Goal: Task Accomplishment & Management: Use online tool/utility

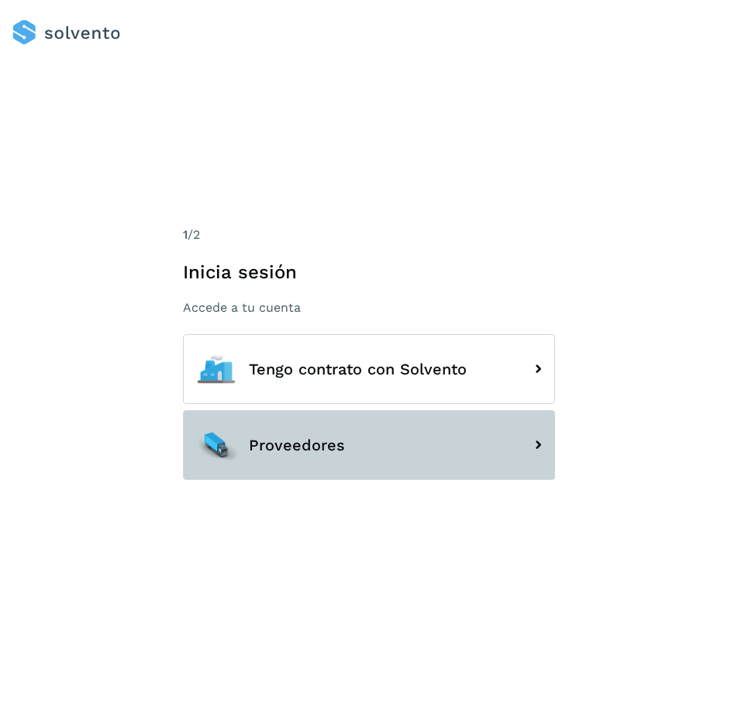
click at [354, 448] on button "Proveedores" at bounding box center [369, 445] width 372 height 70
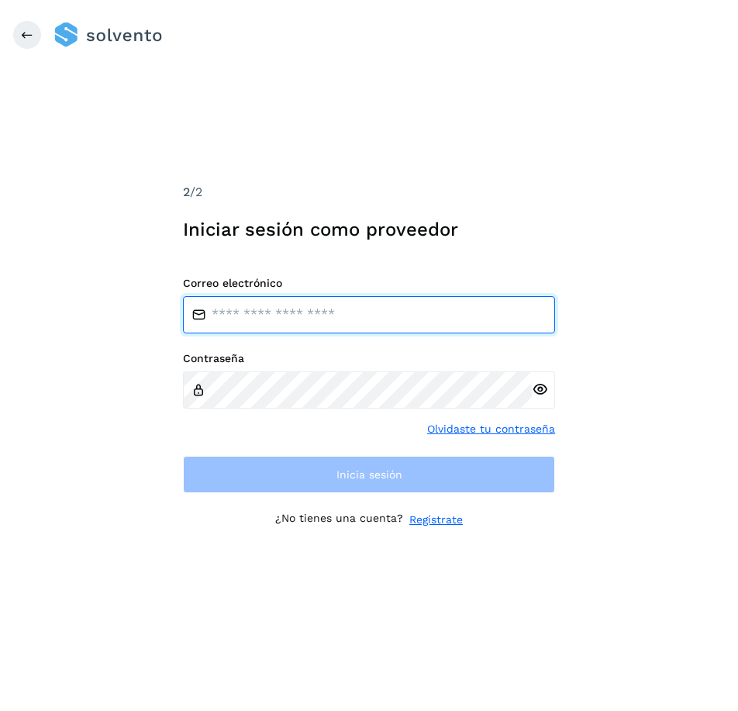
click at [320, 311] on input "email" at bounding box center [369, 314] width 372 height 37
type input "**********"
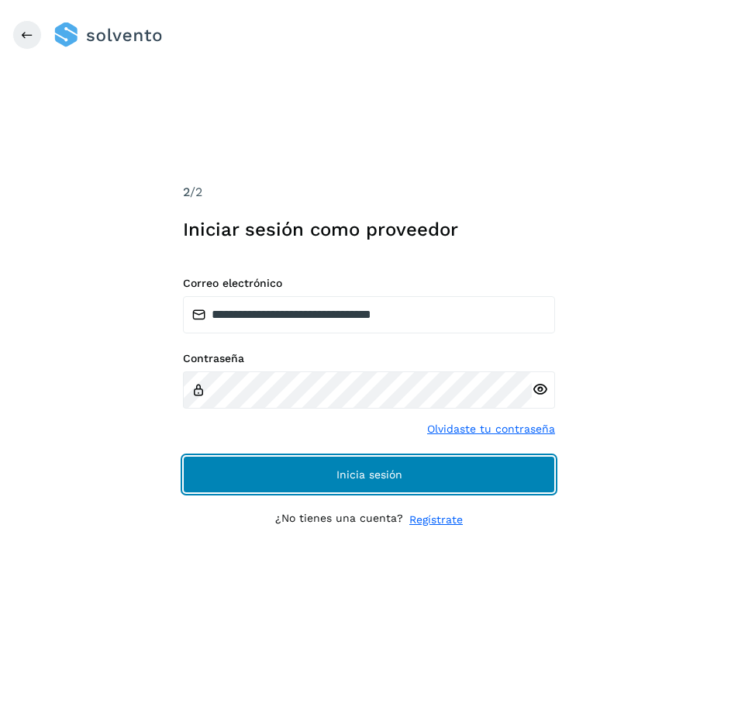
click at [246, 471] on button "Inicia sesión" at bounding box center [369, 474] width 372 height 37
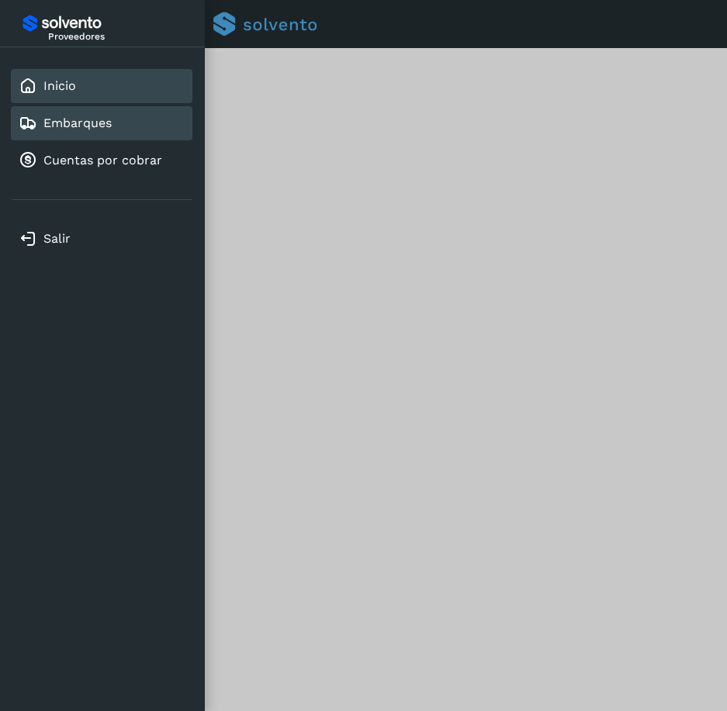
click at [110, 117] on link "Embarques" at bounding box center [77, 123] width 68 height 15
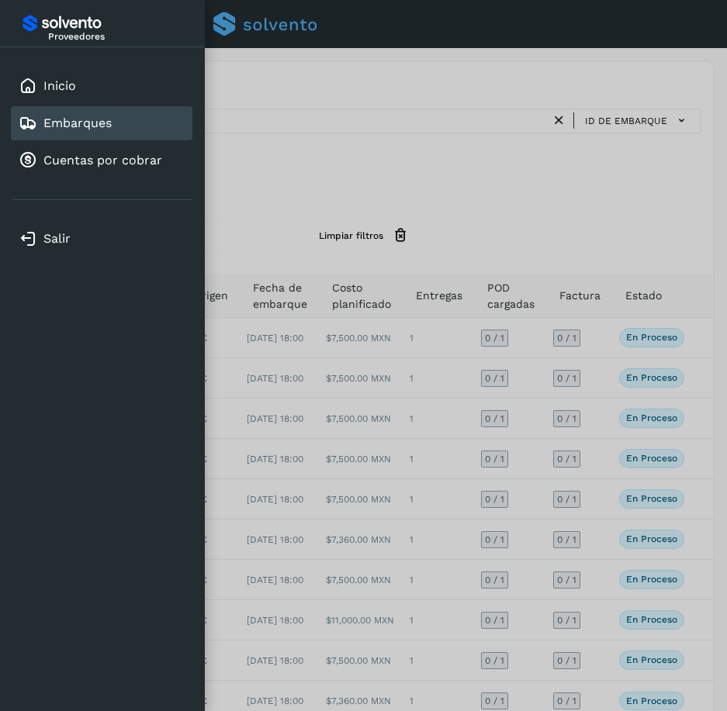
click at [599, 337] on div at bounding box center [363, 355] width 727 height 711
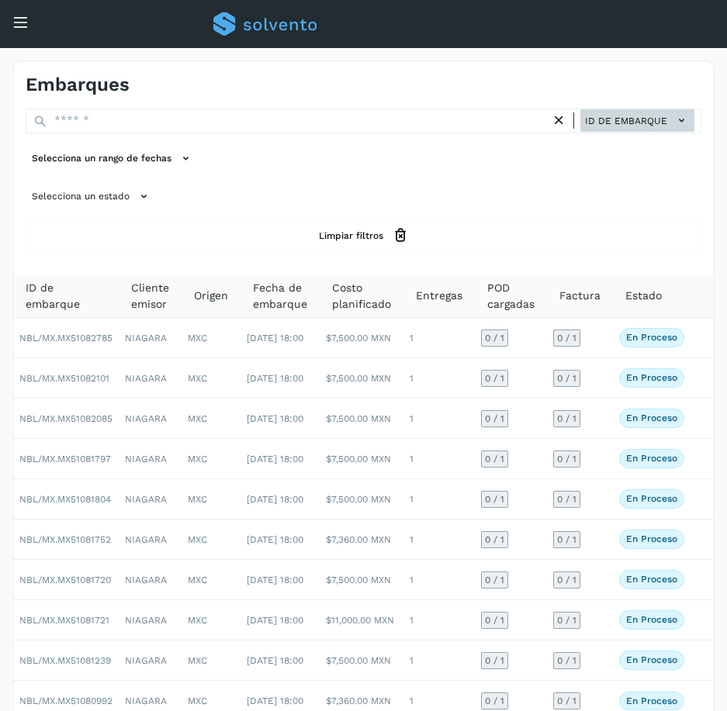
click at [680, 122] on icon at bounding box center [681, 120] width 16 height 16
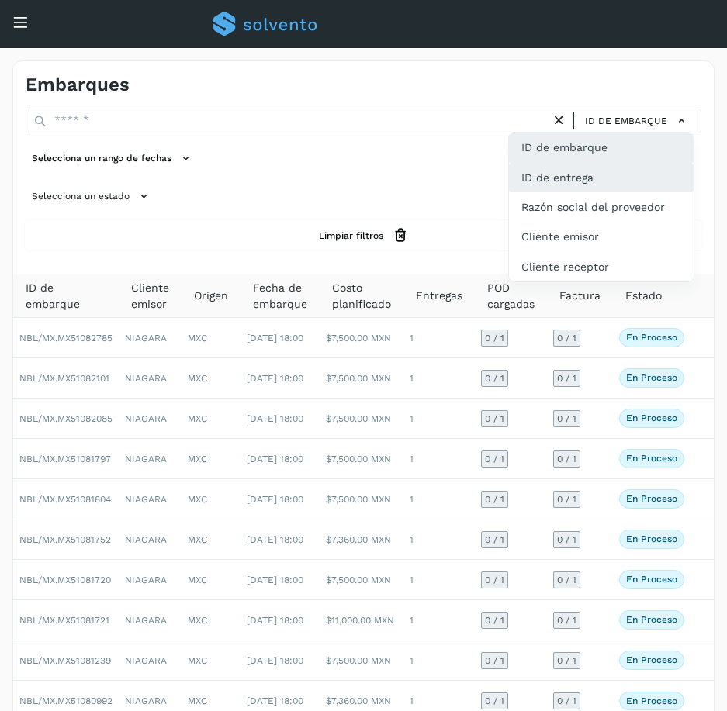
click at [647, 170] on div "ID de entrega" at bounding box center [601, 177] width 185 height 29
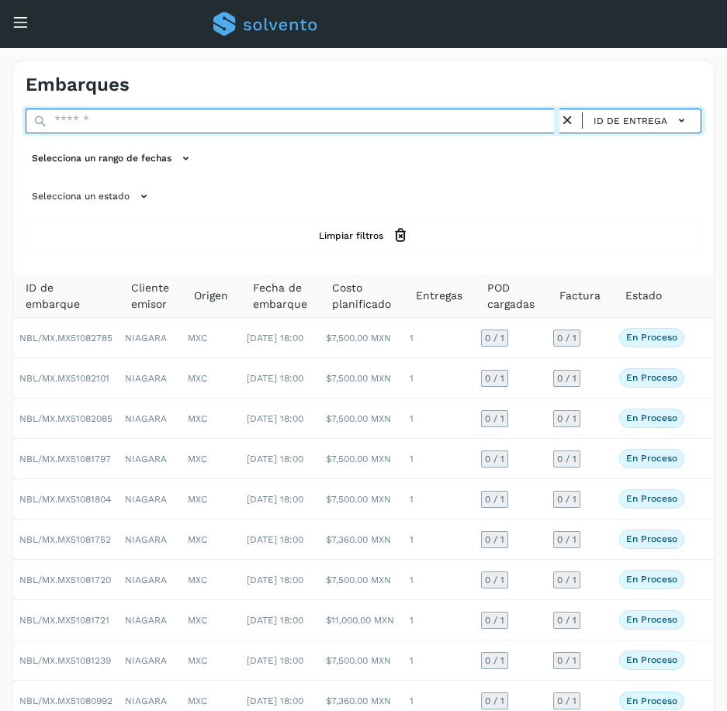
click at [99, 119] on input "text" at bounding box center [293, 121] width 534 height 25
paste input "**********"
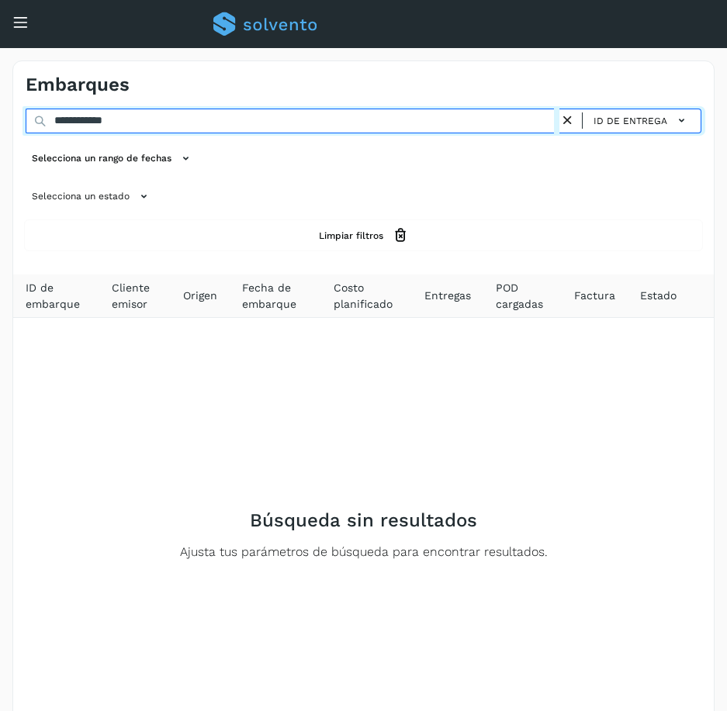
drag, startPoint x: 171, startPoint y: 116, endPoint x: 156, endPoint y: 116, distance: 15.5
click at [156, 116] on input "**********" at bounding box center [293, 121] width 534 height 25
click at [67, 120] on input "**********" at bounding box center [293, 121] width 534 height 25
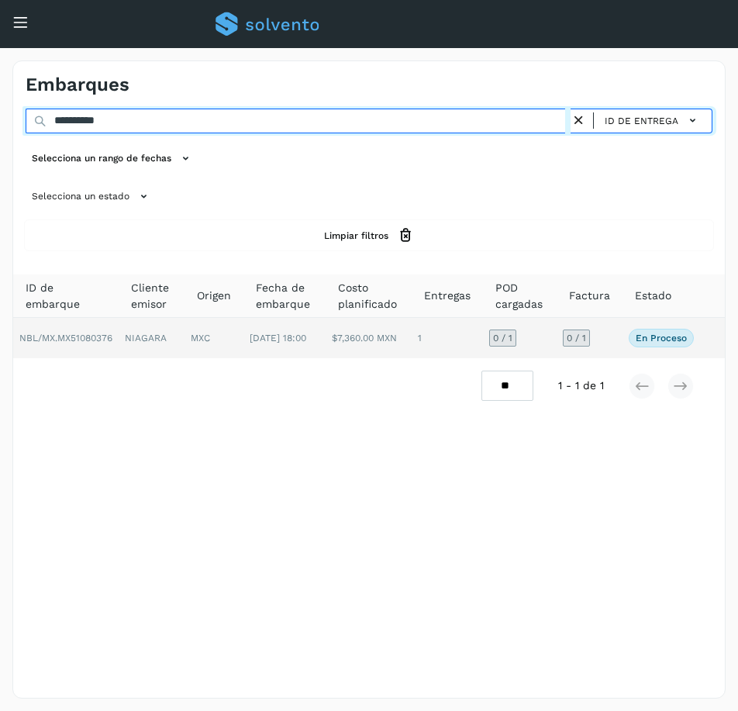
type input "**********"
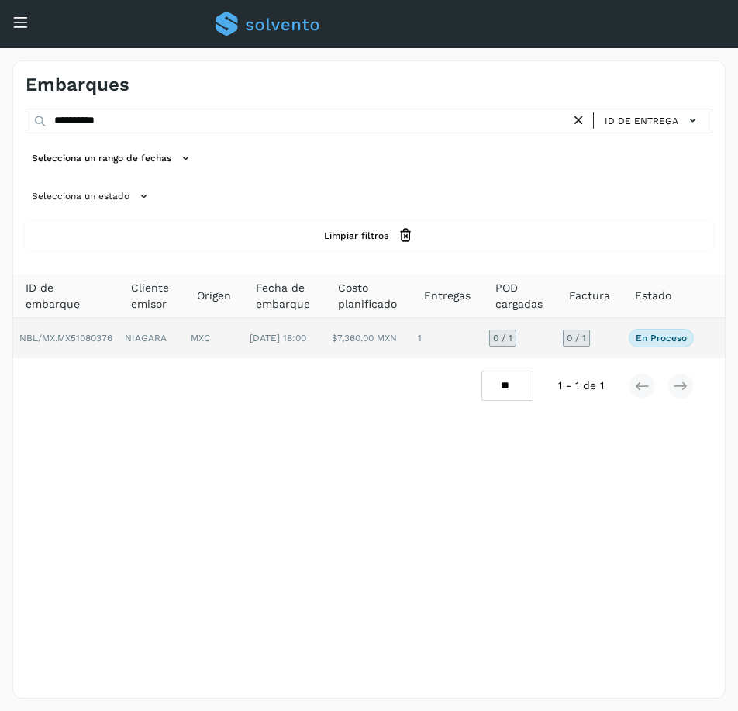
click at [620, 338] on td "0 / 1" at bounding box center [590, 338] width 66 height 40
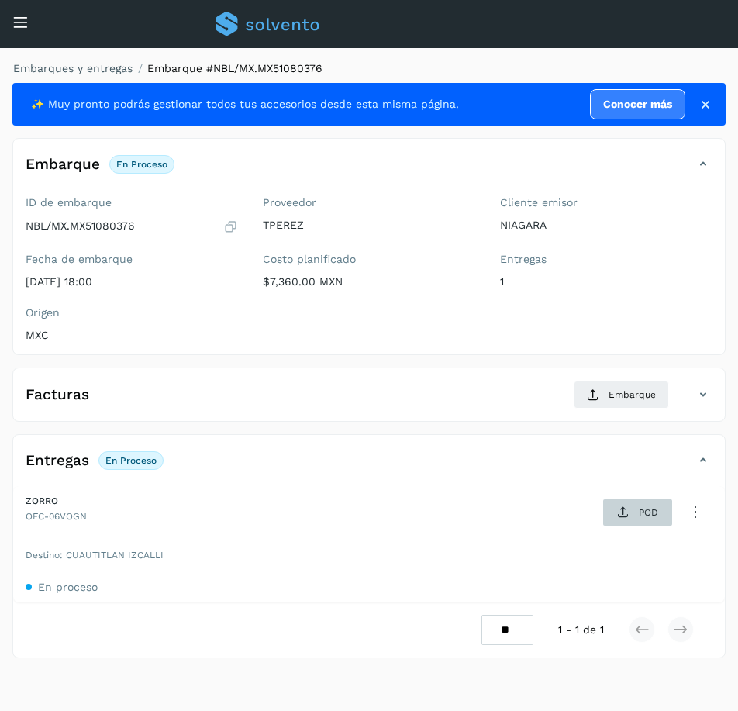
click at [632, 510] on span "POD" at bounding box center [638, 512] width 54 height 25
click at [629, 514] on icon at bounding box center [623, 512] width 12 height 12
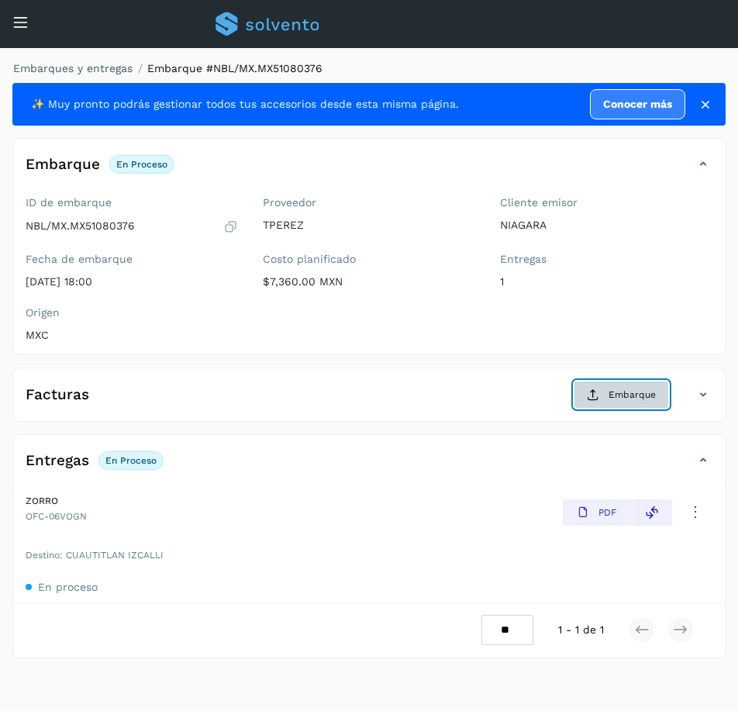
click at [628, 393] on span "Embarque" at bounding box center [632, 395] width 47 height 14
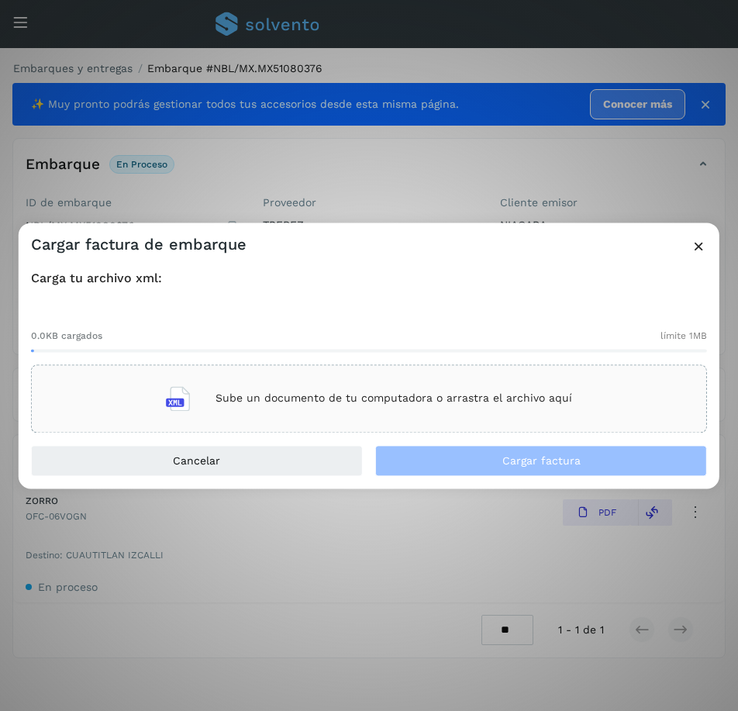
click at [381, 401] on p "Sube un documento de tu computadora o arrastra el archivo aquí" at bounding box center [394, 398] width 357 height 13
click at [357, 387] on div "Sube un documento de tu computadora o arrastra el archivo aquí" at bounding box center [369, 399] width 406 height 42
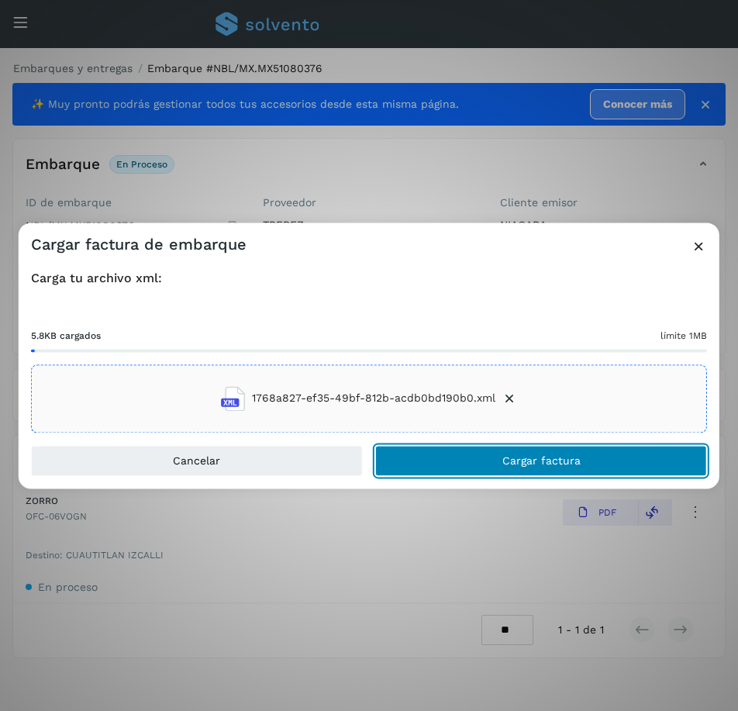
click at [498, 462] on button "Cargar factura" at bounding box center [541, 460] width 332 height 31
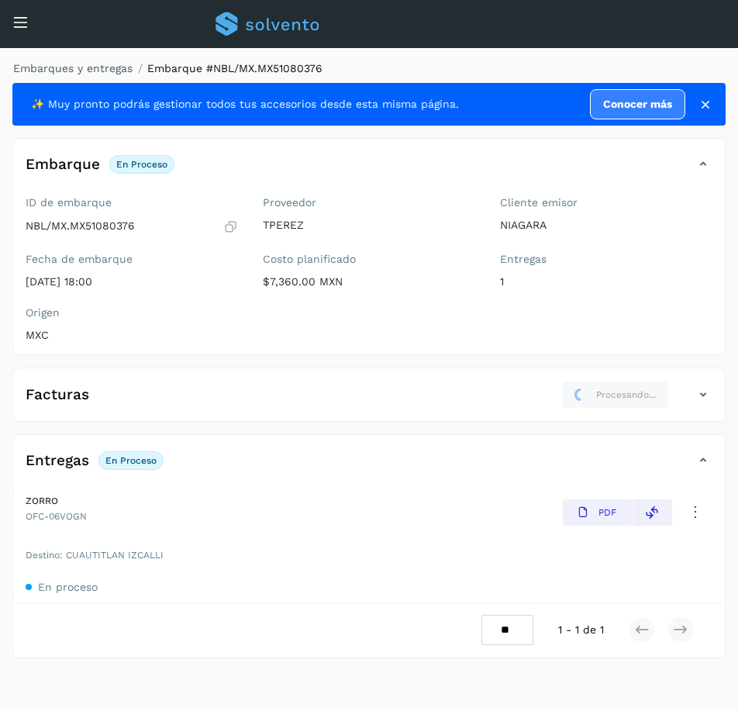
click at [701, 394] on icon at bounding box center [703, 394] width 19 height 19
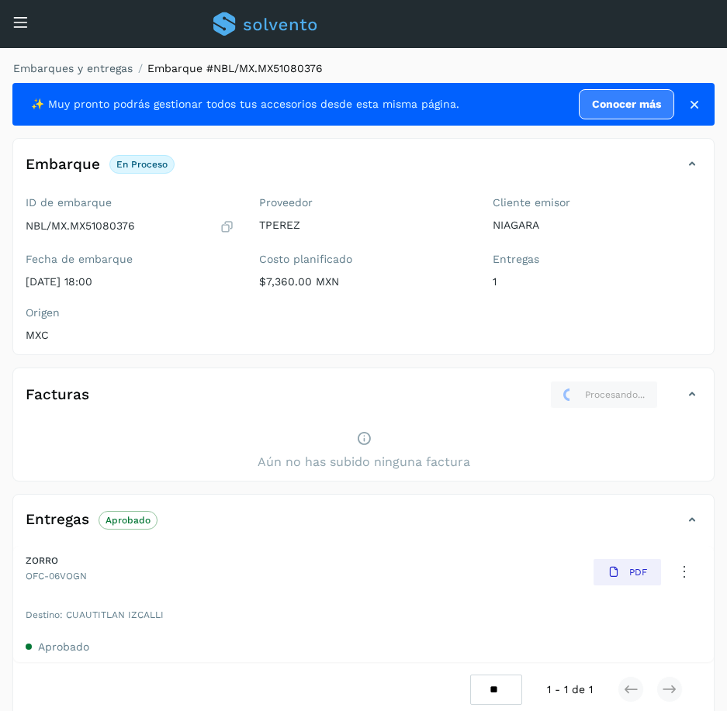
click at [551, 428] on div "Aún no has subido ninguna factura" at bounding box center [363, 451] width 700 height 60
drag, startPoint x: 257, startPoint y: 63, endPoint x: 333, endPoint y: 69, distance: 75.5
click at [333, 69] on ol "Embarques y entregas Embarque #NBL/MX.MX51080376" at bounding box center [358, 68] width 711 height 16
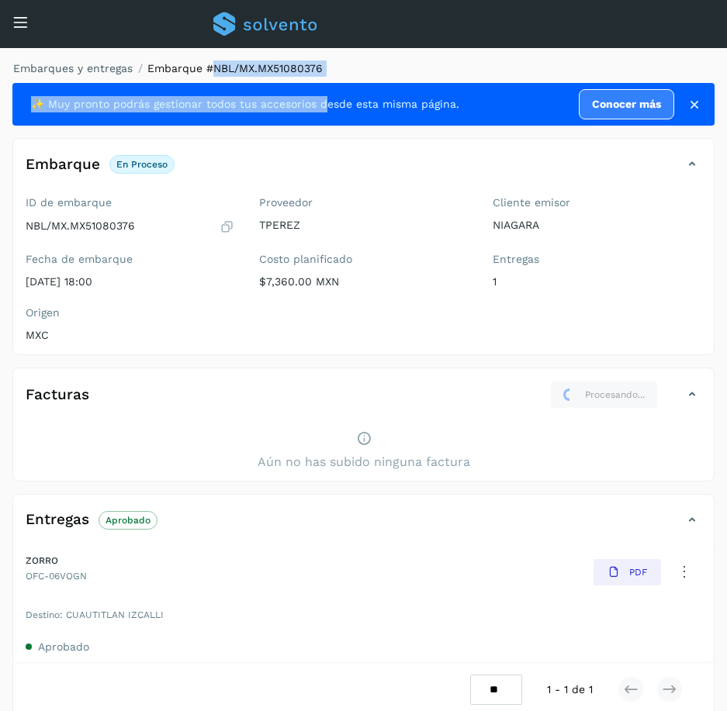
drag, startPoint x: 212, startPoint y: 66, endPoint x: 320, endPoint y: 78, distance: 108.4
click at [320, 78] on div "Embarques y entregas Embarque #NBL/MX.MX51080376 ✨ Muy pronto podrás gestionar …" at bounding box center [363, 389] width 702 height 658
copy div "NBL/MX.MX51080376 ✨ Muy pronto podrás gestionar todos tus accesorios"
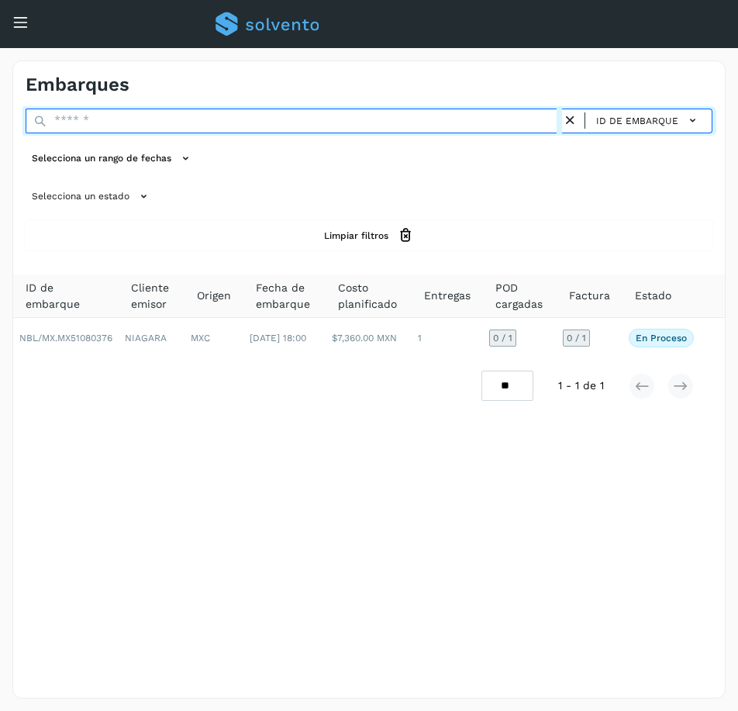
click at [99, 126] on input "text" at bounding box center [294, 121] width 537 height 25
paste input "**********"
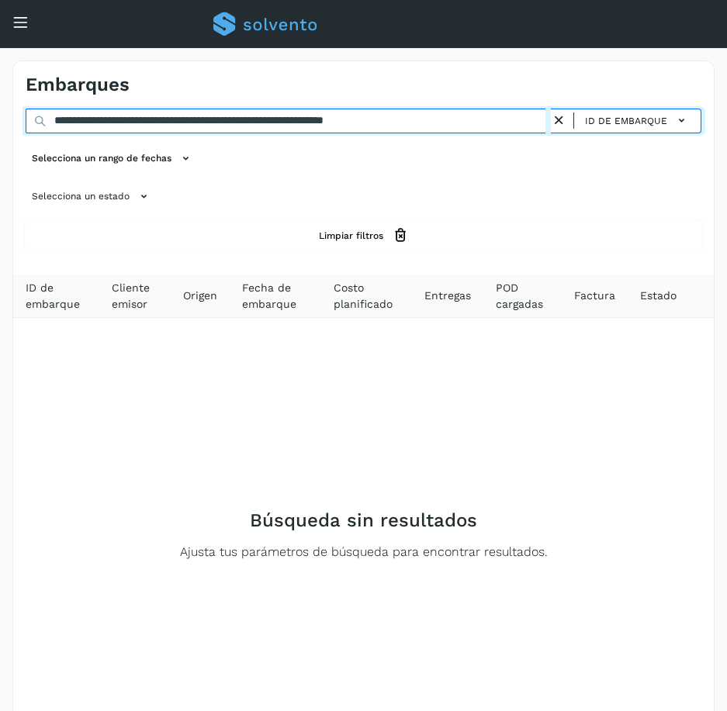
click at [192, 116] on input "**********" at bounding box center [288, 121] width 525 height 25
drag, startPoint x: 173, startPoint y: 122, endPoint x: 461, endPoint y: 150, distance: 289.1
click at [461, 150] on div "**********" at bounding box center [363, 179] width 700 height 141
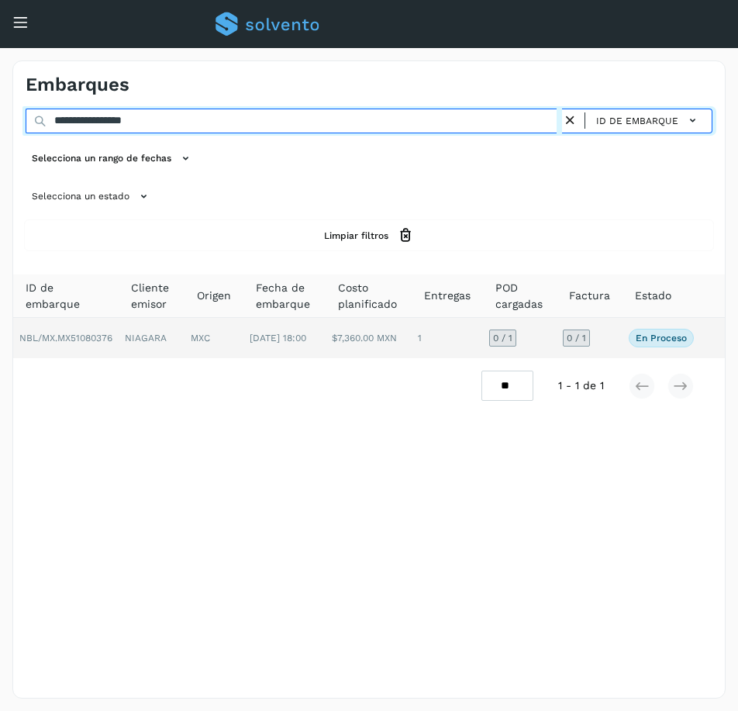
type input "**********"
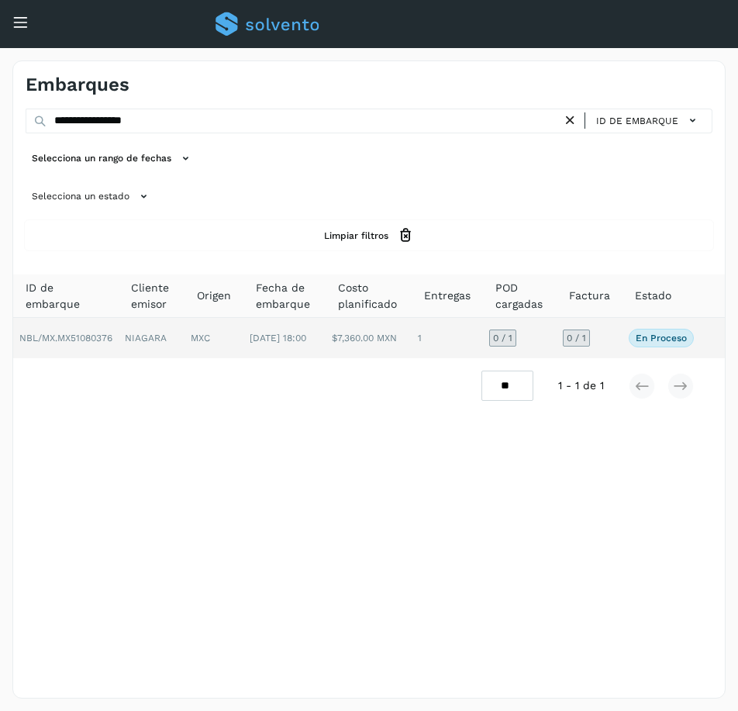
click at [610, 346] on td "0 / 1" at bounding box center [590, 338] width 66 height 40
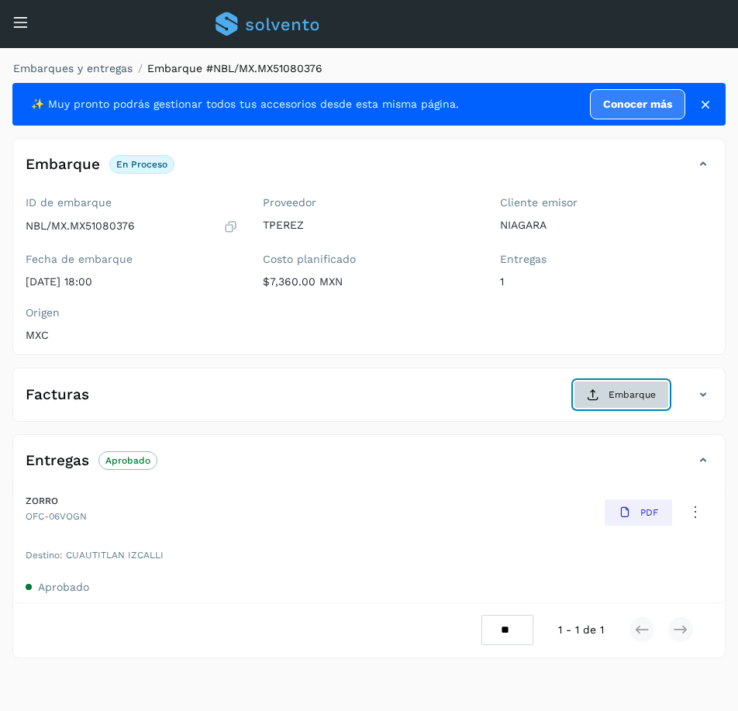
click at [624, 397] on span "Embarque" at bounding box center [632, 395] width 47 height 14
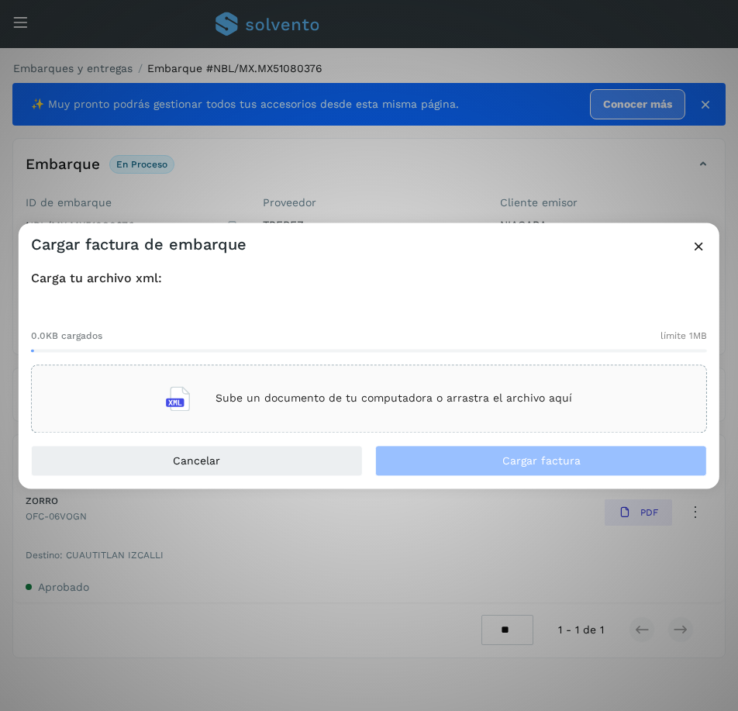
click at [331, 406] on div "Sube un documento de tu computadora o arrastra el archivo aquí" at bounding box center [369, 399] width 406 height 42
click at [381, 399] on p "Sube un documento de tu computadora o arrastra el archivo aquí" at bounding box center [394, 398] width 357 height 13
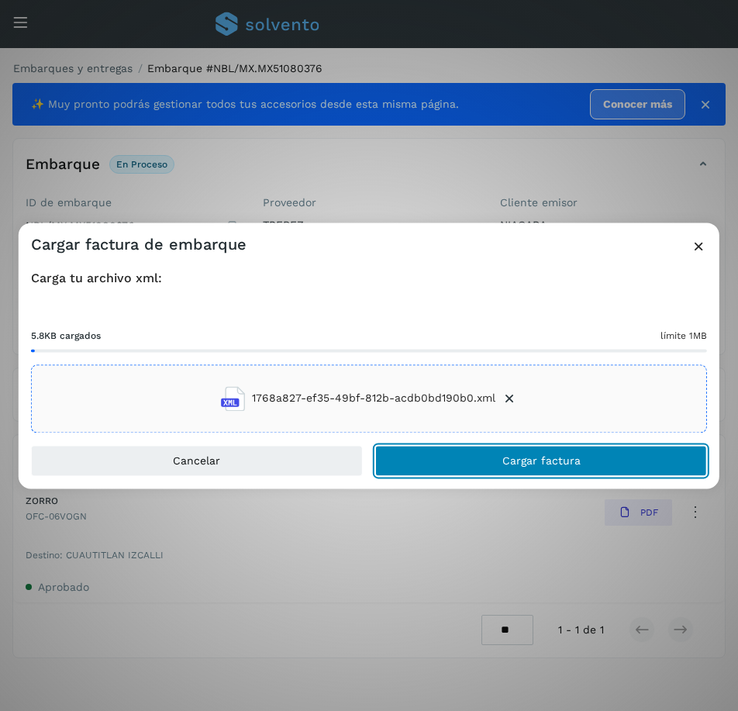
click at [541, 468] on button "Cargar factura" at bounding box center [541, 460] width 332 height 31
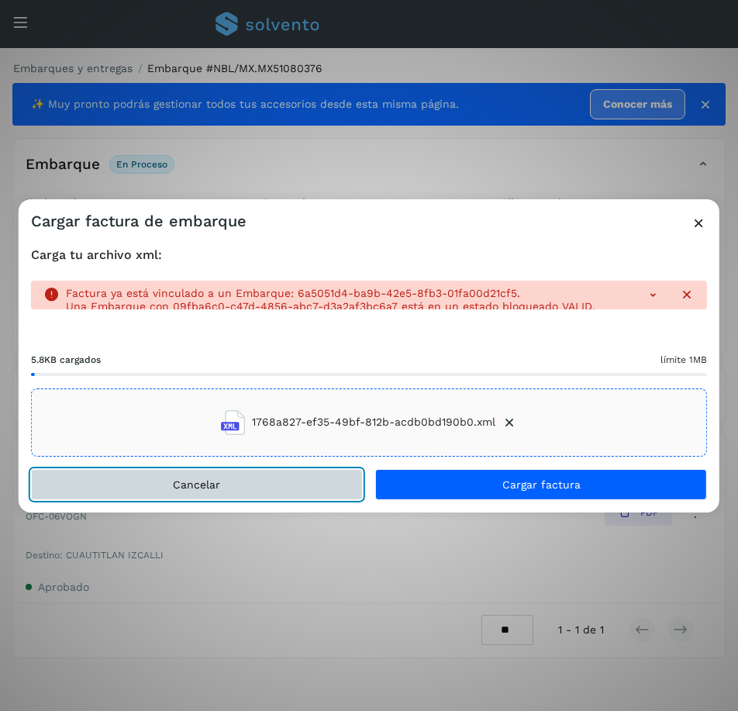
click at [303, 487] on button "Cancelar" at bounding box center [197, 484] width 332 height 31
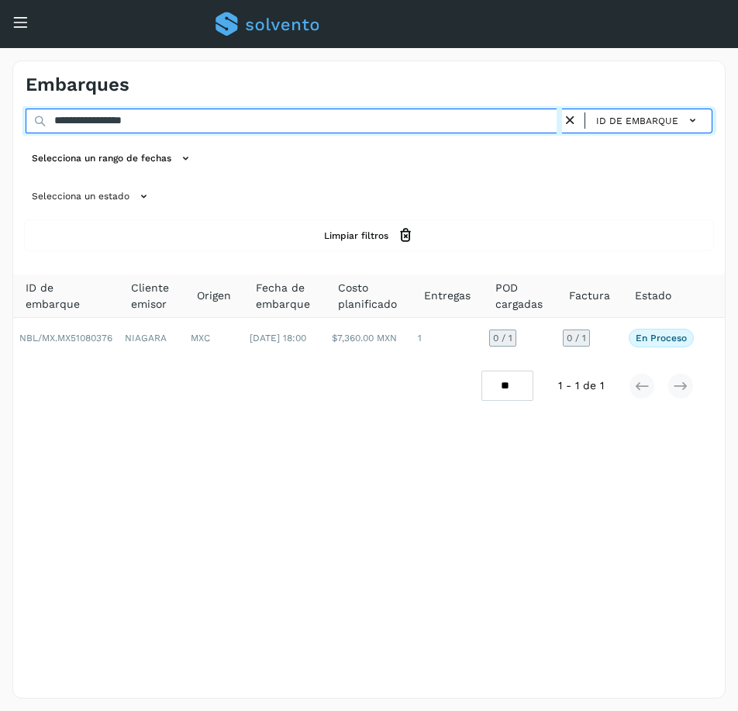
drag, startPoint x: 191, startPoint y: 119, endPoint x: -232, endPoint y: 173, distance: 426.0
click at [0, 173] on html "**********" at bounding box center [369, 355] width 738 height 711
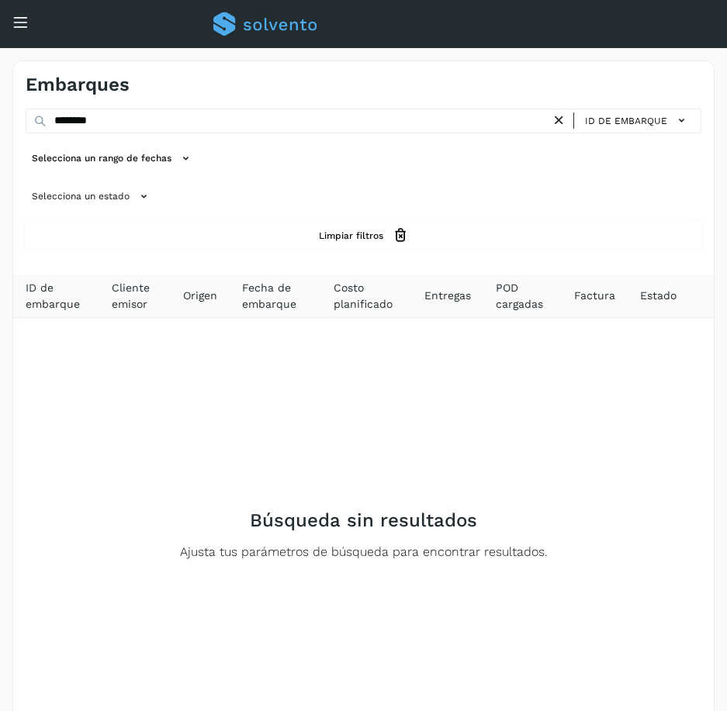
click at [54, 19] on div "Conoce nuestros beneficios f Hola, [EMAIL_ADDRESS][DOMAIN_NAME]" at bounding box center [363, 24] width 727 height 48
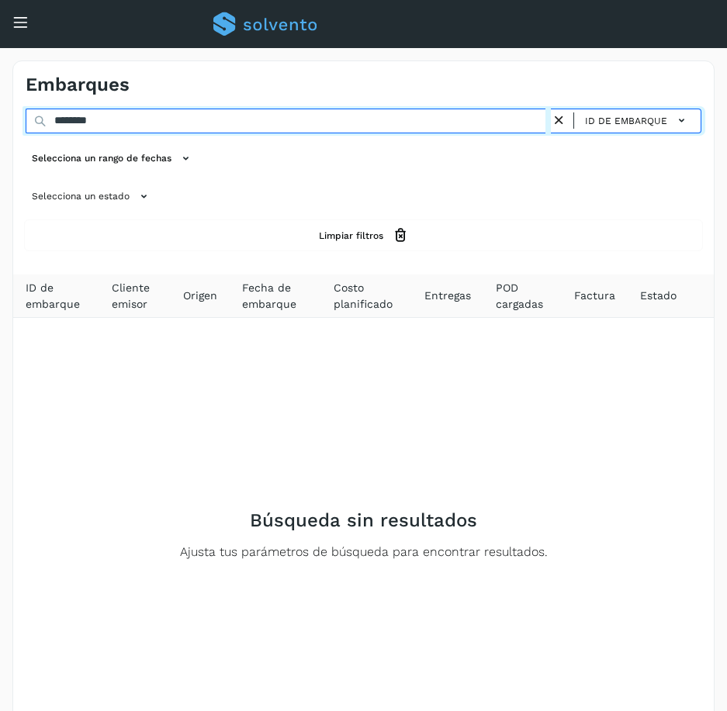
click at [54, 121] on input "********" at bounding box center [288, 121] width 525 height 25
click at [124, 123] on input "**********" at bounding box center [288, 121] width 525 height 25
drag, startPoint x: 124, startPoint y: 123, endPoint x: 22, endPoint y: 136, distance: 103.1
click at [22, 136] on div "**********" at bounding box center [363, 179] width 700 height 141
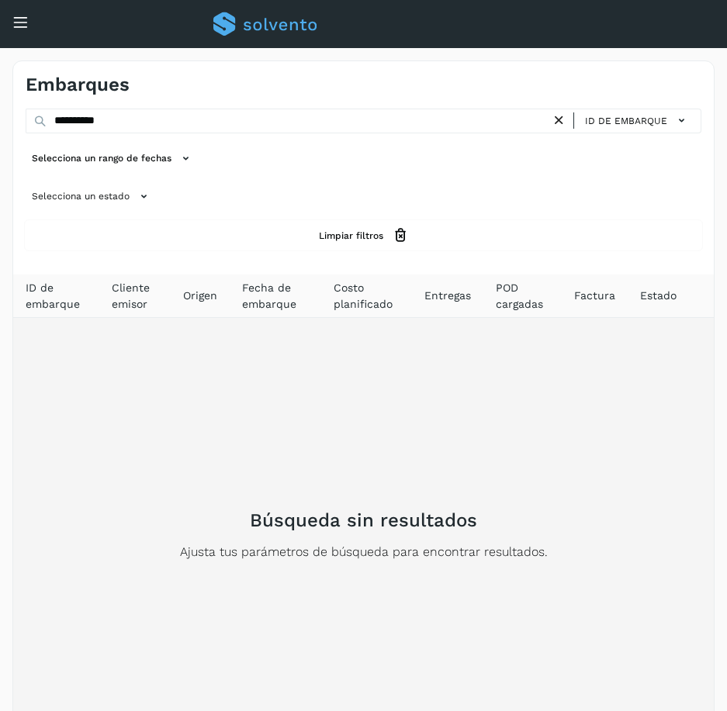
click at [46, 627] on div "Búsqueda sin resultados Ajusta tus parámetros de búsqueda para encontrar result…" at bounding box center [363, 534] width 688 height 427
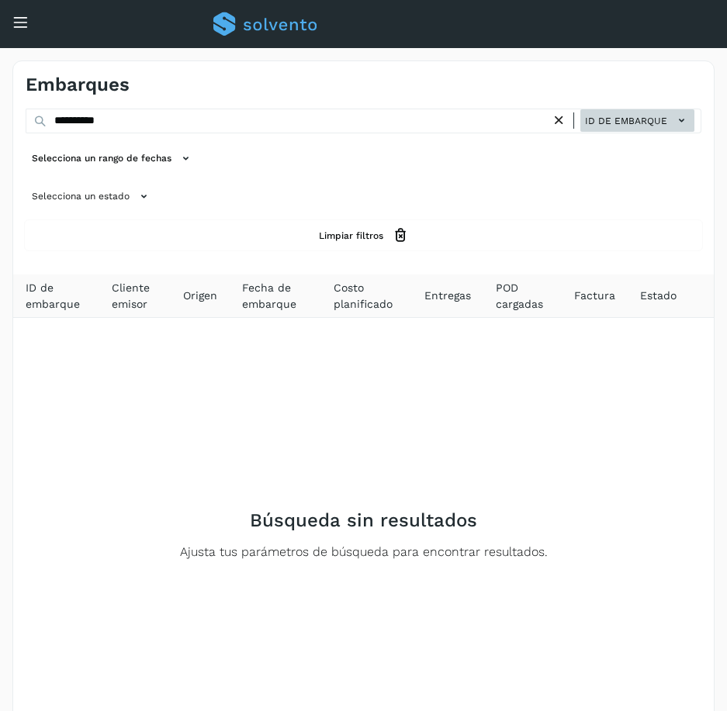
click at [686, 116] on icon at bounding box center [681, 120] width 16 height 16
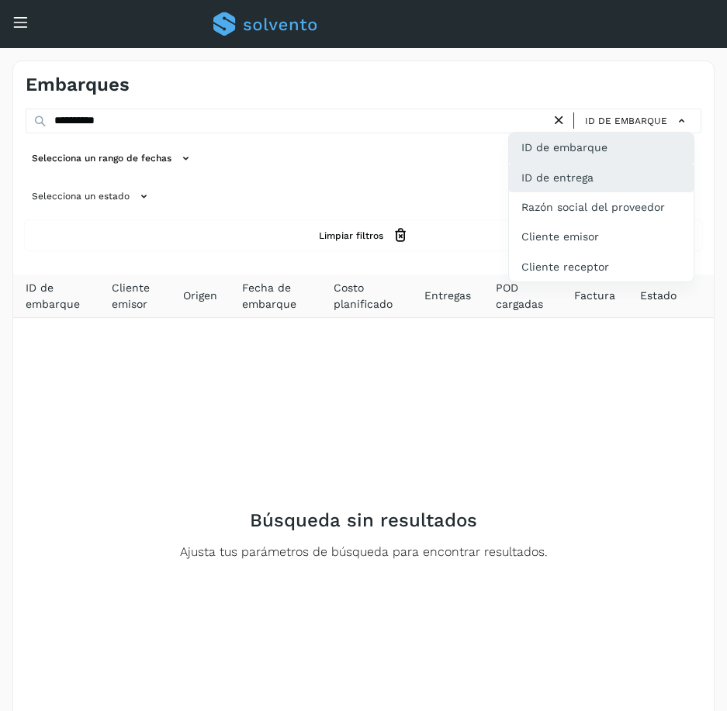
click at [629, 191] on div "ID de entrega" at bounding box center [601, 177] width 185 height 29
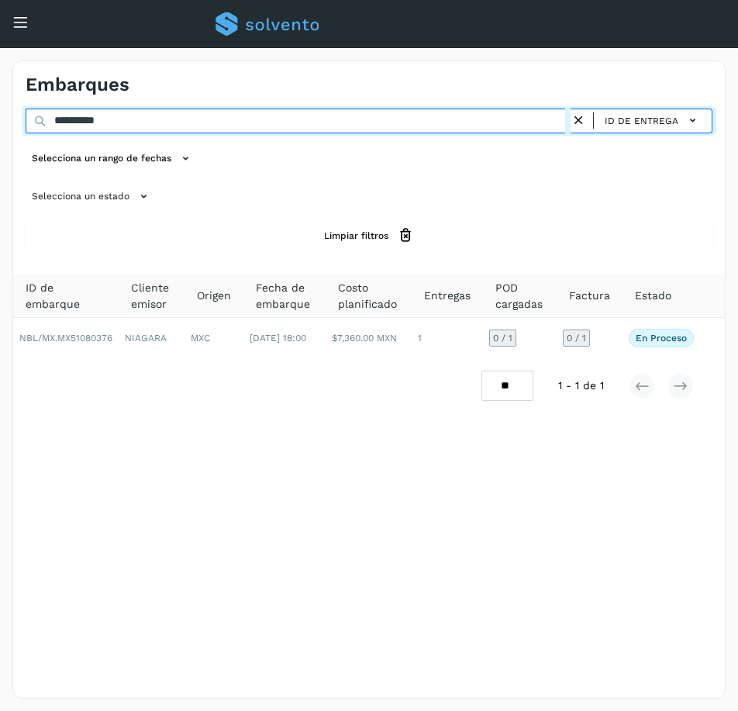
drag, startPoint x: 147, startPoint y: 117, endPoint x: -90, endPoint y: 123, distance: 237.4
click at [0, 123] on html "**********" at bounding box center [369, 355] width 738 height 711
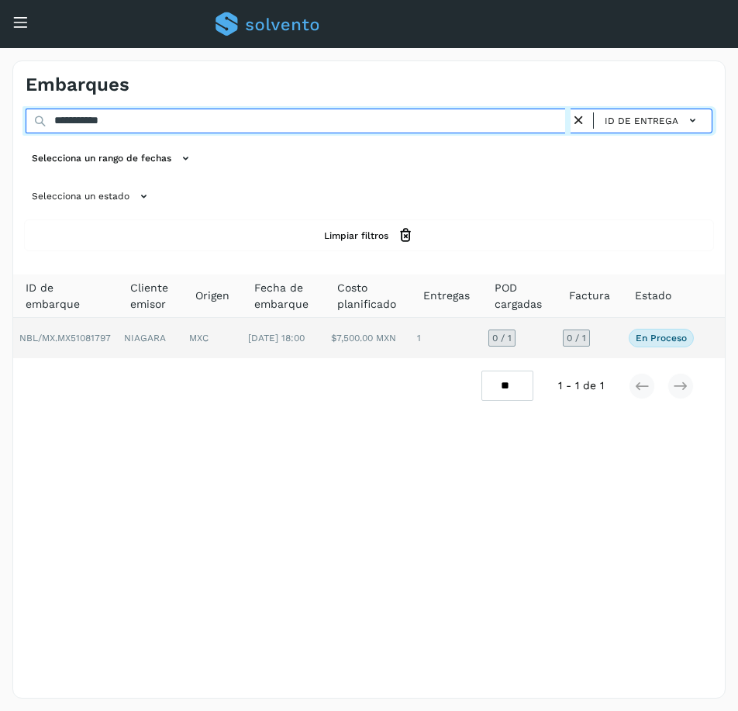
type input "**********"
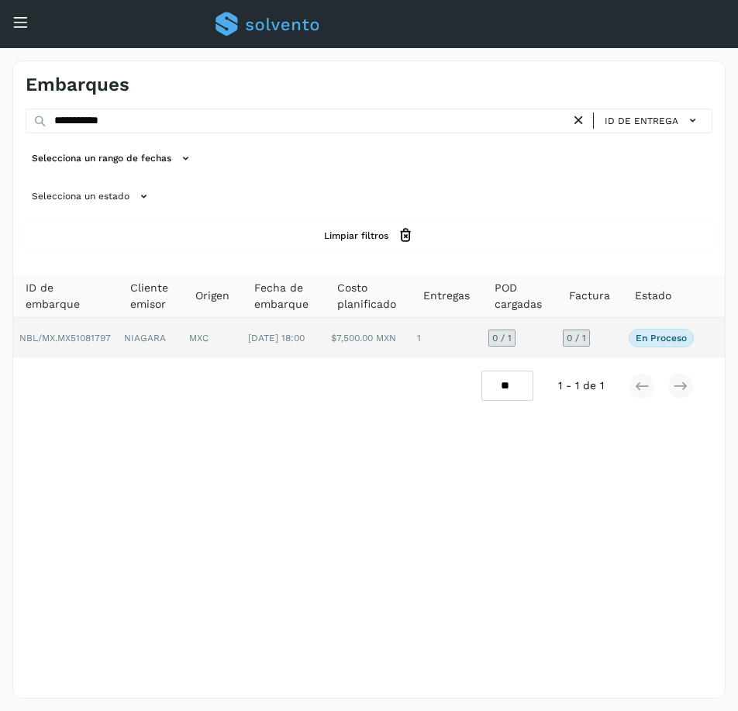
click at [618, 338] on td "0 / 1" at bounding box center [590, 338] width 66 height 40
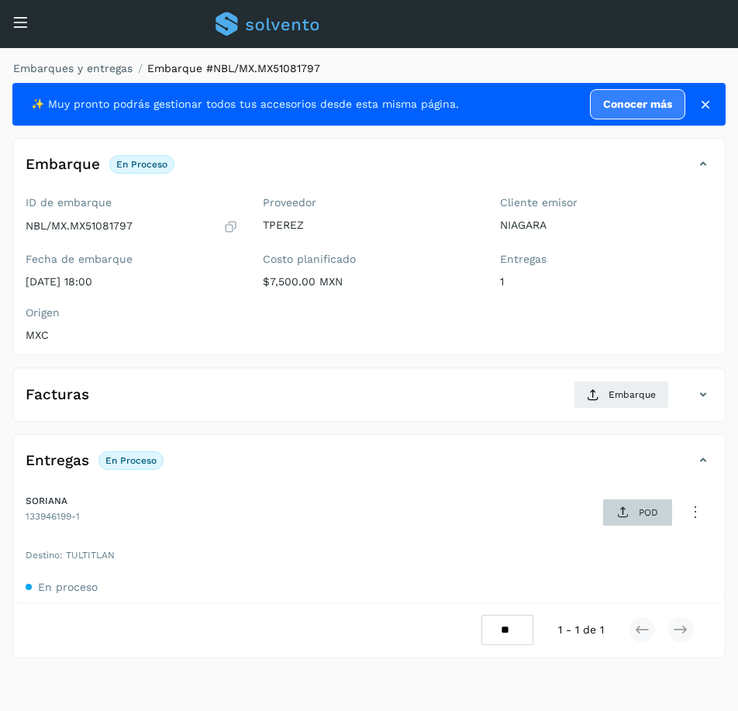
click at [622, 518] on icon at bounding box center [623, 512] width 12 height 12
drag, startPoint x: 25, startPoint y: 513, endPoint x: 95, endPoint y: 523, distance: 70.6
click at [95, 523] on div "SORIANA 133946199-1 PDF" at bounding box center [369, 512] width 712 height 53
copy span "133946199-1"
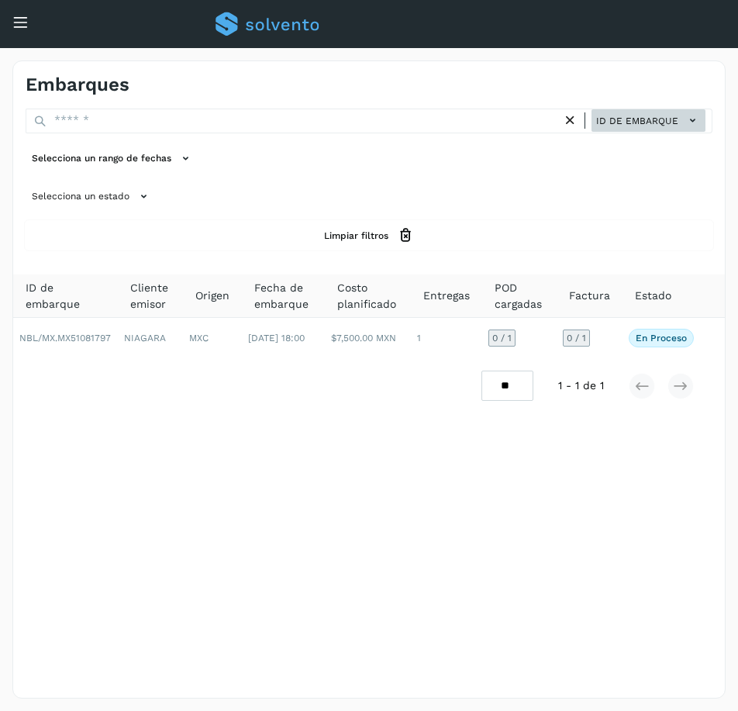
click at [673, 123] on span "ID de embarque" at bounding box center [637, 121] width 82 height 14
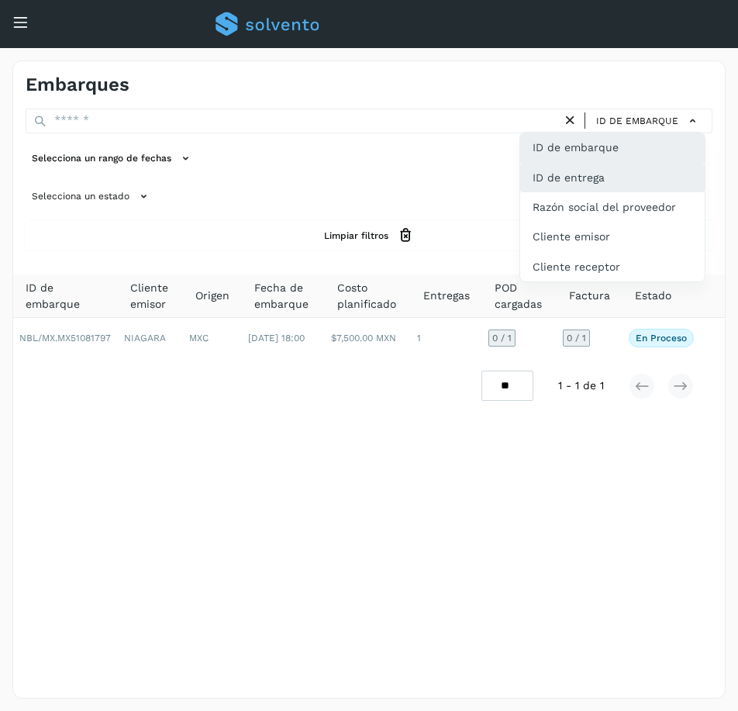
click at [650, 164] on div "ID de entrega" at bounding box center [612, 177] width 185 height 29
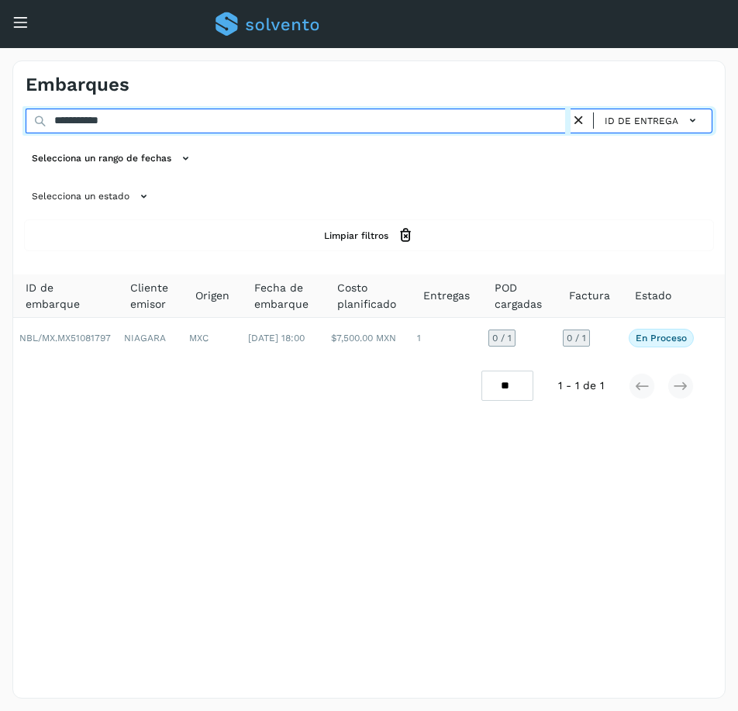
drag, startPoint x: 187, startPoint y: 123, endPoint x: -140, endPoint y: 154, distance: 328.0
click at [0, 154] on html "**********" at bounding box center [369, 355] width 738 height 711
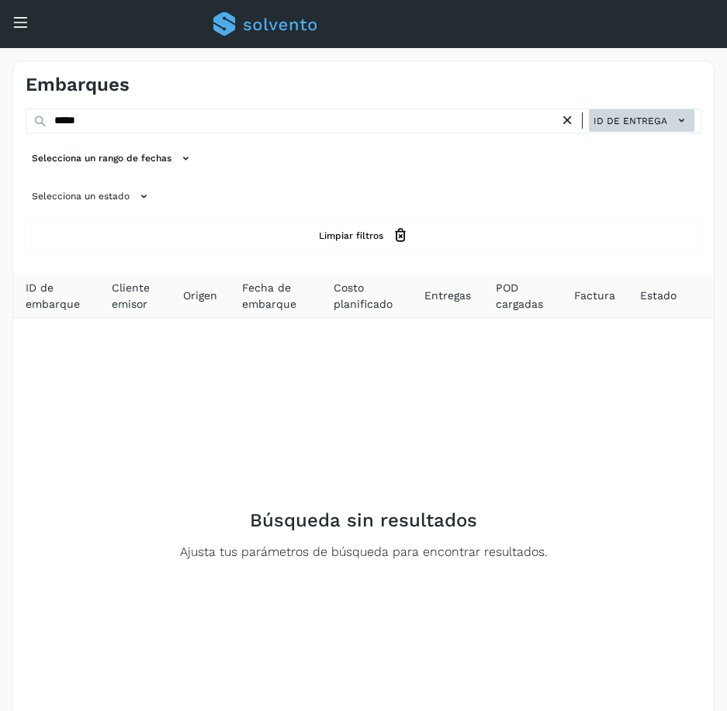
click at [675, 125] on icon at bounding box center [681, 120] width 16 height 16
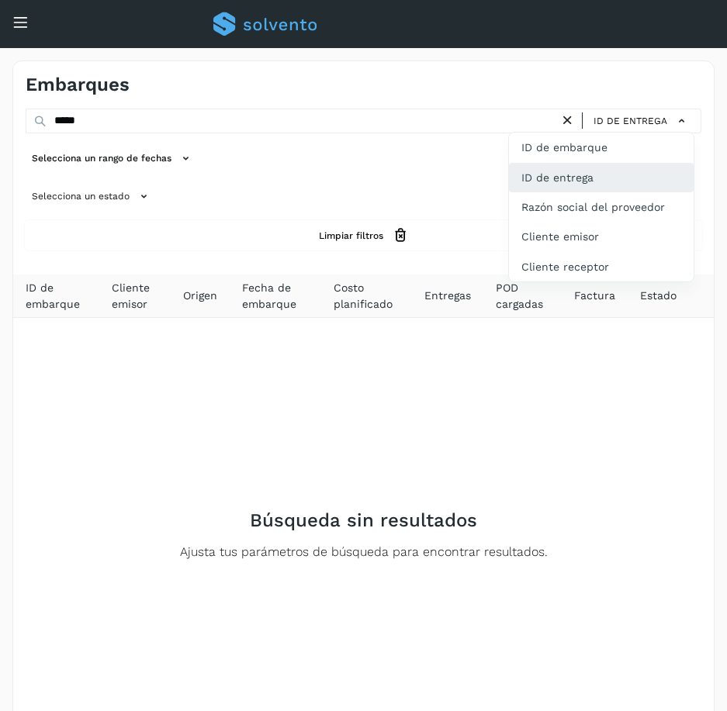
click at [651, 171] on div "ID de entrega" at bounding box center [601, 177] width 185 height 29
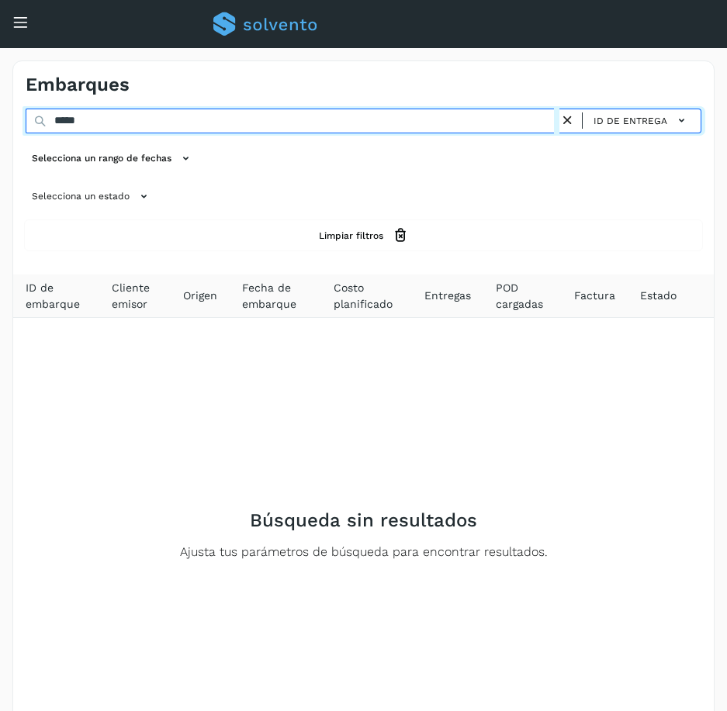
click at [105, 124] on input "*****" at bounding box center [293, 121] width 534 height 25
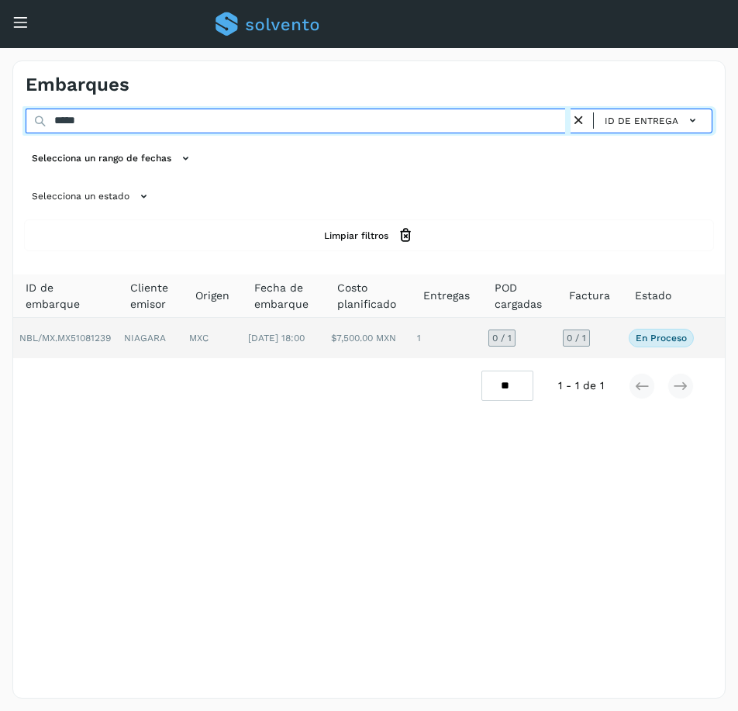
type input "*****"
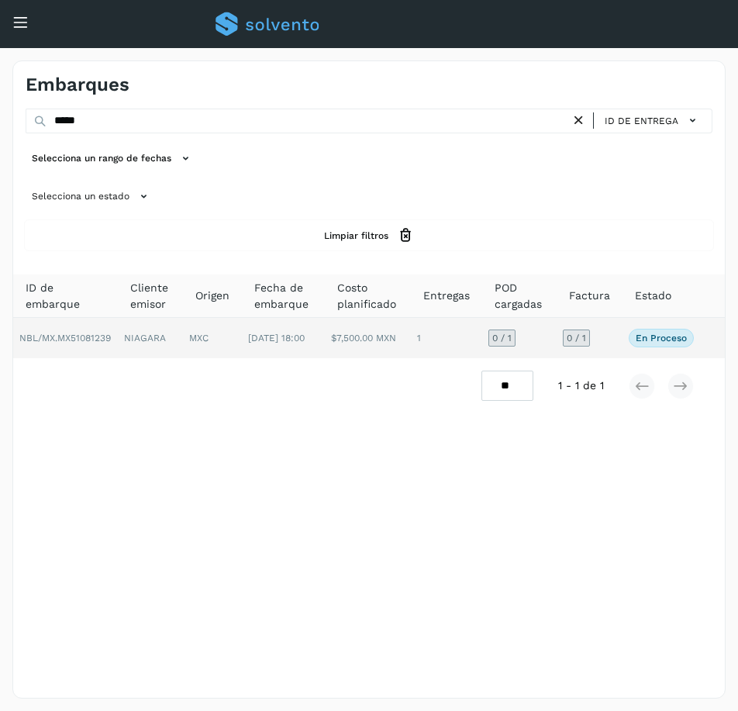
click at [604, 347] on td "0 / 1" at bounding box center [590, 338] width 66 height 40
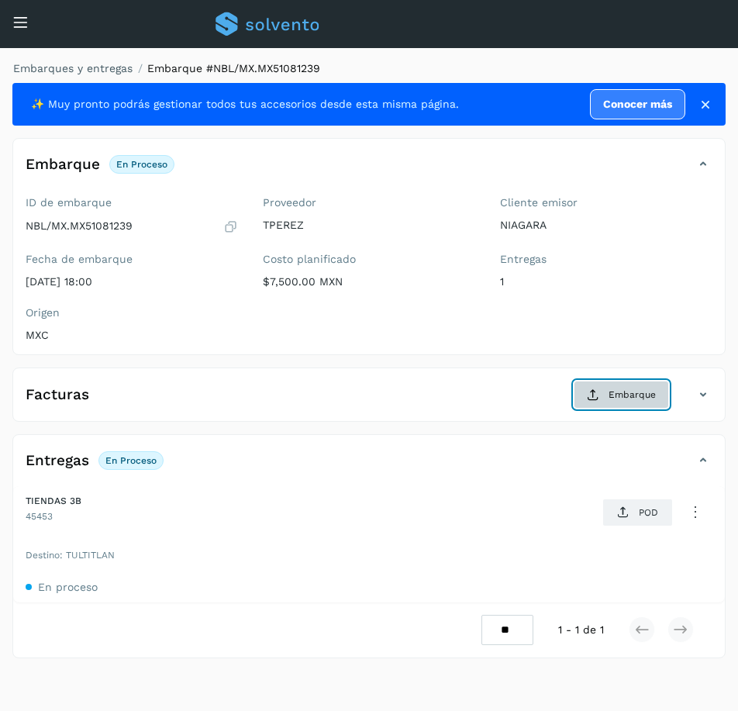
click at [652, 396] on span "Embarque" at bounding box center [632, 395] width 47 height 14
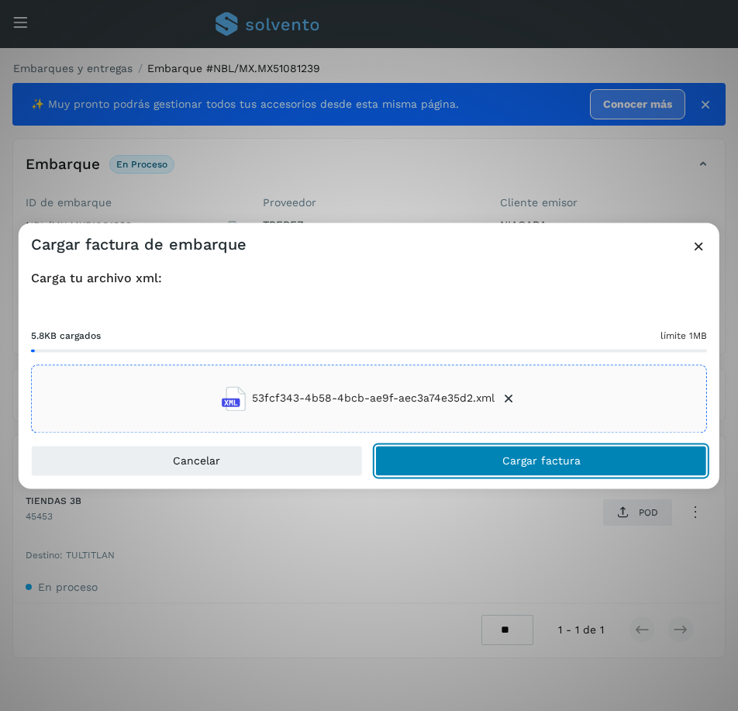
click at [561, 471] on button "Cargar factura" at bounding box center [541, 460] width 332 height 31
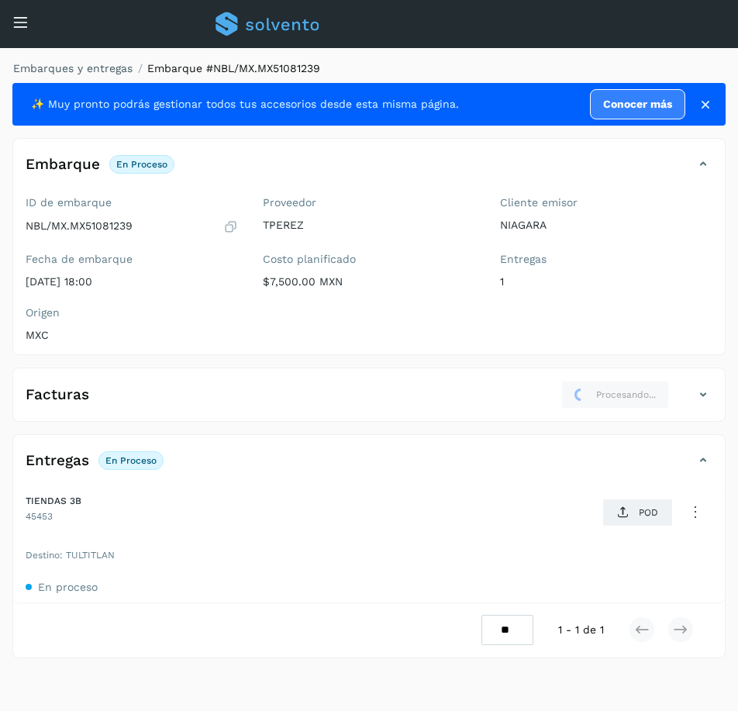
click at [703, 101] on icon at bounding box center [706, 105] width 16 height 16
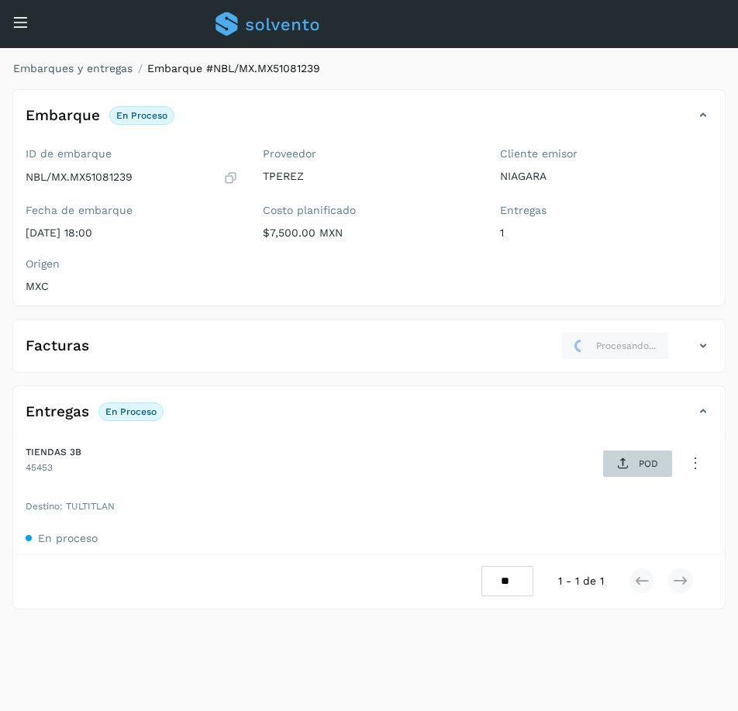
click at [628, 458] on icon at bounding box center [623, 464] width 12 height 12
click at [180, 281] on p "MXC" at bounding box center [132, 286] width 212 height 13
click at [18, 710] on div "Embarques y entregas Embarque #NBL/MX.MX51081239 Embarque En proceso Verifica e…" at bounding box center [369, 379] width 738 height 663
drag, startPoint x: 157, startPoint y: 656, endPoint x: 537, endPoint y: 247, distance: 558.6
click at [537, 247] on div "Cliente emisor NIAGARA Entregas 1" at bounding box center [606, 196] width 237 height 110
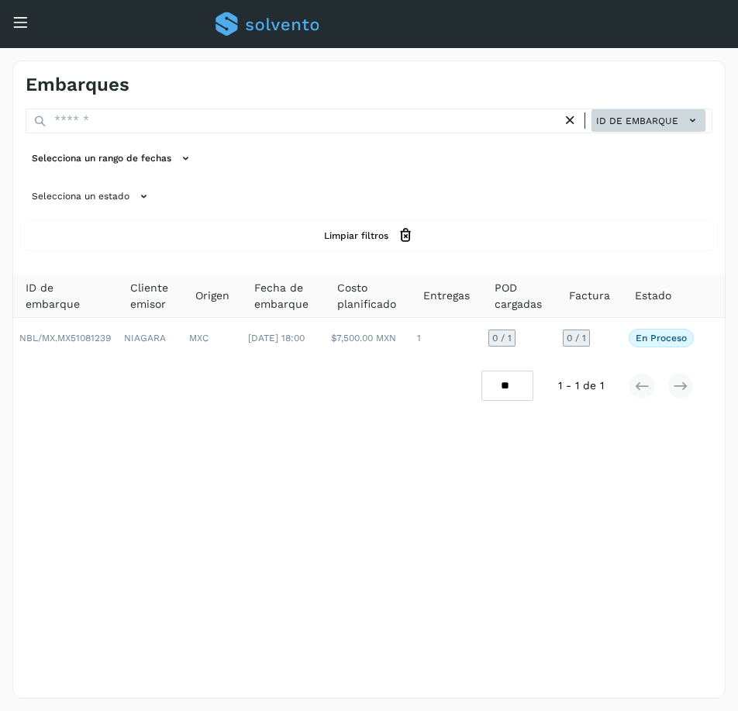
click at [690, 119] on icon at bounding box center [693, 120] width 16 height 16
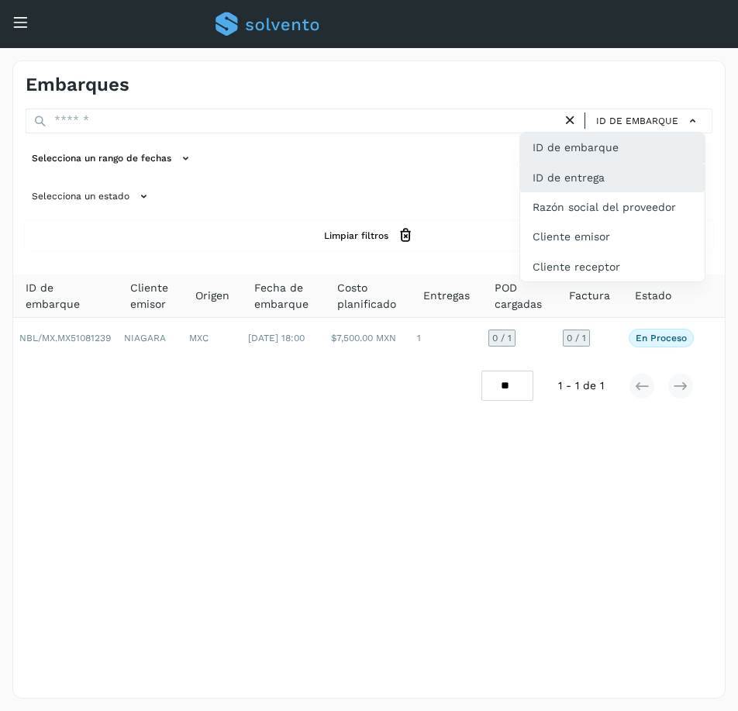
click at [660, 169] on div "ID de entrega" at bounding box center [612, 177] width 185 height 29
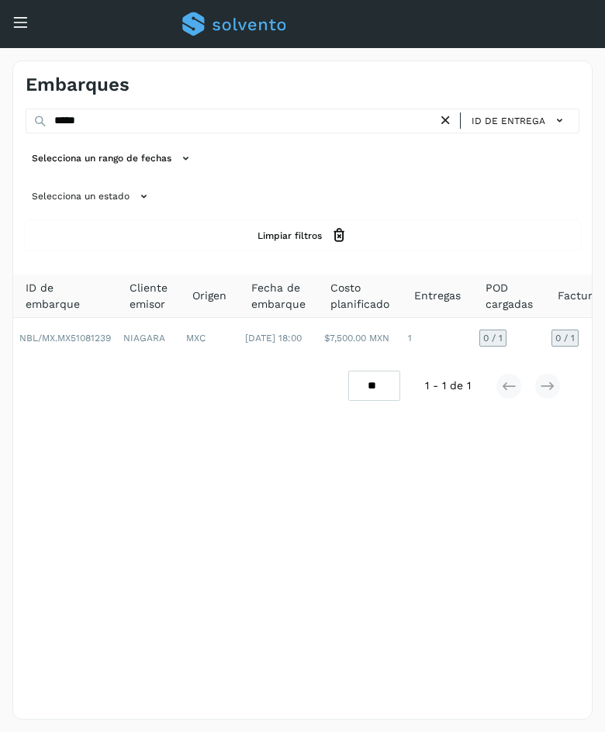
click at [532, 202] on div "Selecciona un estado" at bounding box center [303, 197] width 554 height 26
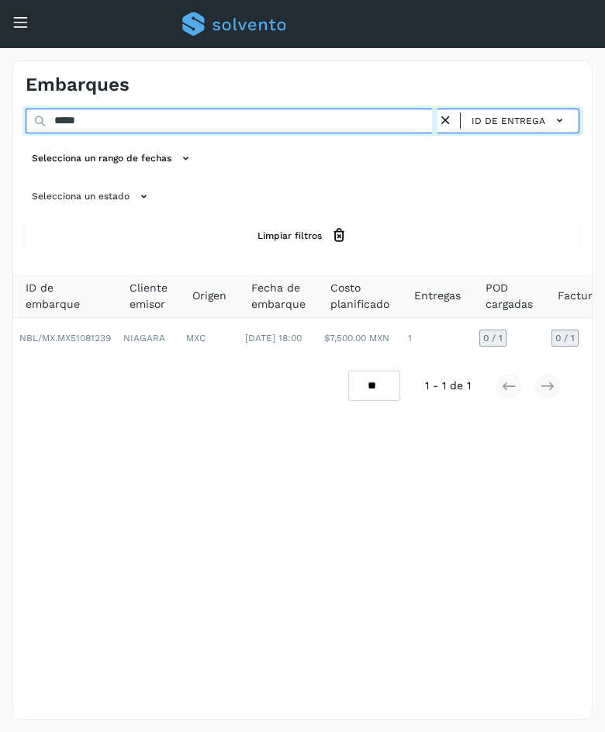
drag, startPoint x: 102, startPoint y: 126, endPoint x: -67, endPoint y: 133, distance: 168.5
click at [0, 133] on html "Proveedores Inicio Embarques Cuentas por cobrar Salir Conoce nuestros beneficio…" at bounding box center [302, 366] width 605 height 732
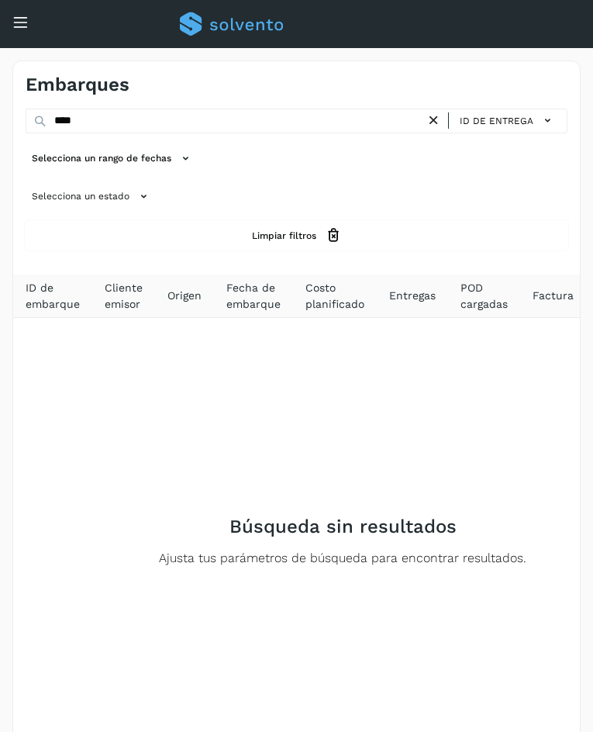
click at [520, 169] on div "Selecciona un rango de fechas" at bounding box center [297, 159] width 542 height 26
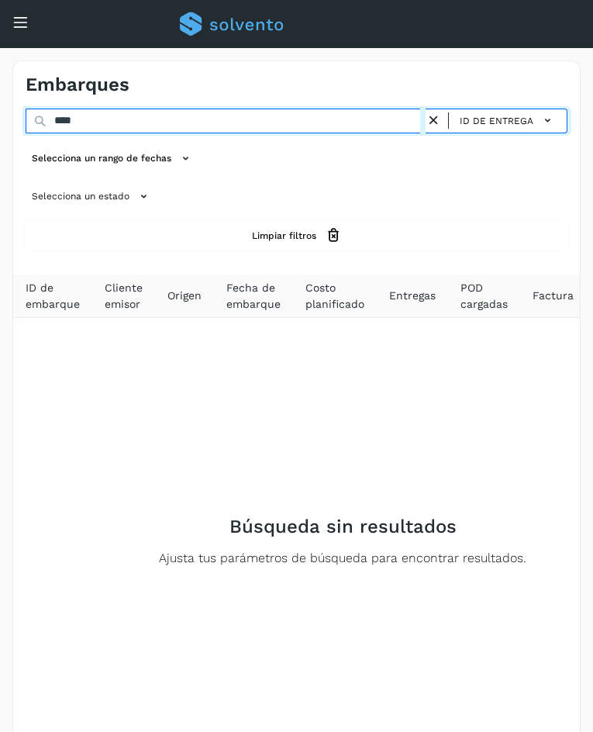
click at [102, 123] on input "****" at bounding box center [226, 121] width 400 height 25
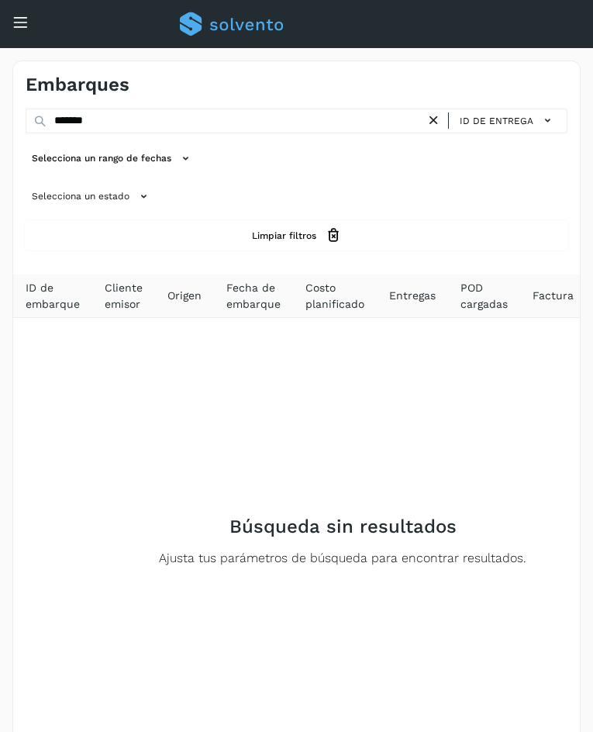
click at [575, 185] on div "******* ID de entrega Selecciona un rango de fechas Selecciona un estado Limpia…" at bounding box center [296, 179] width 567 height 141
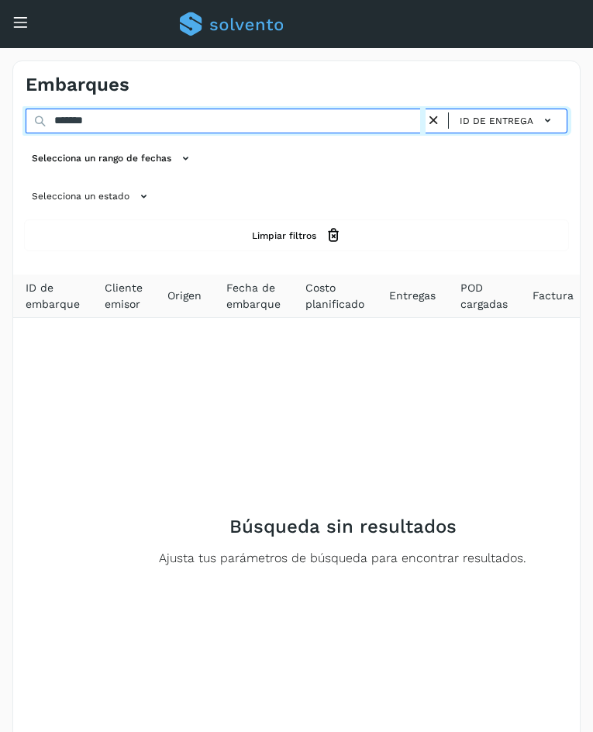
click at [164, 123] on input "*******" at bounding box center [226, 121] width 400 height 25
click at [54, 119] on input "*********" at bounding box center [226, 121] width 400 height 25
type input "*********"
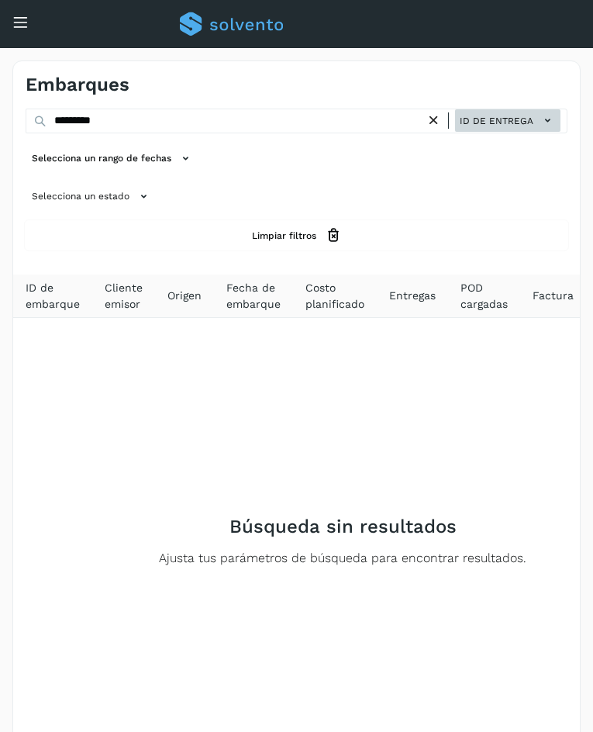
click at [547, 119] on icon at bounding box center [548, 120] width 16 height 16
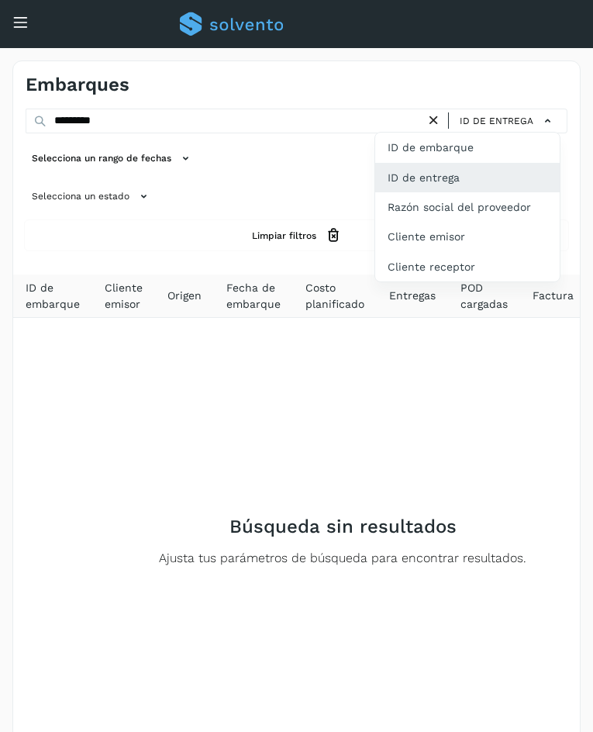
click at [116, 124] on div at bounding box center [296, 366] width 593 height 732
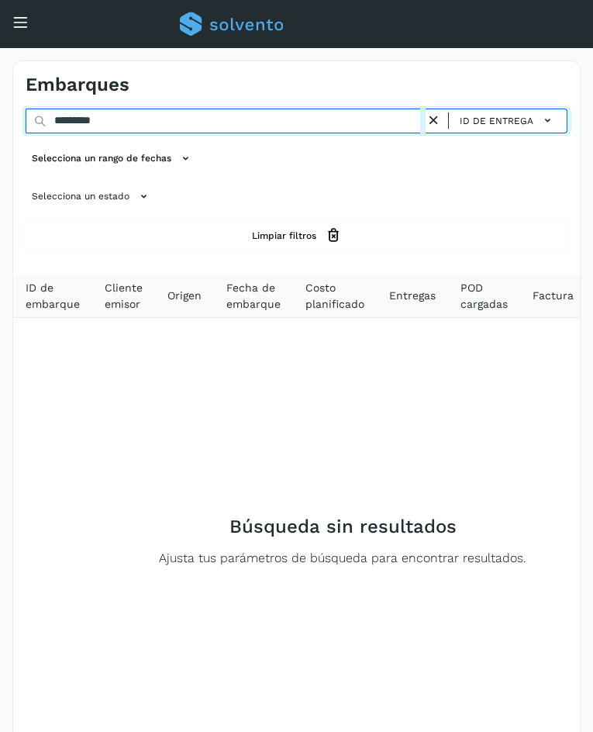
drag, startPoint x: 131, startPoint y: 124, endPoint x: 18, endPoint y: 124, distance: 113.2
click at [18, 124] on div "********* ID de entrega Selecciona un rango de fechas Selecciona un estado Limp…" at bounding box center [296, 179] width 567 height 141
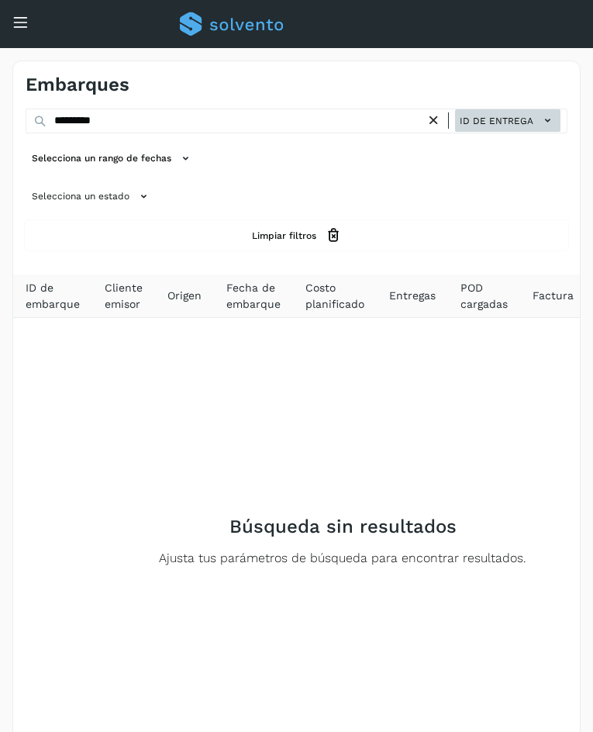
click at [551, 110] on button "ID de entrega" at bounding box center [507, 120] width 105 height 22
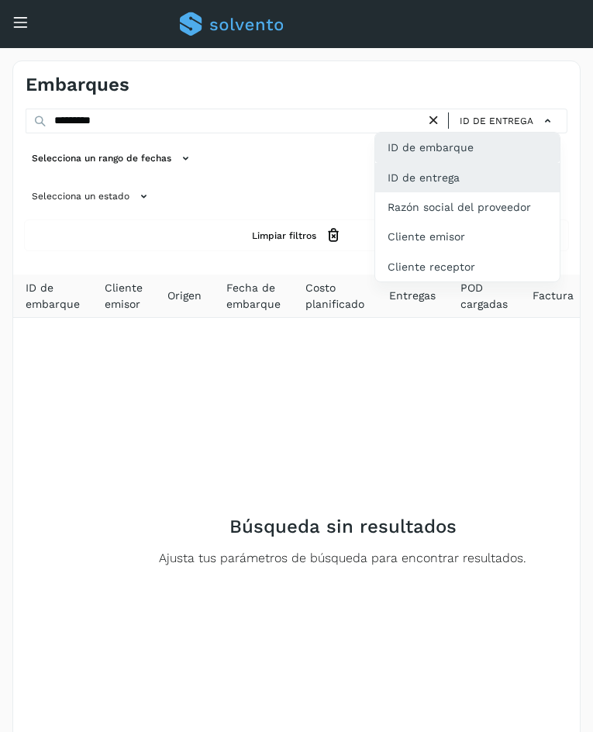
click at [511, 150] on div "ID de embarque" at bounding box center [467, 147] width 185 height 29
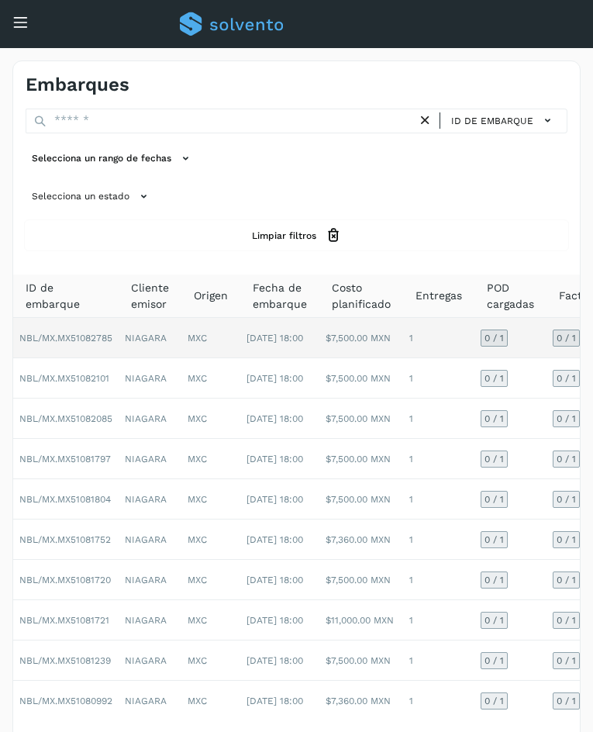
click at [526, 341] on td "0 / 1" at bounding box center [511, 338] width 72 height 40
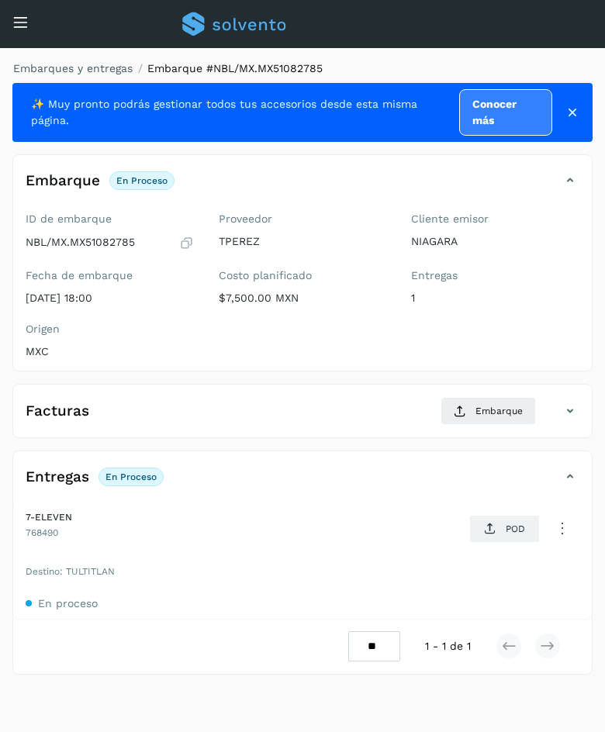
click at [575, 292] on p "1" at bounding box center [495, 298] width 168 height 13
click at [513, 528] on p "POD" at bounding box center [515, 528] width 19 height 11
click at [493, 530] on icon at bounding box center [490, 529] width 12 height 12
click at [568, 115] on icon at bounding box center [573, 113] width 16 height 16
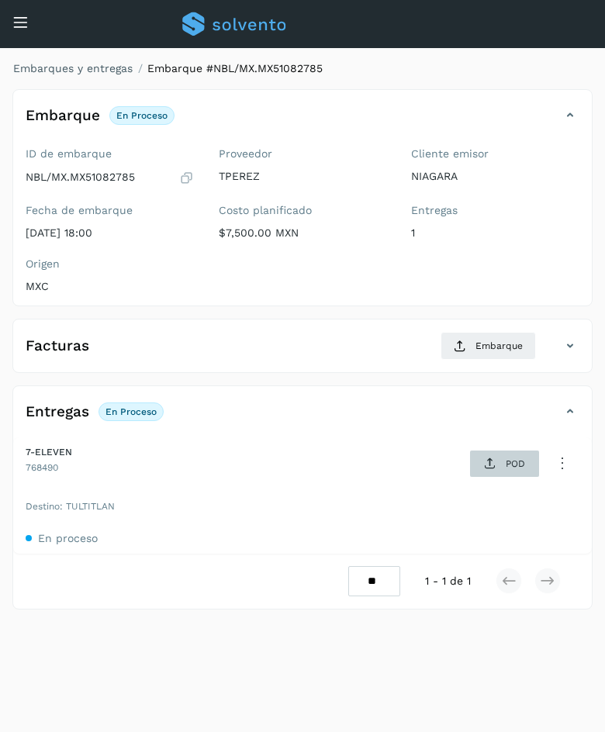
click at [520, 460] on p "POD" at bounding box center [515, 463] width 19 height 11
click at [22, 18] on icon at bounding box center [20, 22] width 16 height 16
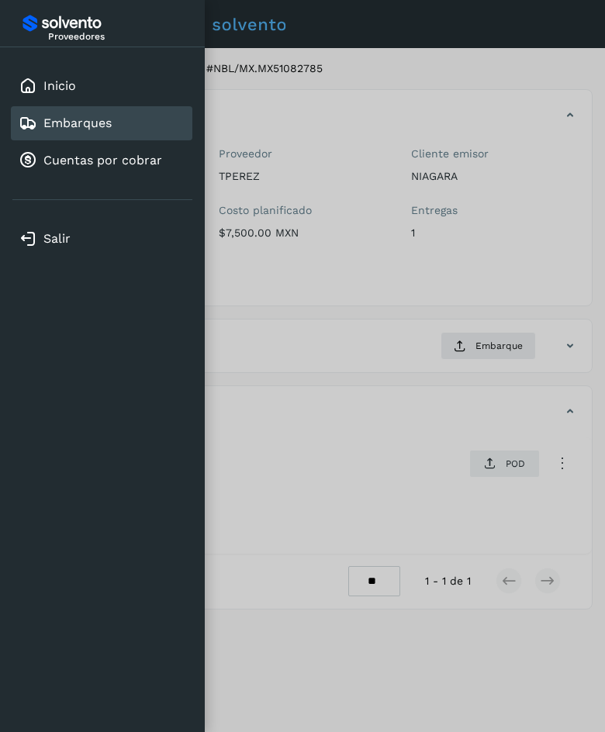
click at [58, 126] on link "Embarques" at bounding box center [77, 123] width 68 height 15
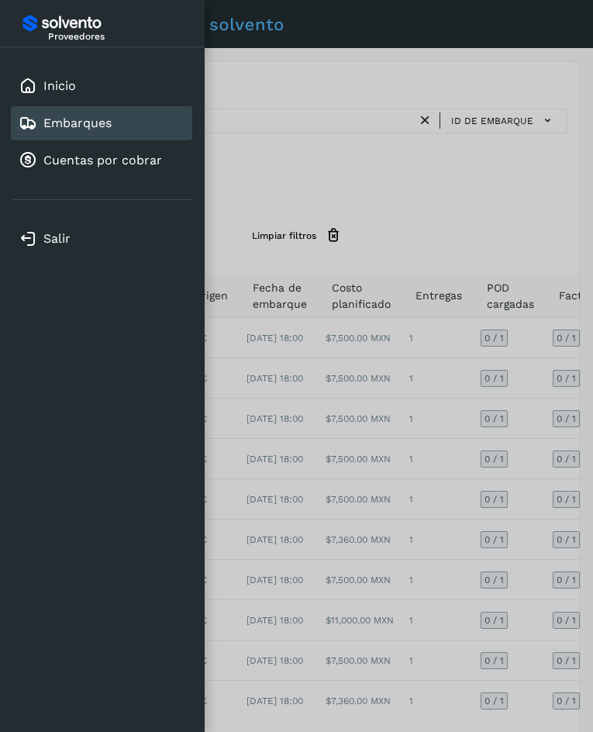
click at [532, 342] on div at bounding box center [296, 366] width 593 height 732
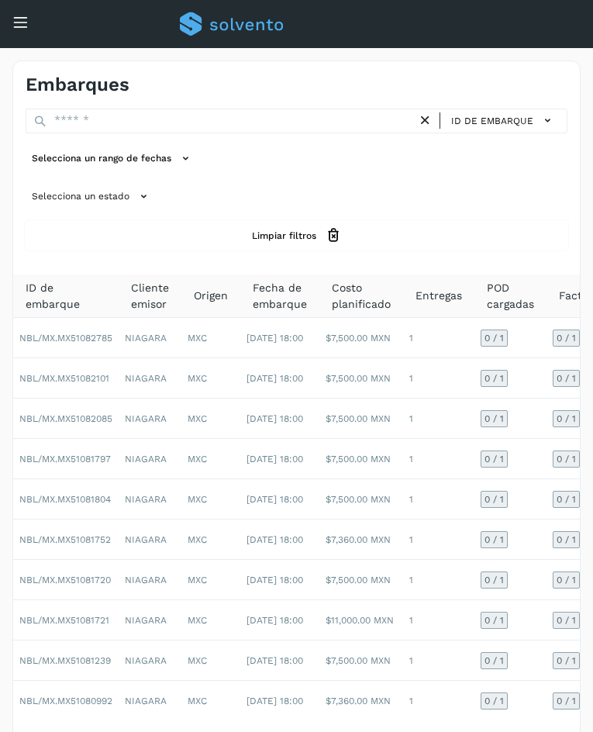
click at [532, 342] on td "0 / 1" at bounding box center [511, 338] width 72 height 40
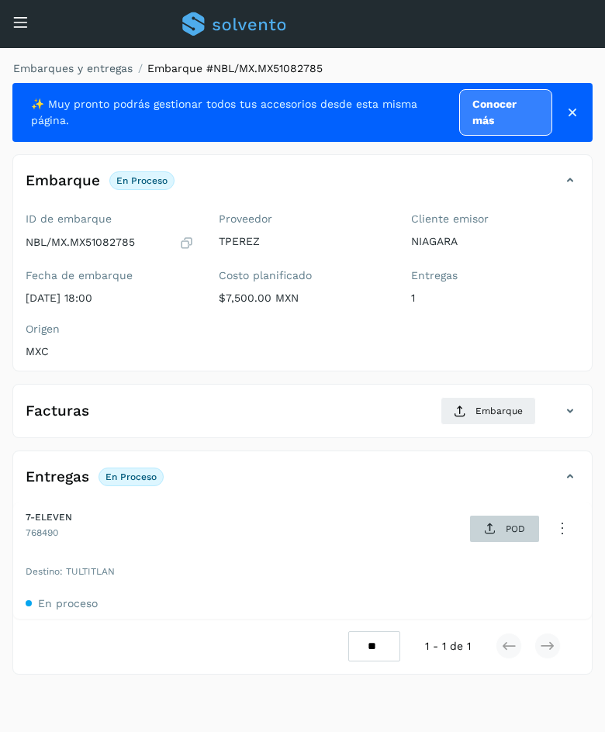
click at [489, 530] on icon at bounding box center [490, 529] width 12 height 12
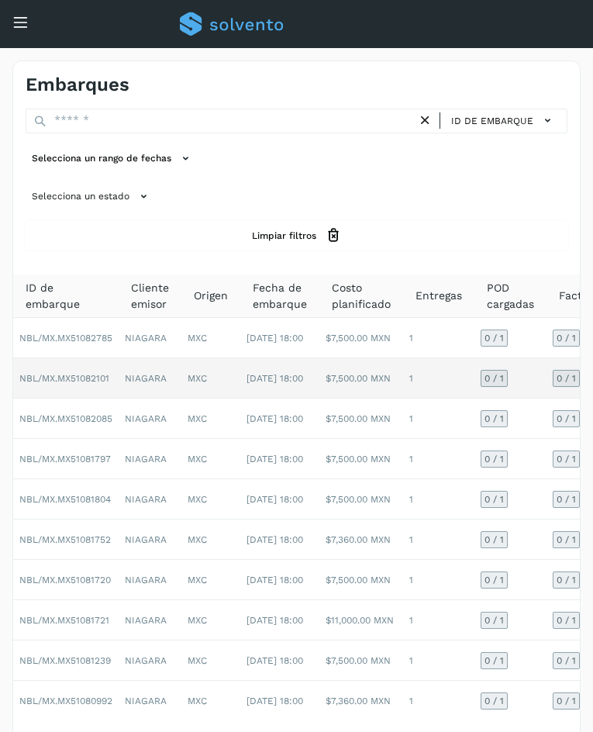
click at [535, 385] on td "0 / 1" at bounding box center [511, 378] width 72 height 40
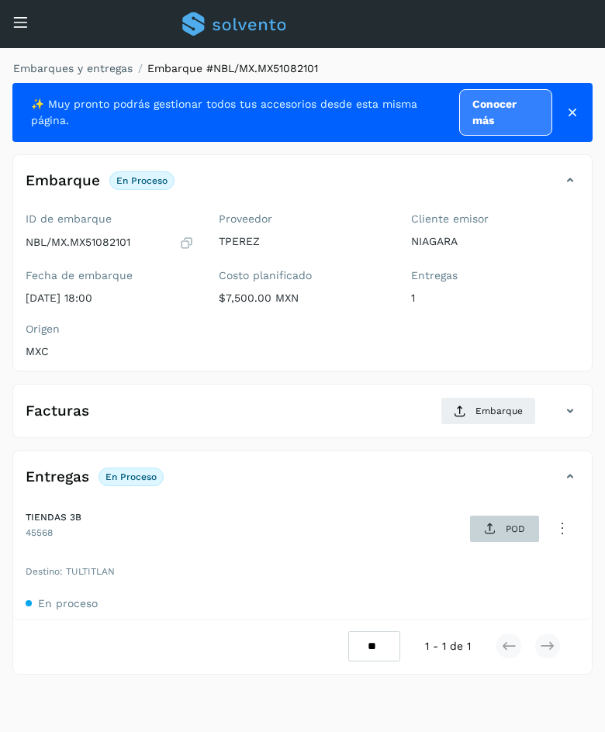
click at [485, 538] on span "POD" at bounding box center [505, 528] width 54 height 25
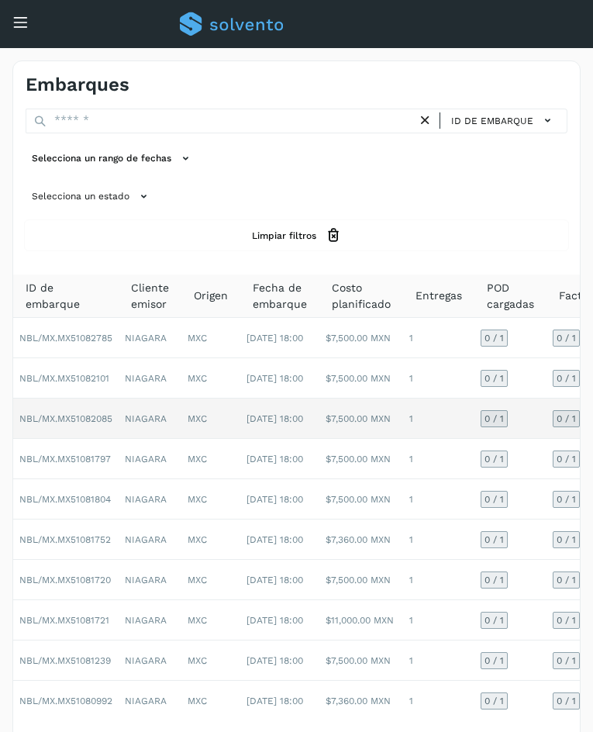
click at [529, 417] on td "0 / 1" at bounding box center [511, 419] width 72 height 40
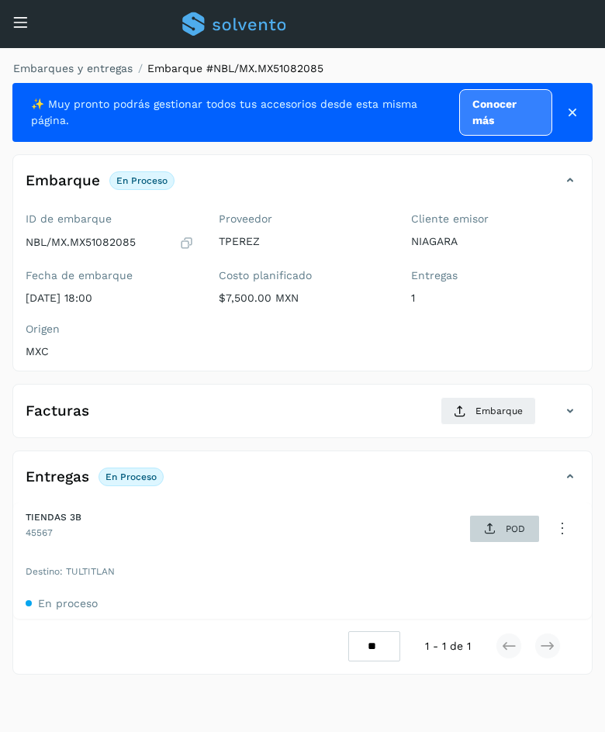
click at [507, 539] on span "POD" at bounding box center [505, 528] width 54 height 25
click at [22, 29] on div "Inicio Embarques Cuentas por cobrar" at bounding box center [11, 44] width 23 height 37
click at [21, 29] on div "Inicio Embarques Cuentas por cobrar" at bounding box center [11, 44] width 23 height 37
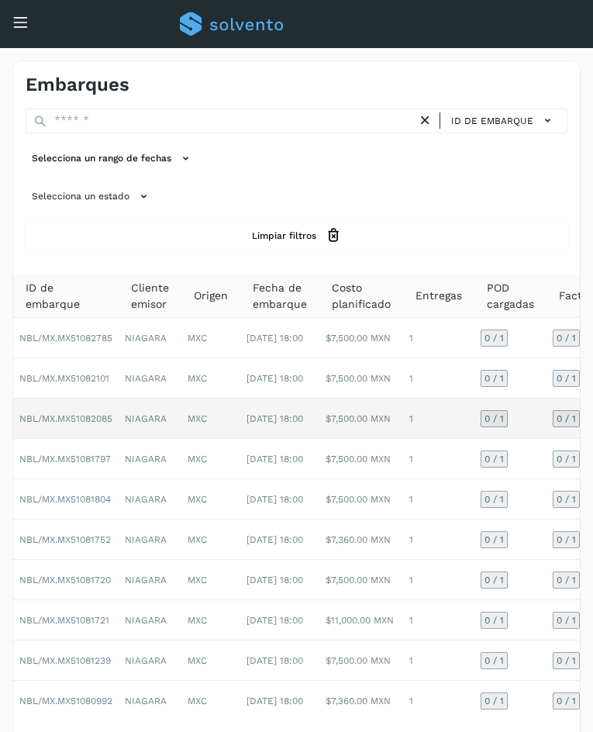
click at [534, 428] on td "0 / 1" at bounding box center [511, 419] width 72 height 40
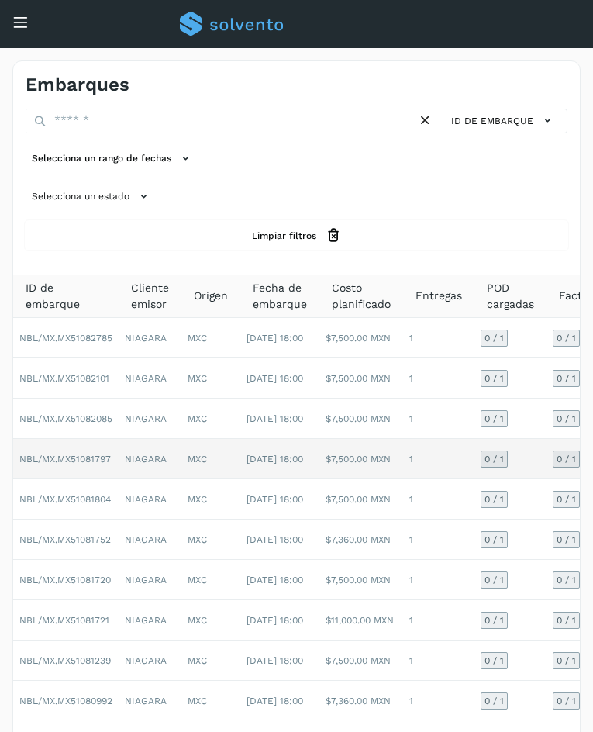
click at [535, 456] on td "0 / 1" at bounding box center [511, 459] width 72 height 40
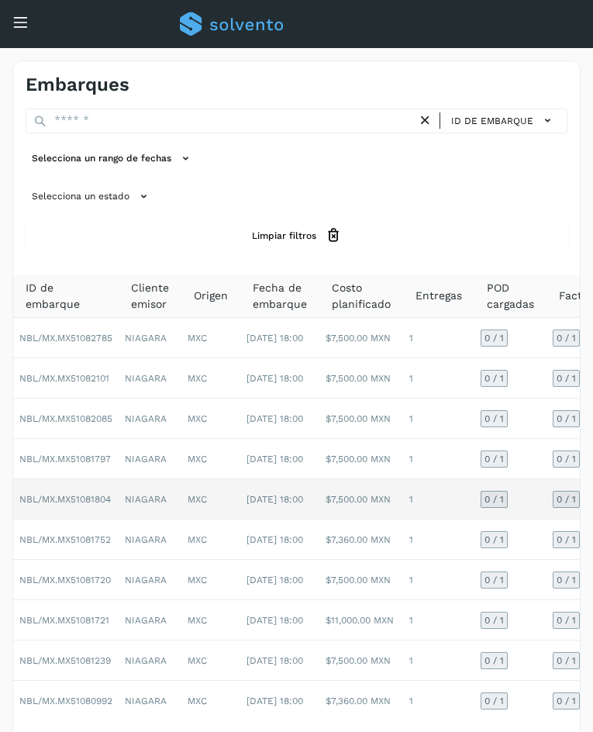
click at [531, 508] on td "0 / 1" at bounding box center [511, 499] width 72 height 40
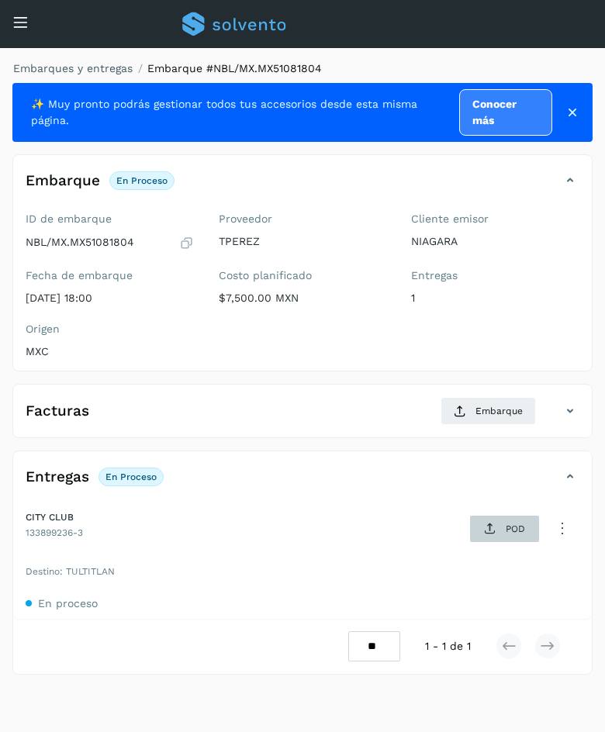
drag, startPoint x: 520, startPoint y: 525, endPoint x: 510, endPoint y: 527, distance: 11.1
click at [510, 527] on p "POD" at bounding box center [515, 528] width 19 height 11
drag, startPoint x: 239, startPoint y: 547, endPoint x: 209, endPoint y: 409, distance: 140.4
click at [209, 409] on div "Facturas Embarque" at bounding box center [287, 411] width 548 height 28
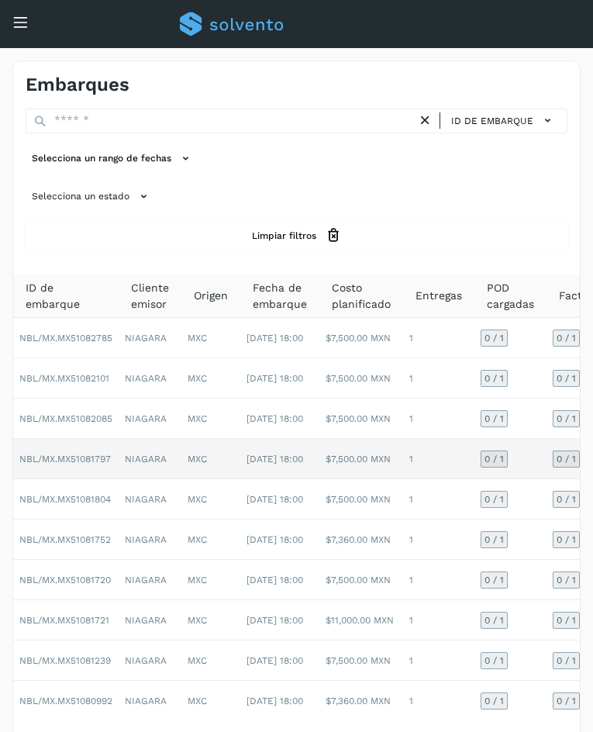
click at [540, 463] on td "0 / 1" at bounding box center [511, 459] width 72 height 40
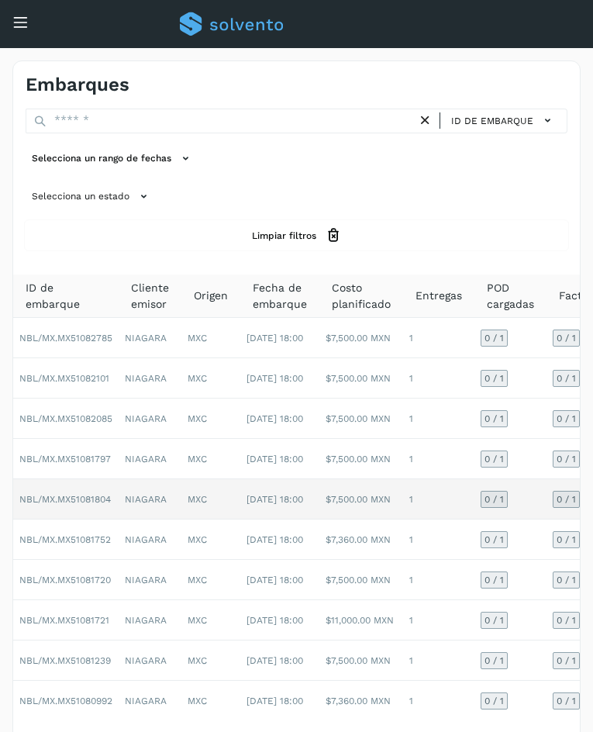
click at [540, 501] on td "0 / 1" at bounding box center [511, 499] width 72 height 40
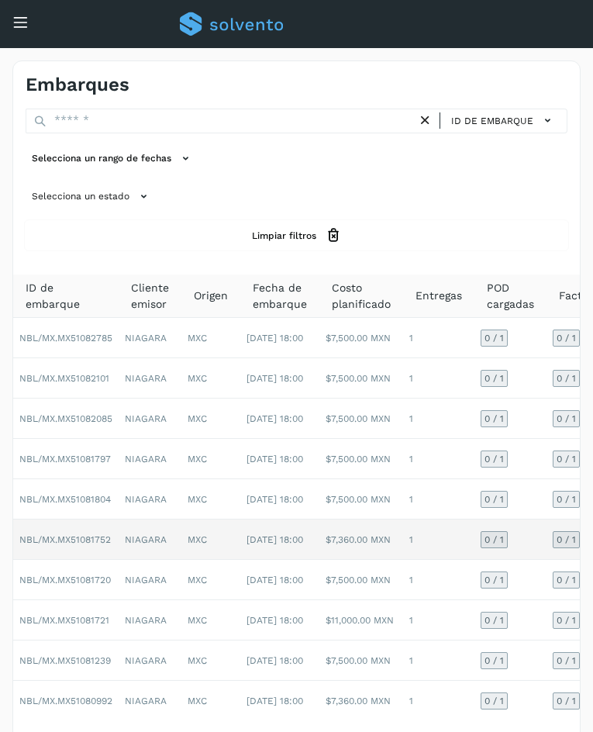
click at [530, 545] on td "0 / 1" at bounding box center [511, 540] width 72 height 40
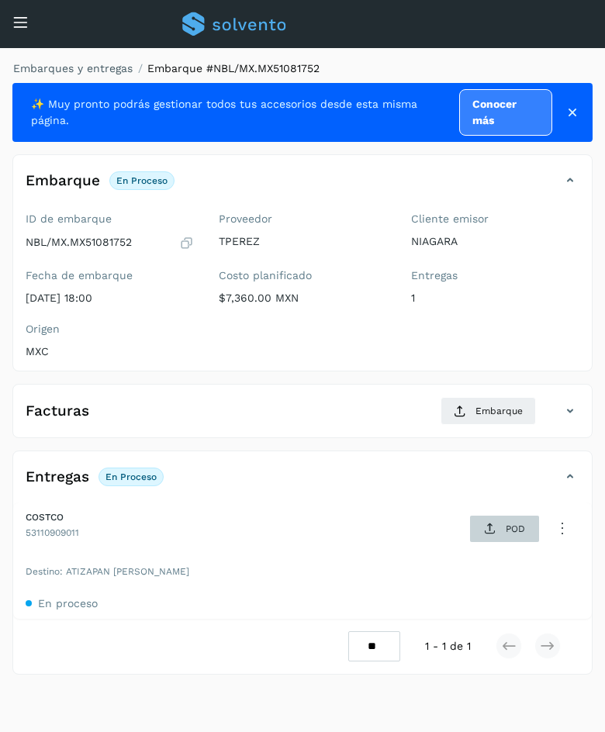
click at [500, 534] on span "POD" at bounding box center [505, 528] width 54 height 25
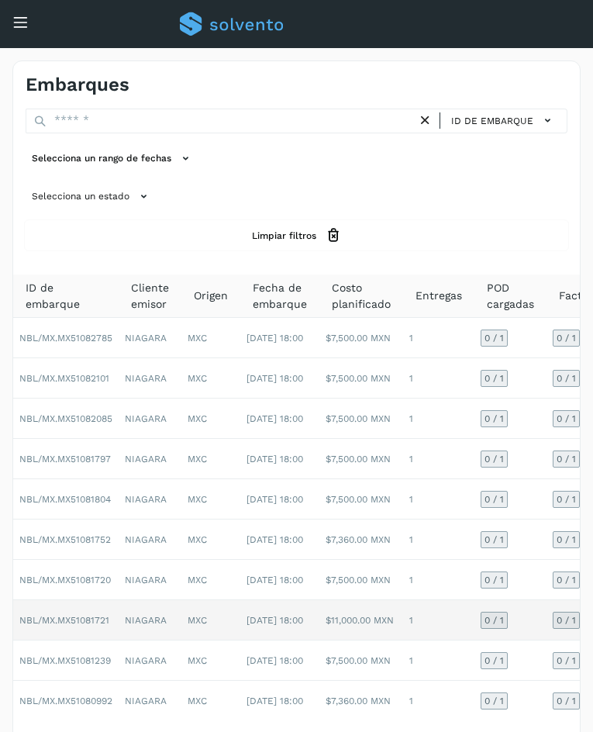
scroll to position [69, 0]
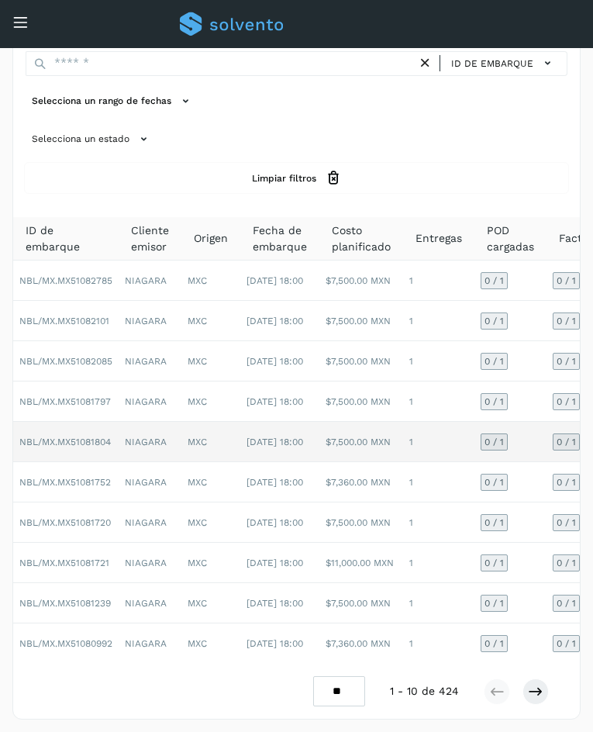
click at [525, 437] on td "0 / 1" at bounding box center [511, 442] width 72 height 40
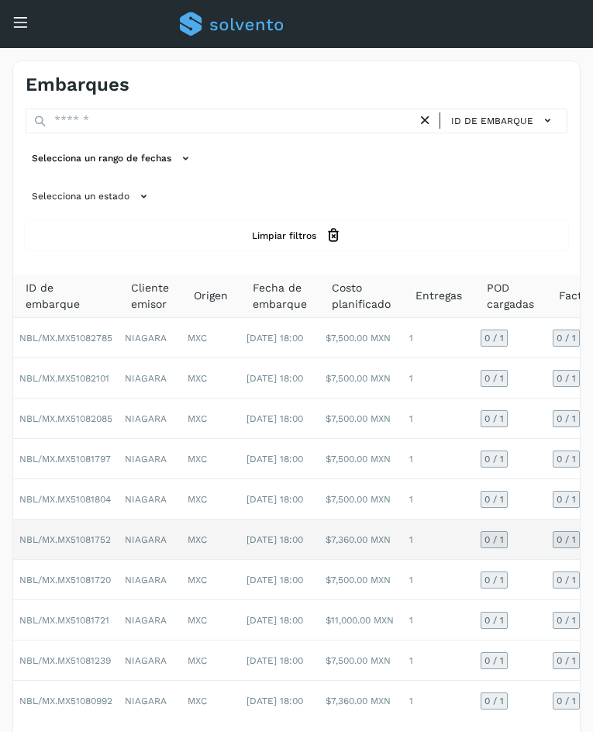
click at [535, 547] on td "0 / 1" at bounding box center [511, 540] width 72 height 40
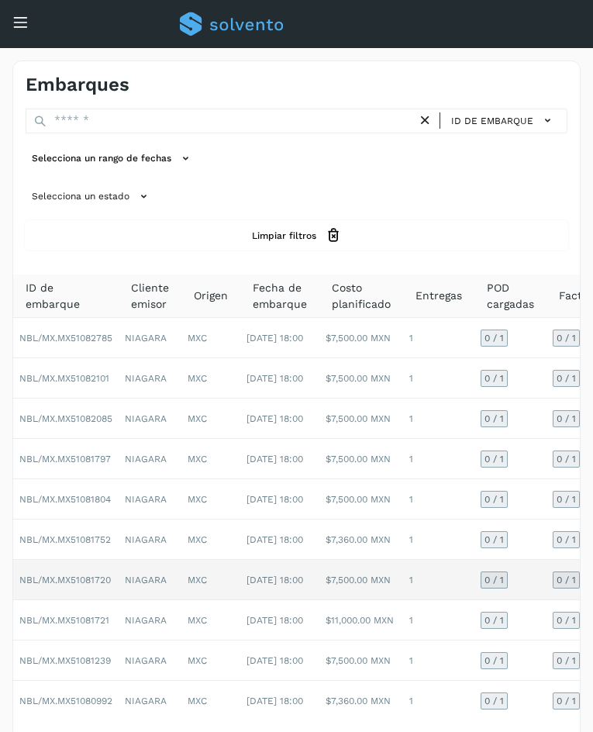
click at [547, 589] on td "0 / 1" at bounding box center [580, 580] width 66 height 40
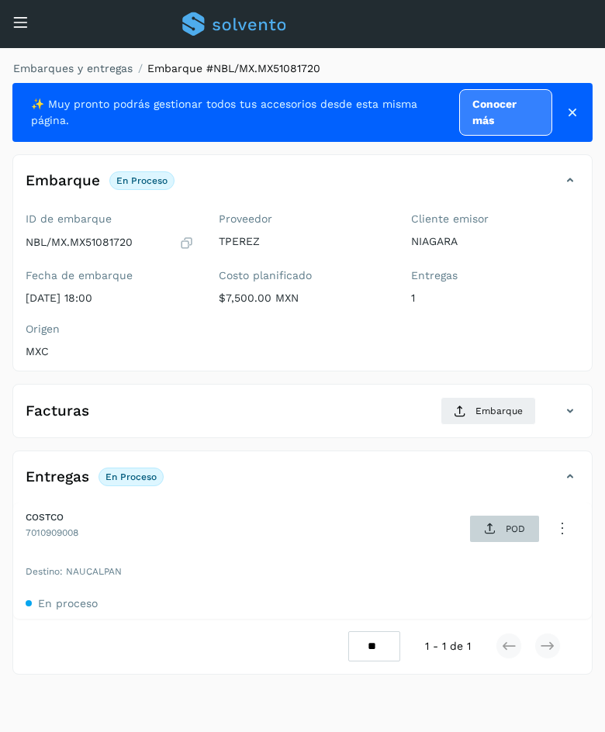
click at [504, 534] on span "POD" at bounding box center [505, 528] width 54 height 25
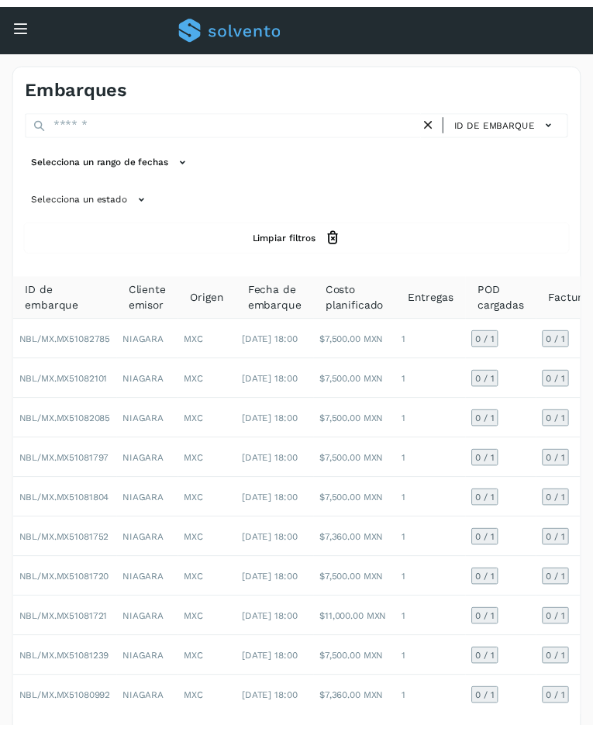
scroll to position [69, 0]
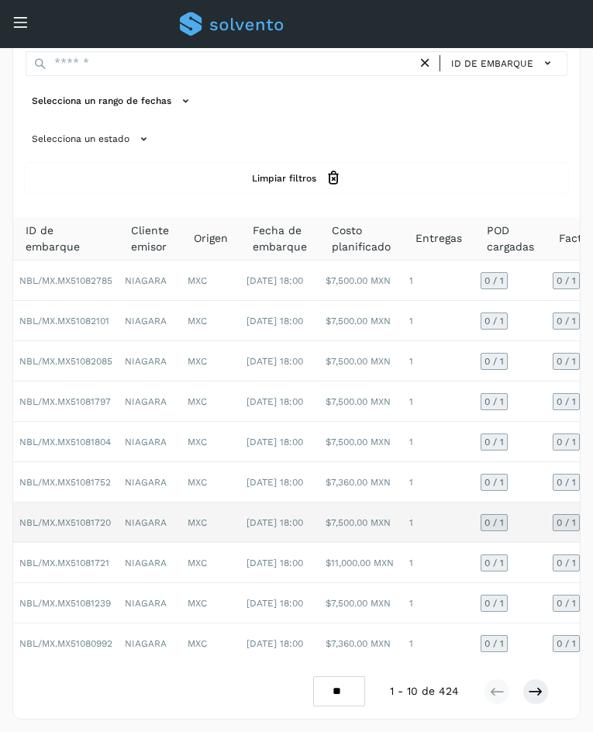
click at [535, 503] on td "0 / 1" at bounding box center [511, 523] width 72 height 40
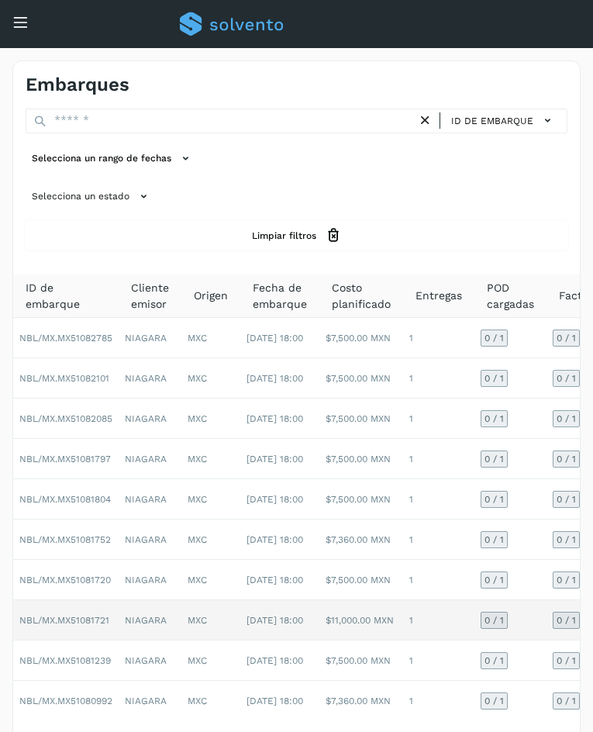
click at [536, 615] on td "0 / 1" at bounding box center [511, 620] width 72 height 40
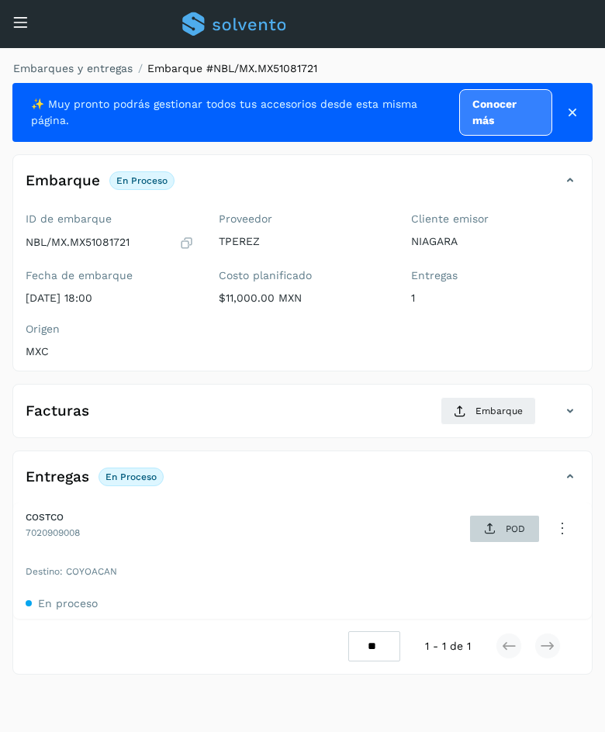
click at [494, 533] on icon at bounding box center [490, 529] width 12 height 12
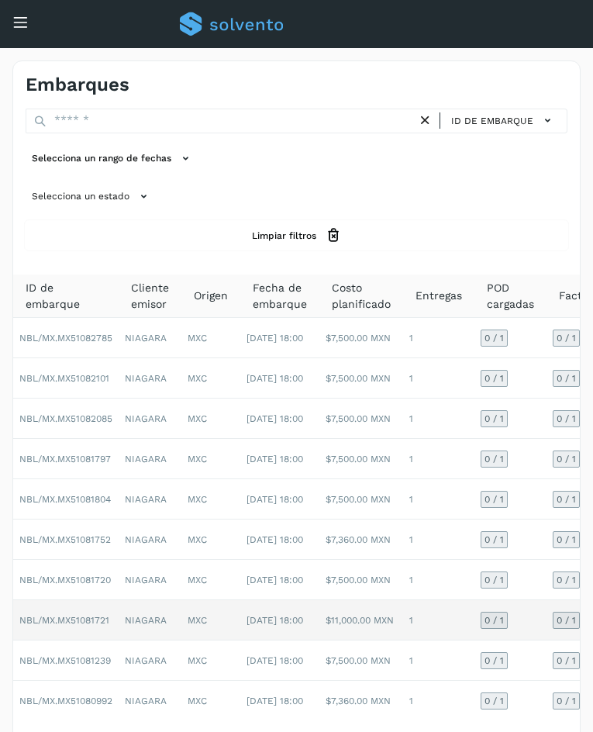
click at [531, 627] on td "0 / 1" at bounding box center [511, 620] width 72 height 40
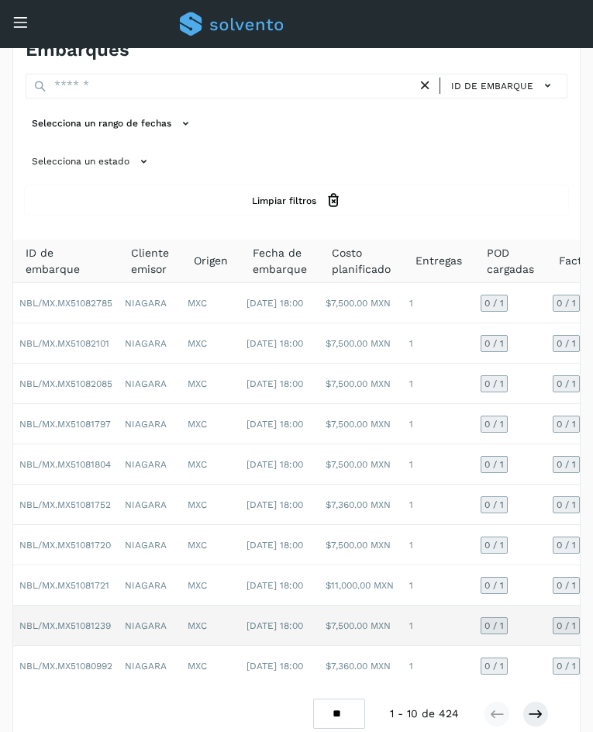
scroll to position [69, 0]
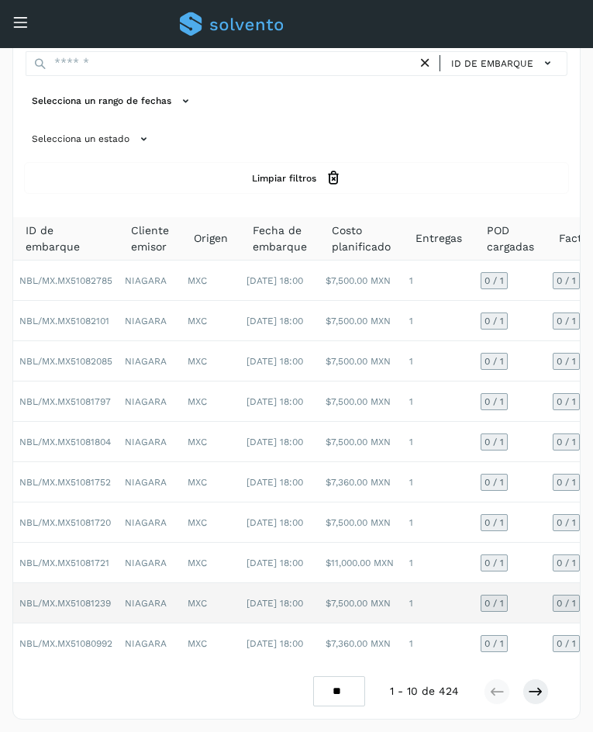
click at [538, 584] on td "0 / 1" at bounding box center [511, 603] width 72 height 40
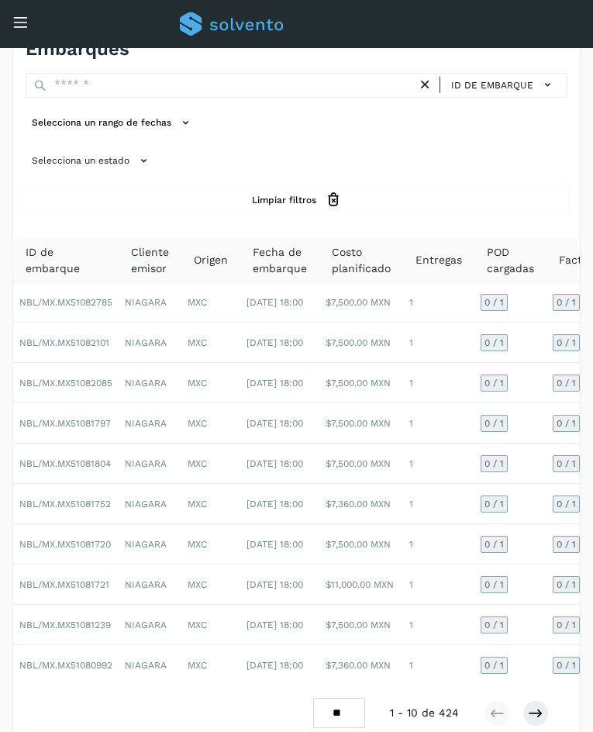
scroll to position [69, 0]
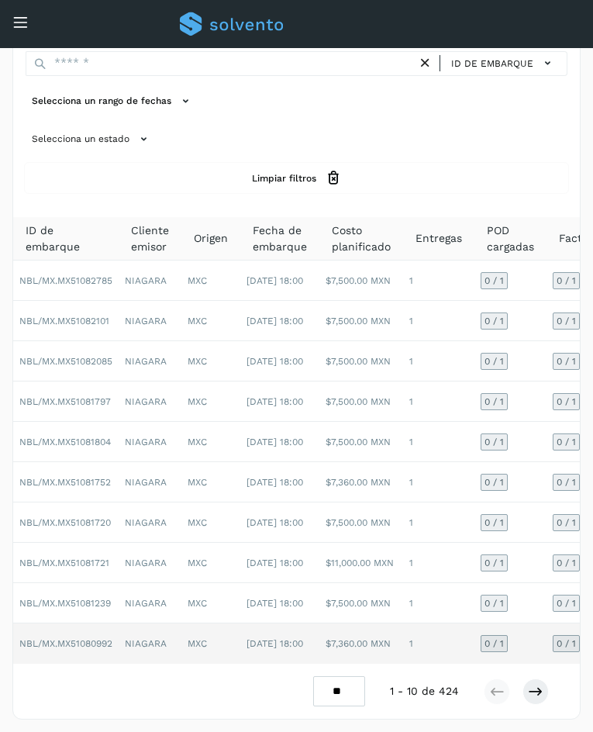
click at [541, 630] on td "0 / 1" at bounding box center [511, 644] width 72 height 40
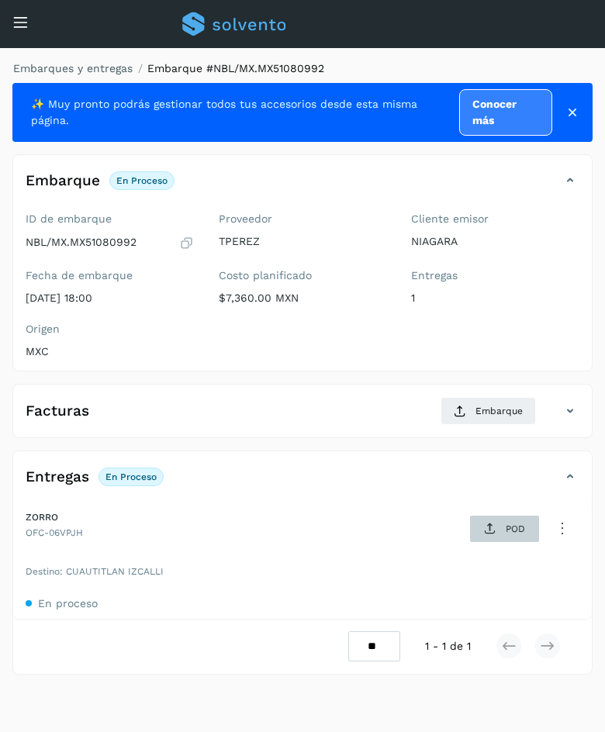
click at [503, 521] on span "POD" at bounding box center [505, 528] width 54 height 25
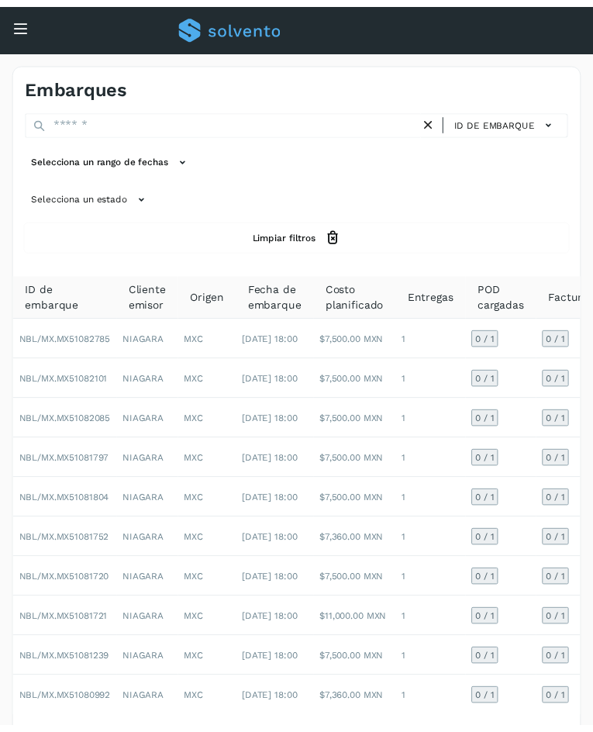
scroll to position [69, 0]
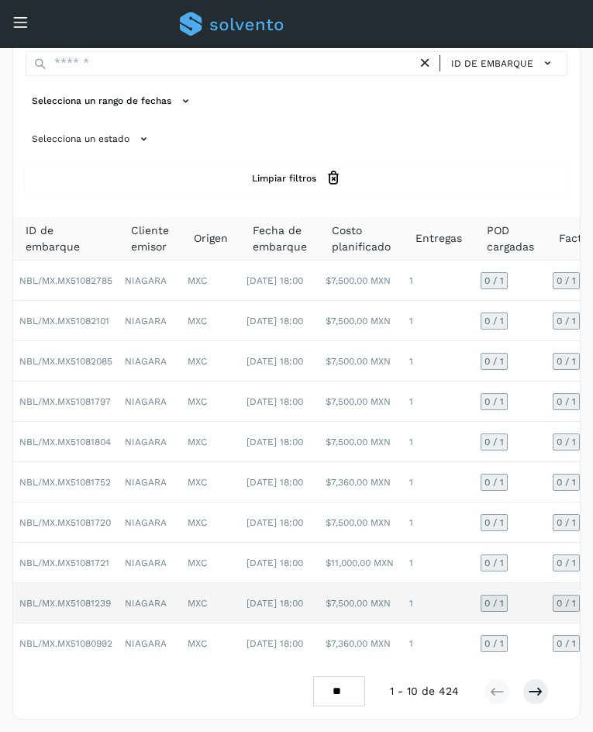
click at [540, 601] on td "0 / 1" at bounding box center [511, 603] width 72 height 40
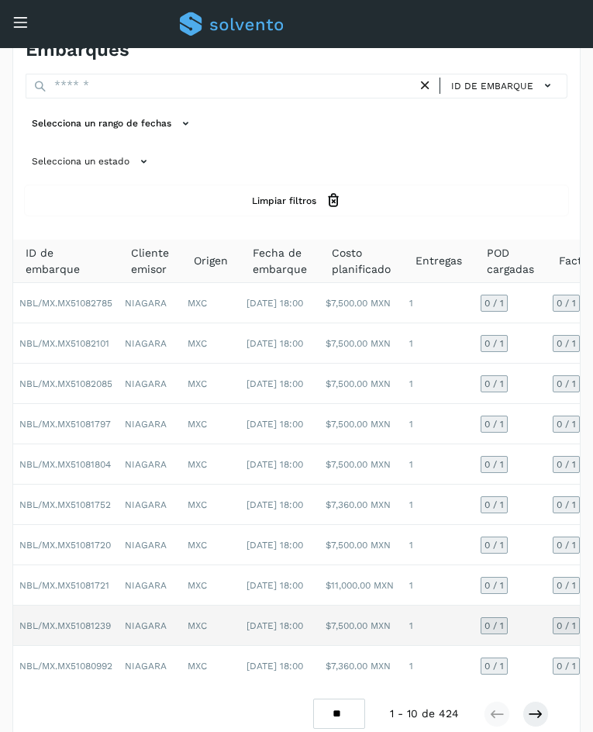
scroll to position [69, 0]
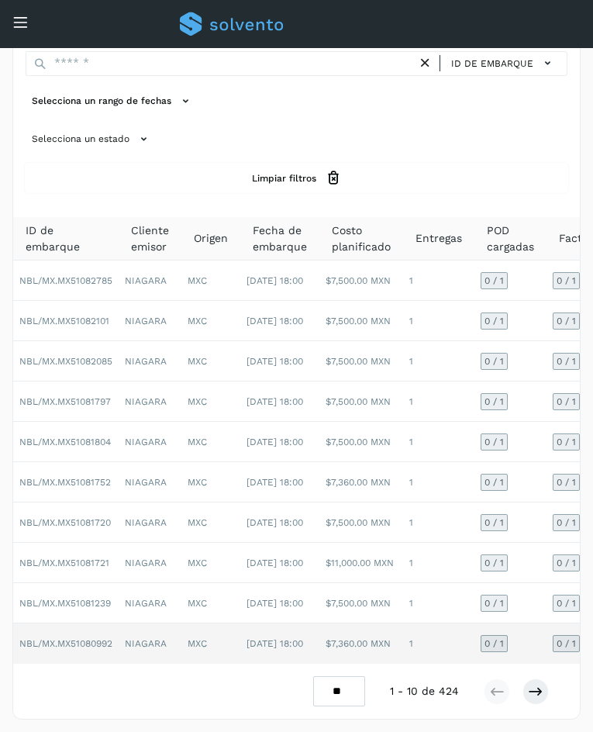
click at [529, 625] on td "0 / 1" at bounding box center [511, 644] width 72 height 40
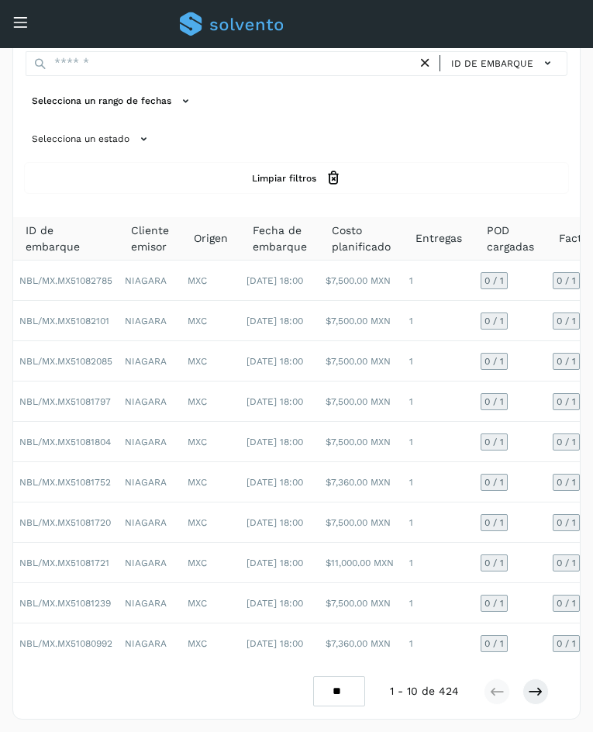
scroll to position [69, 0]
click at [537, 686] on icon at bounding box center [536, 692] width 16 height 16
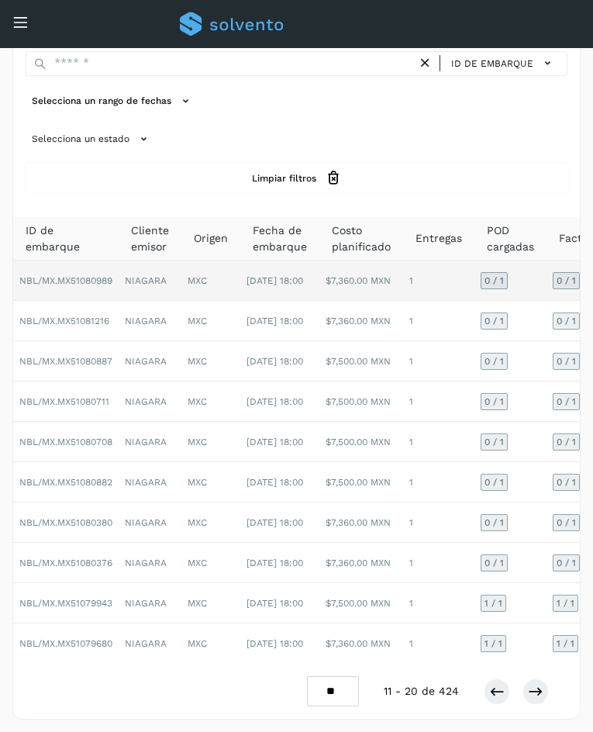
click at [534, 268] on td "0 / 1" at bounding box center [511, 281] width 72 height 40
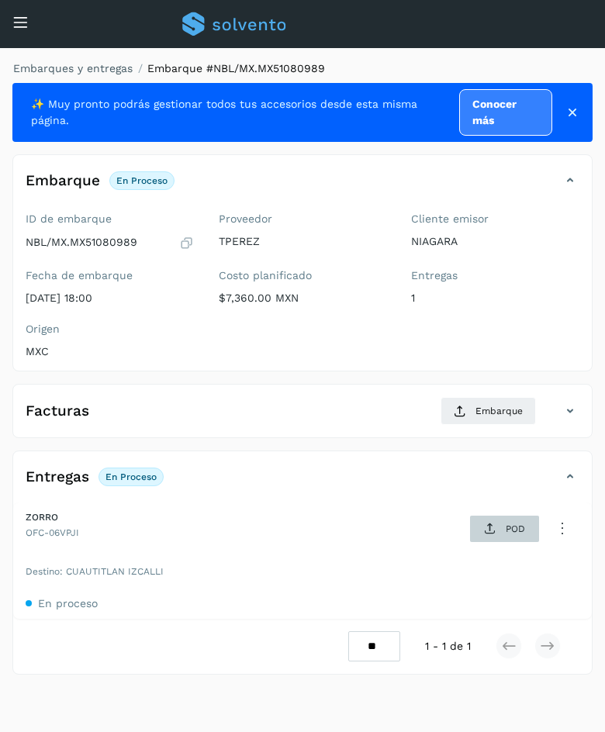
click at [487, 537] on span "POD" at bounding box center [505, 528] width 54 height 25
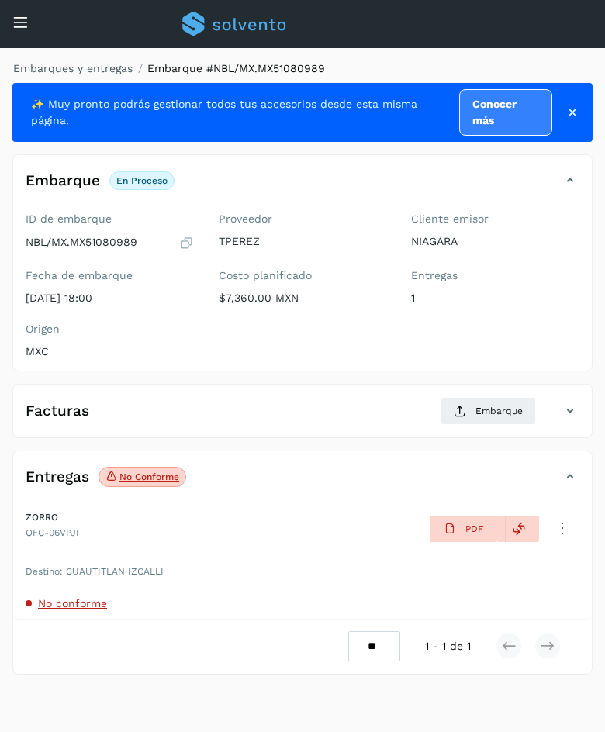
click at [81, 598] on span "No conforme" at bounding box center [72, 603] width 69 height 12
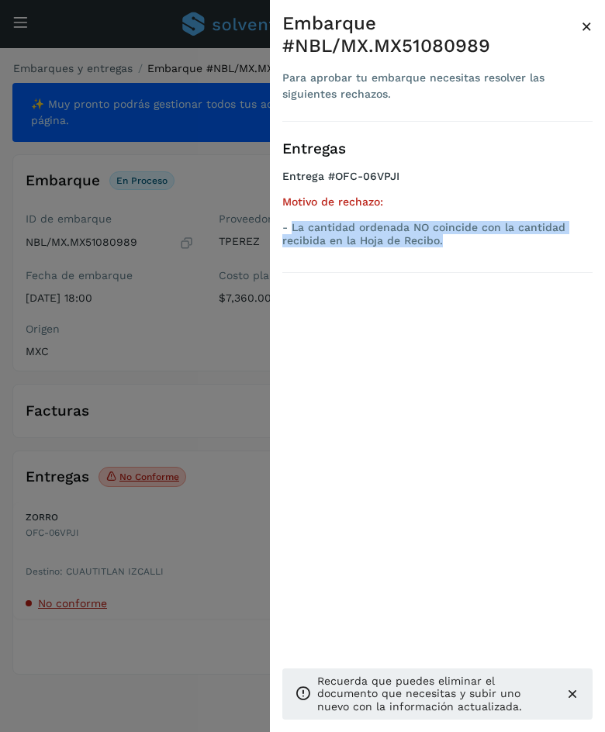
drag, startPoint x: 292, startPoint y: 229, endPoint x: 476, endPoint y: 247, distance: 184.7
click at [476, 247] on p "- La cantidad ordenada NO coincide con la cantidad recibida en la Hoja de Recib…" at bounding box center [437, 234] width 310 height 26
click at [589, 19] on span "×" at bounding box center [587, 27] width 12 height 22
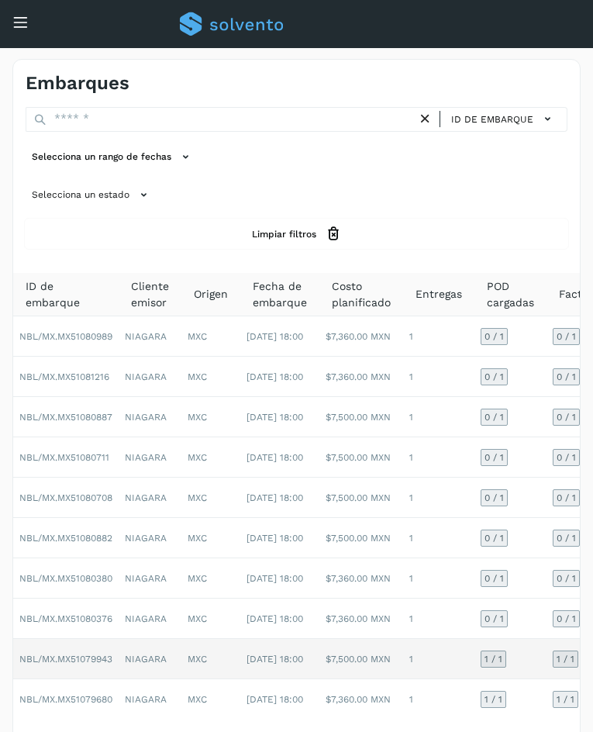
scroll to position [69, 0]
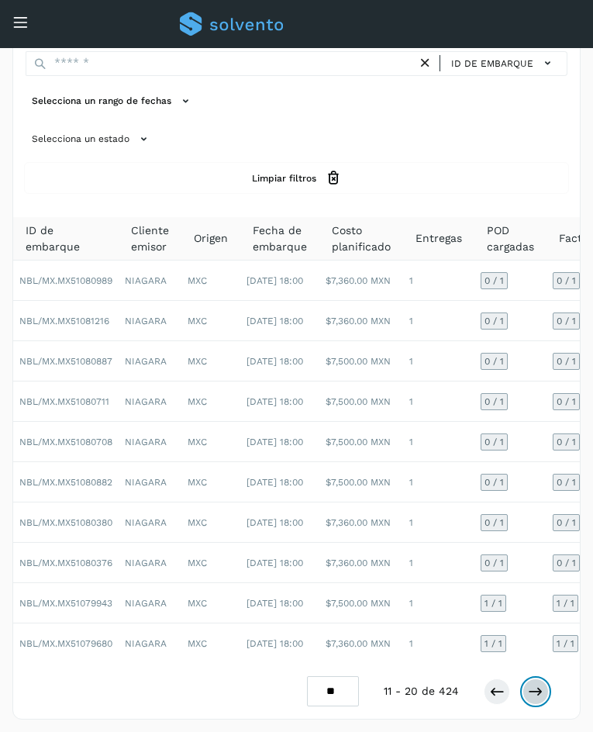
click at [528, 693] on icon at bounding box center [536, 692] width 16 height 16
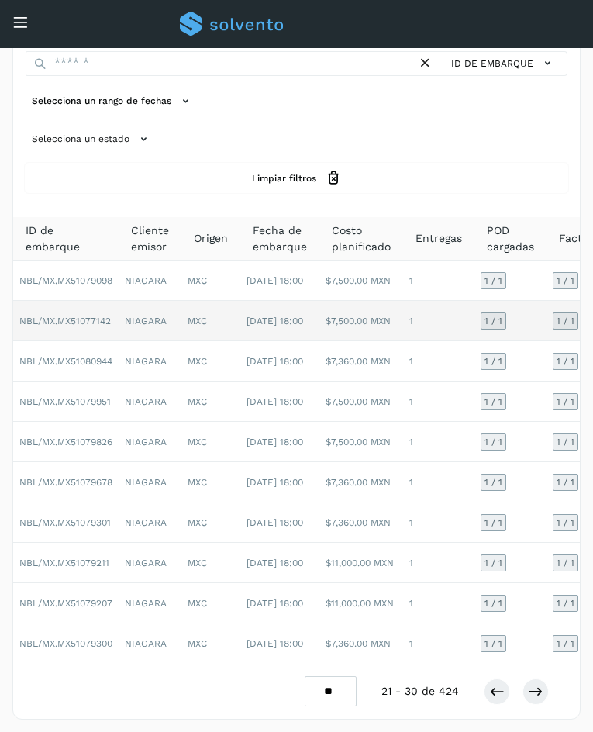
click at [527, 306] on td "1 / 1" at bounding box center [511, 321] width 72 height 40
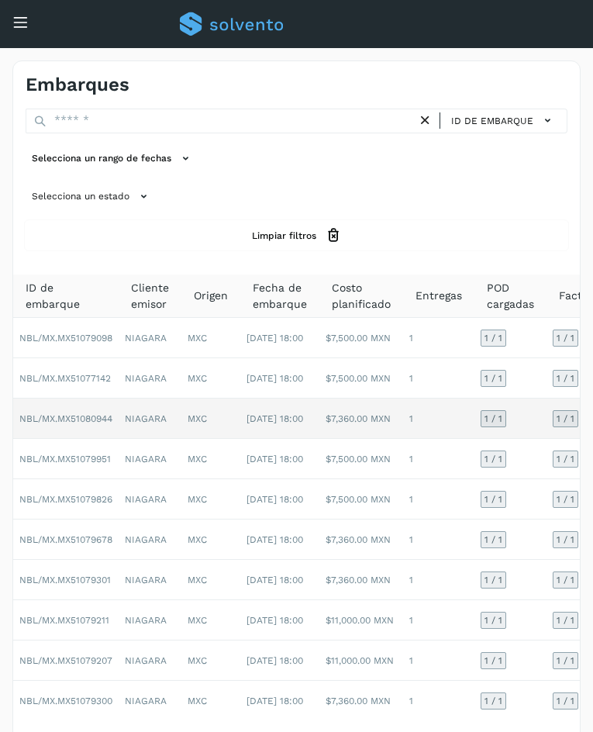
click at [520, 410] on td "1 / 1" at bounding box center [511, 419] width 72 height 40
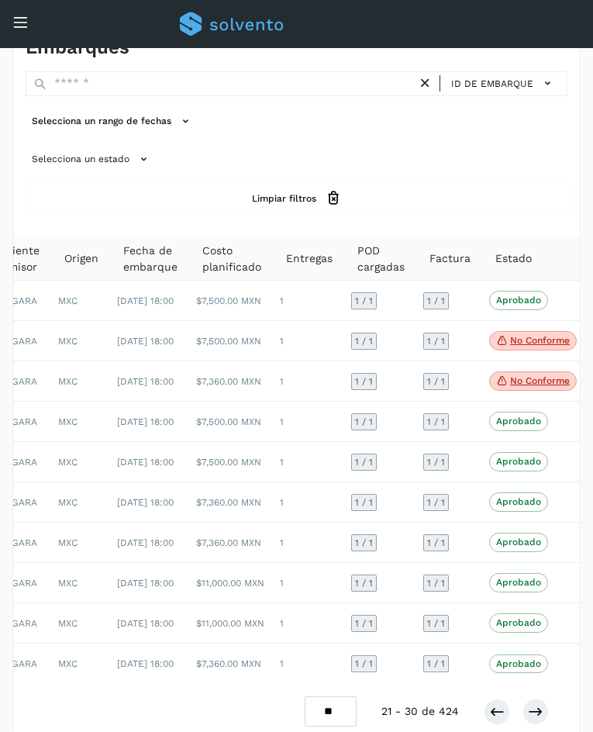
scroll to position [69, 0]
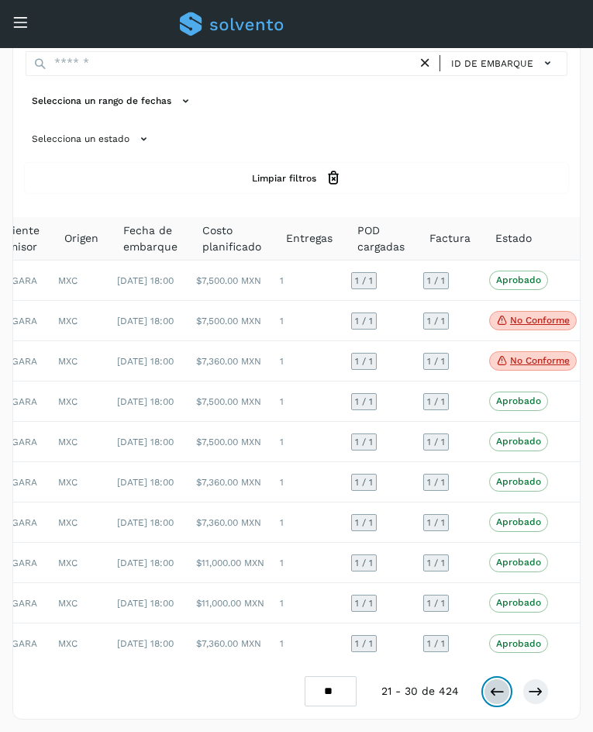
click at [498, 692] on icon at bounding box center [497, 692] width 16 height 16
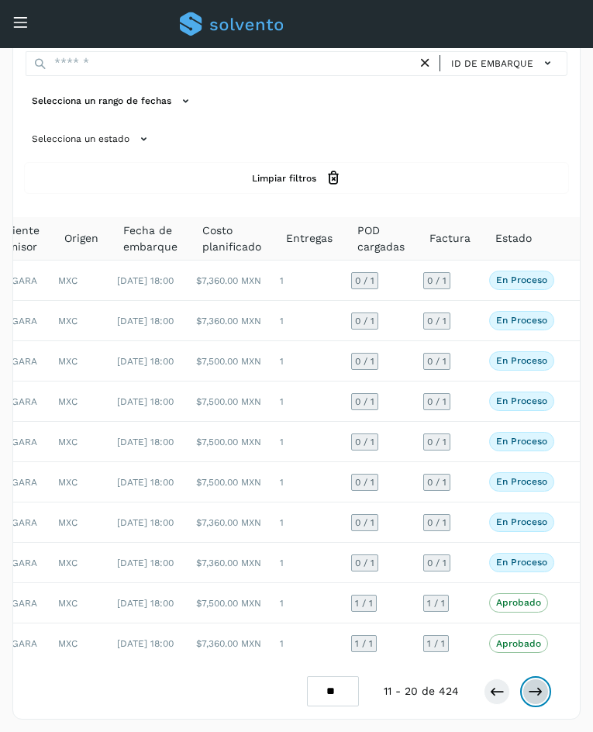
click at [533, 696] on icon at bounding box center [536, 692] width 16 height 16
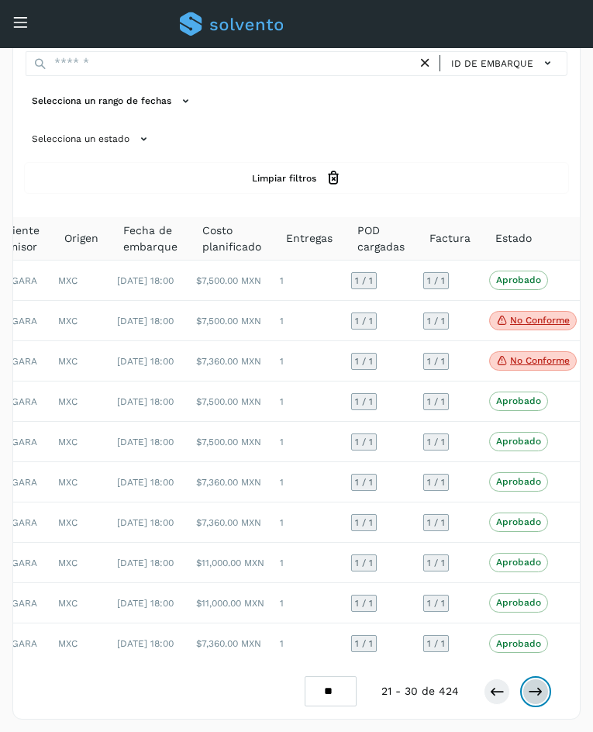
click at [543, 687] on icon at bounding box center [536, 692] width 16 height 16
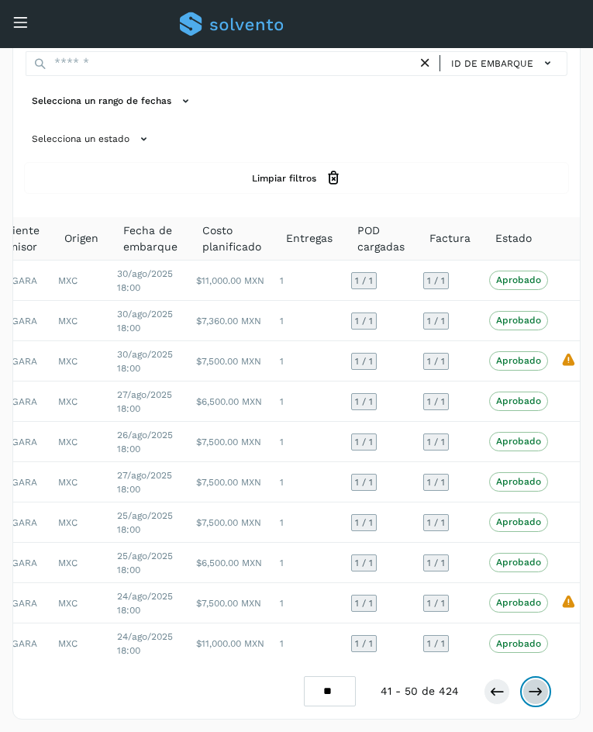
click at [543, 687] on icon at bounding box center [536, 692] width 16 height 16
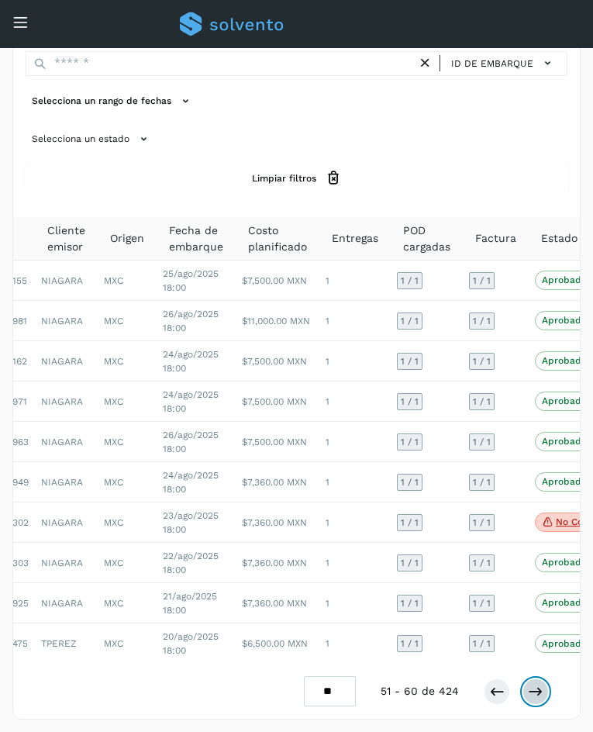
scroll to position [0, 98]
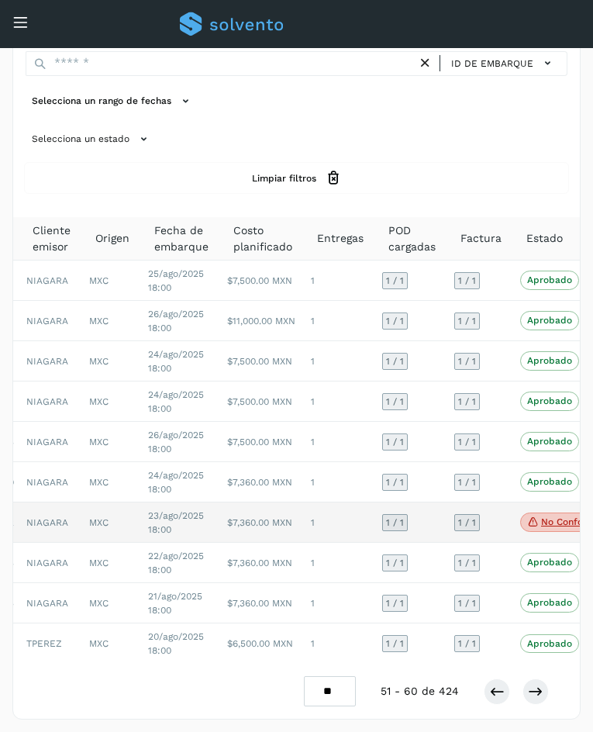
click at [532, 517] on span "No conforme" at bounding box center [564, 523] width 88 height 20
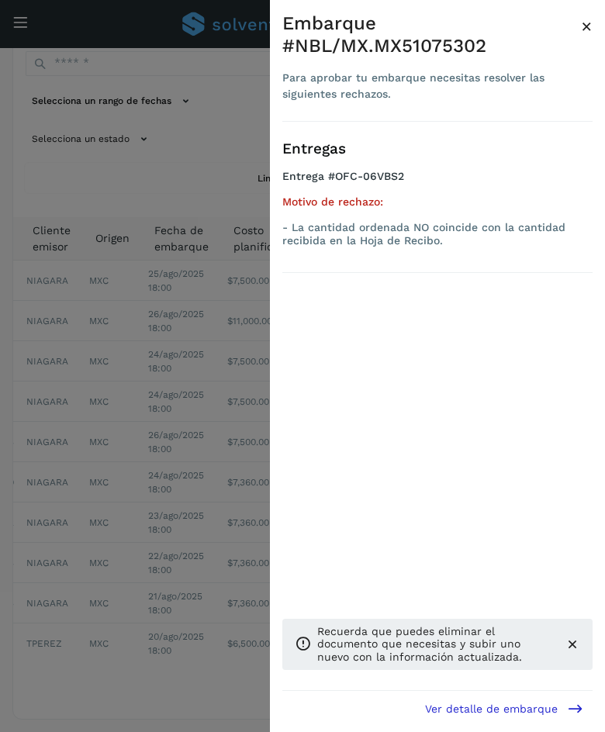
click at [589, 17] on span "×" at bounding box center [587, 27] width 12 height 22
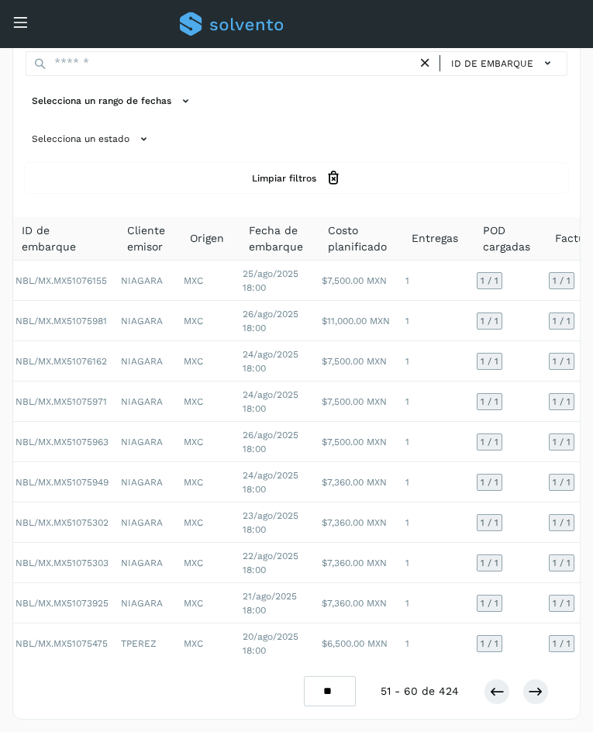
scroll to position [0, 0]
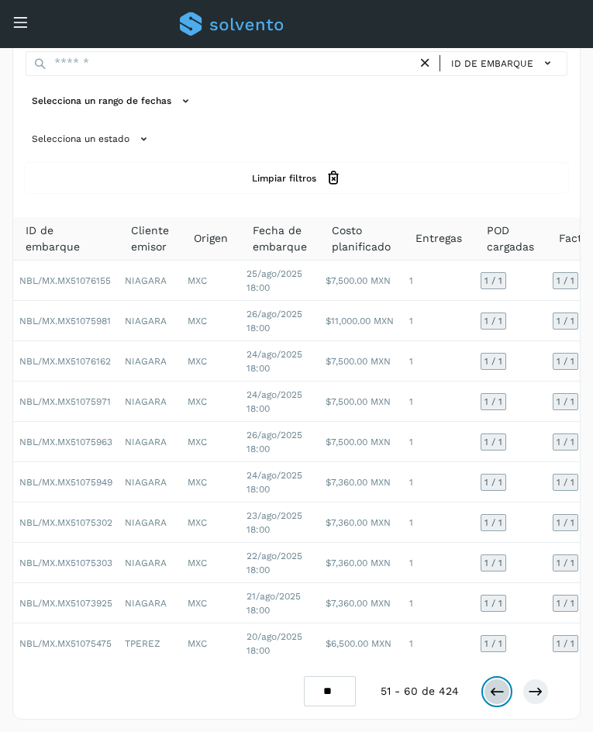
click at [495, 693] on icon at bounding box center [497, 692] width 16 height 16
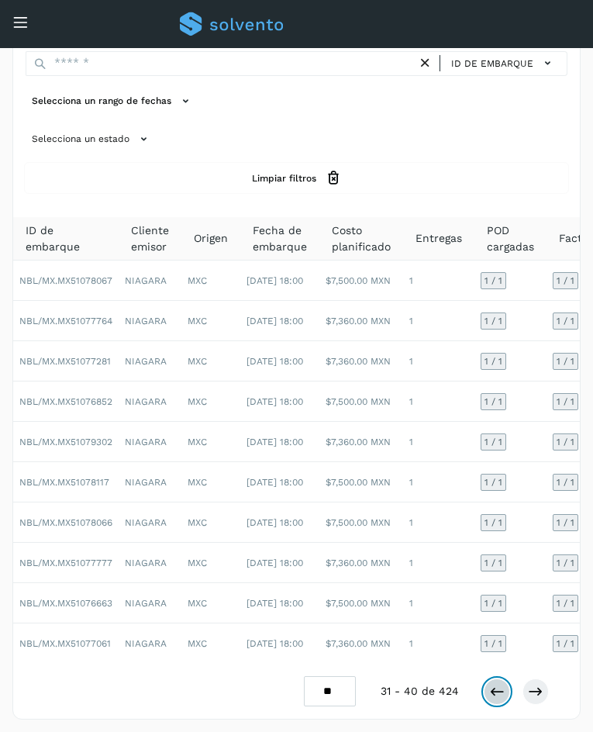
click at [484, 691] on button at bounding box center [497, 692] width 26 height 26
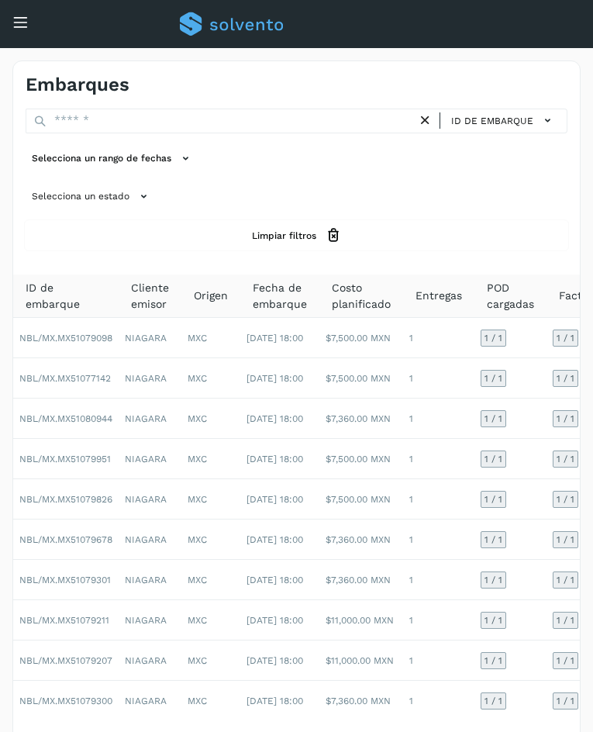
click at [23, 25] on icon at bounding box center [20, 22] width 16 height 16
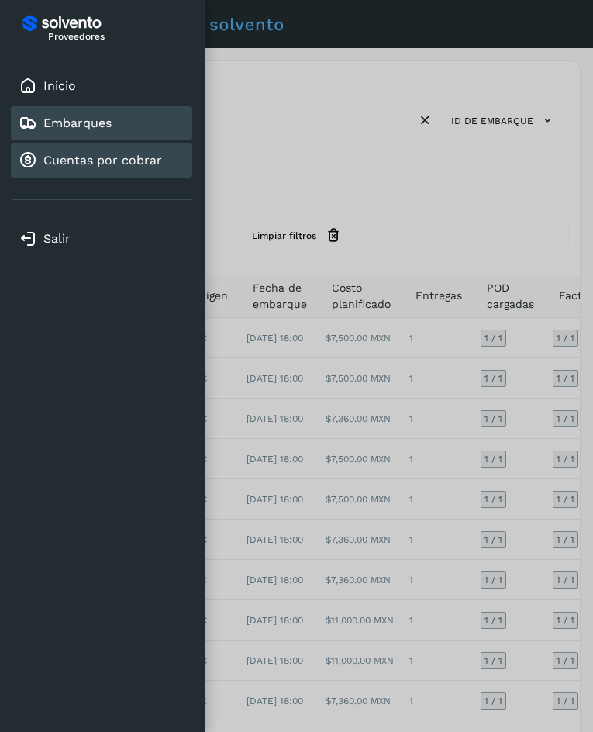
click at [92, 167] on link "Cuentas por cobrar" at bounding box center [102, 160] width 119 height 15
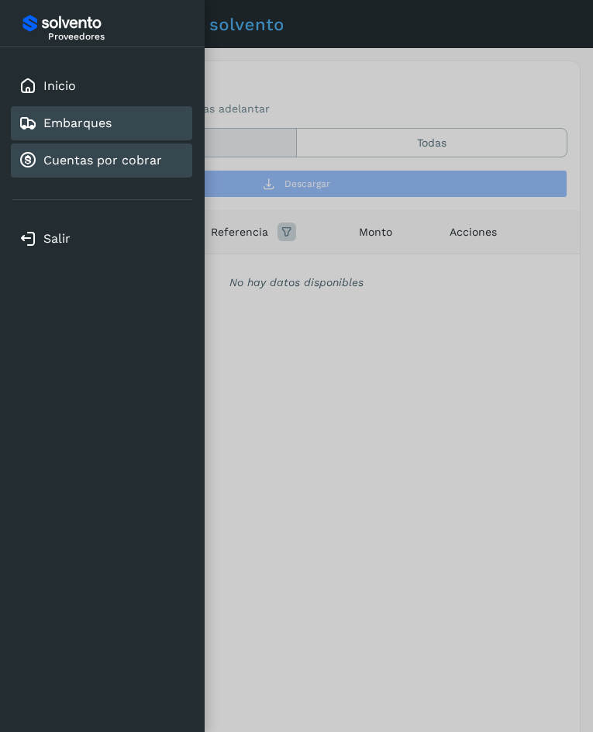
click at [81, 122] on link "Embarques" at bounding box center [77, 123] width 68 height 15
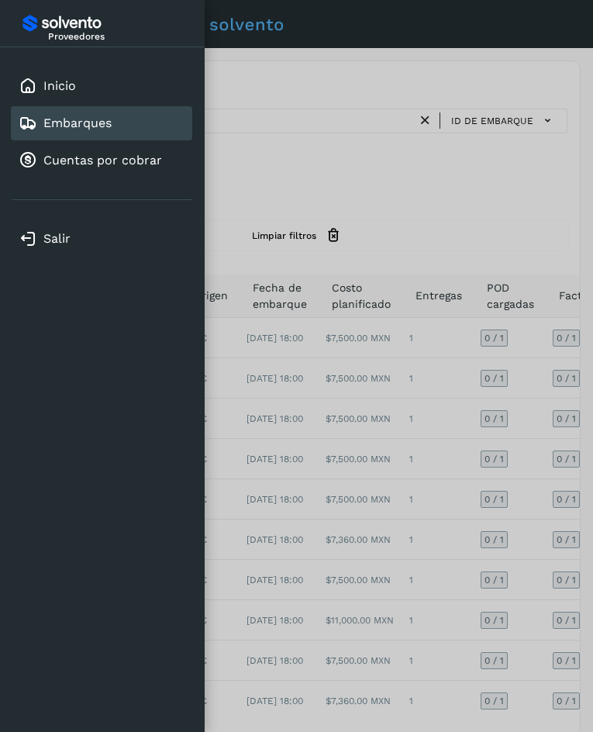
click at [424, 204] on div at bounding box center [296, 366] width 593 height 732
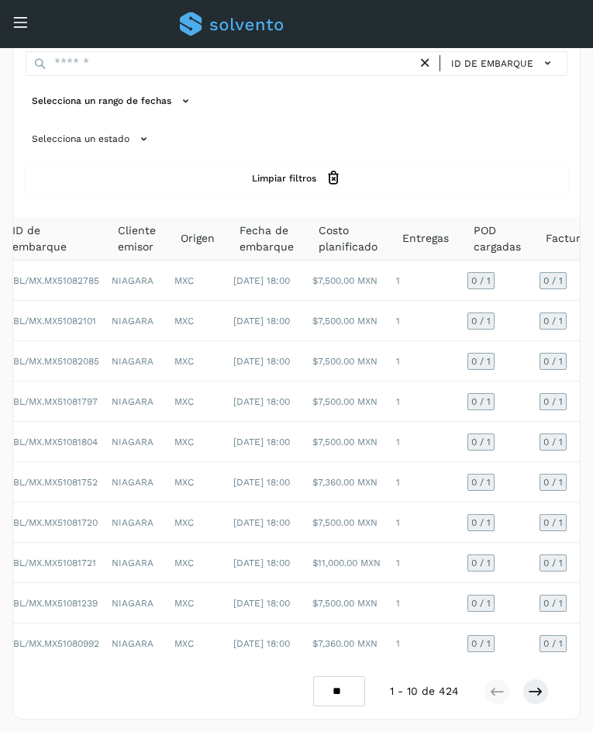
scroll to position [0, 133]
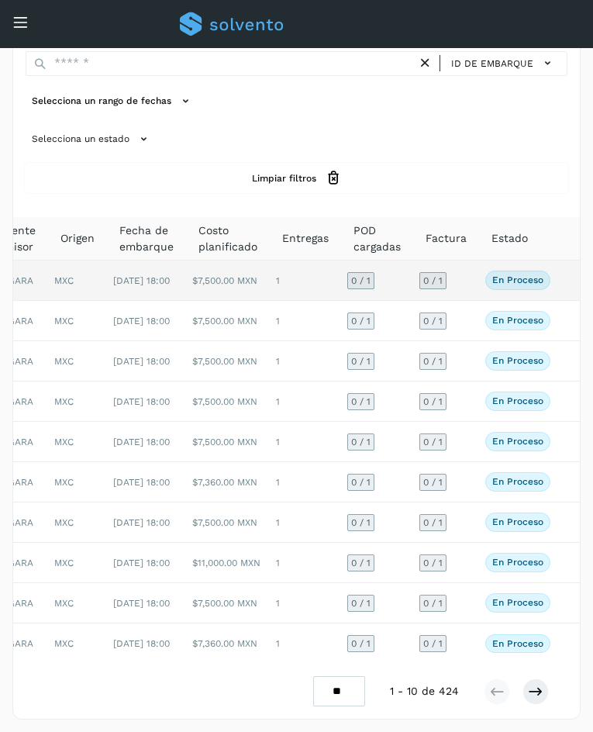
click at [474, 268] on td "0 / 1" at bounding box center [446, 281] width 66 height 40
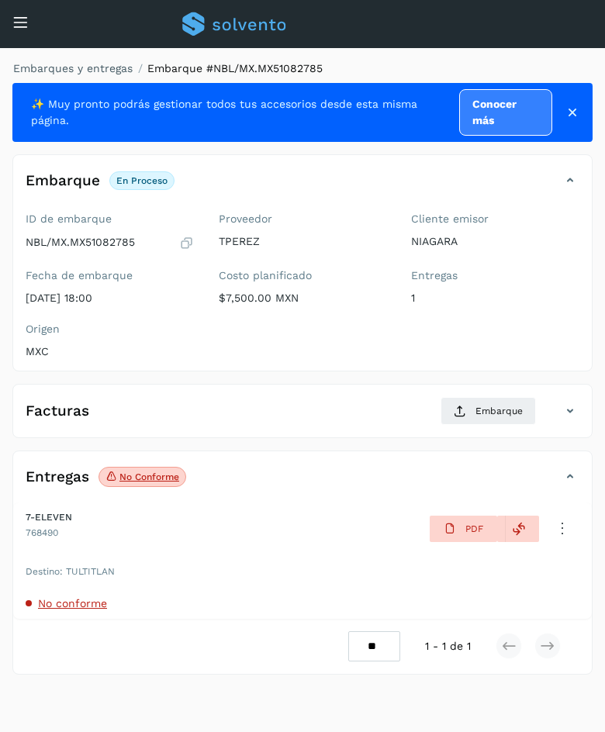
click at [505, 288] on div "Entregas 1" at bounding box center [495, 287] width 168 height 36
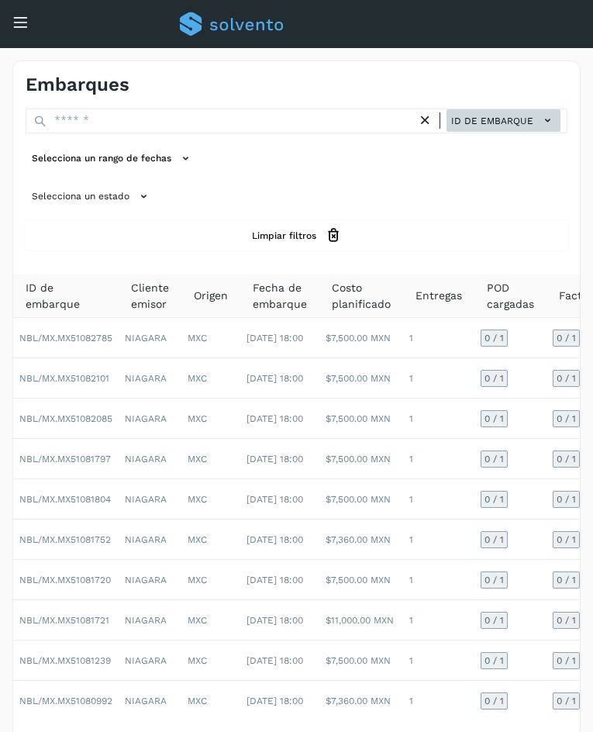
click at [545, 111] on button "ID de embarque" at bounding box center [504, 120] width 114 height 22
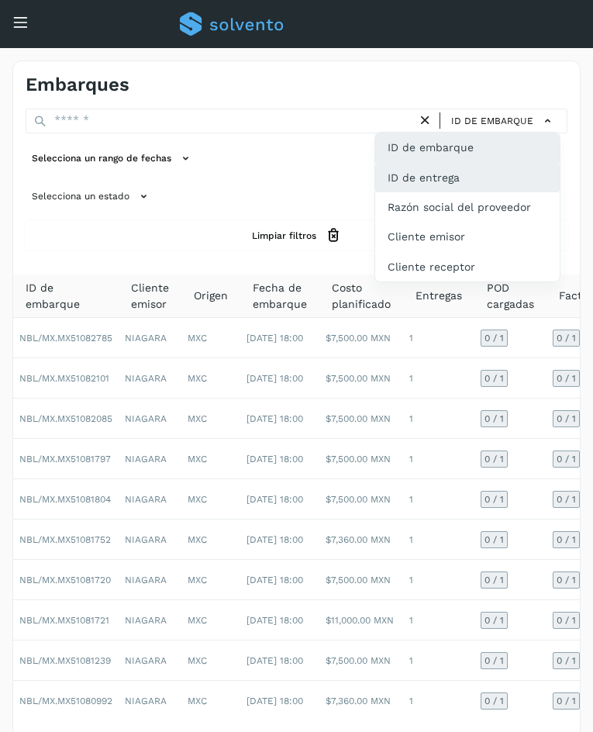
click at [463, 174] on div "ID de entrega" at bounding box center [467, 177] width 185 height 29
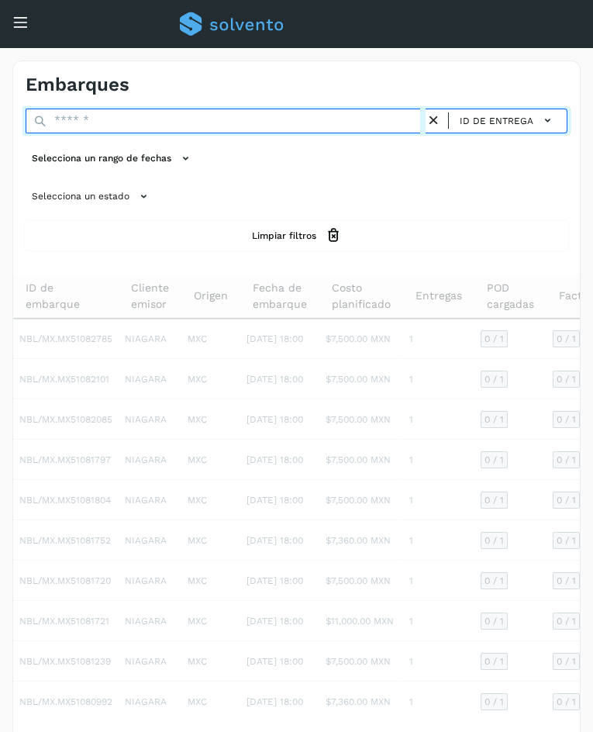
click at [64, 122] on input "text" at bounding box center [226, 121] width 400 height 25
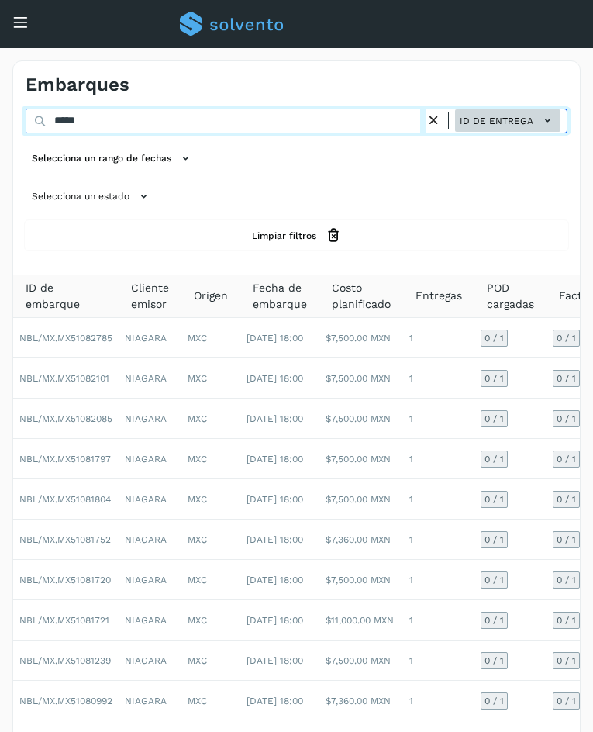
type input "*****"
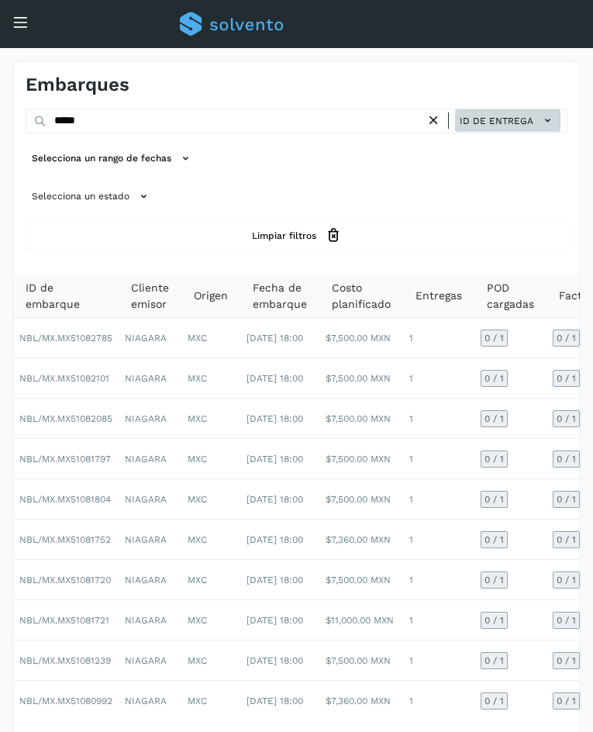
click at [541, 125] on icon at bounding box center [548, 120] width 16 height 16
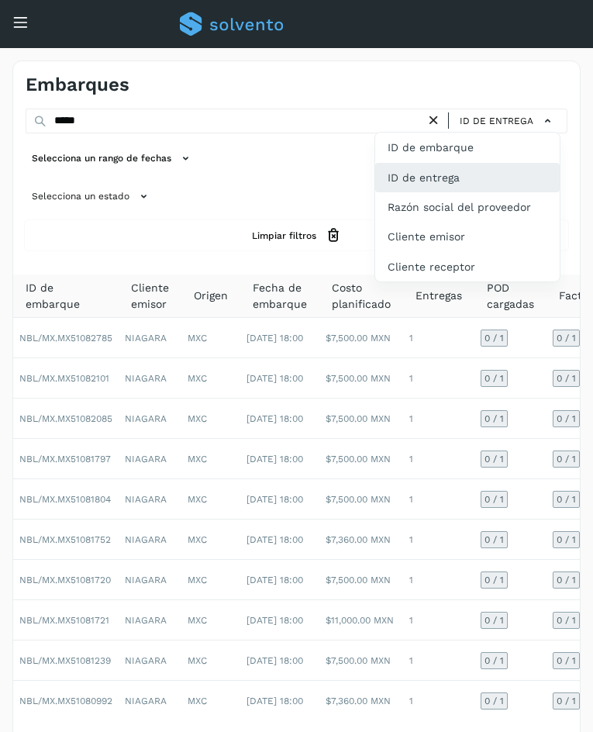
click at [455, 185] on div "ID de entrega" at bounding box center [467, 177] width 185 height 29
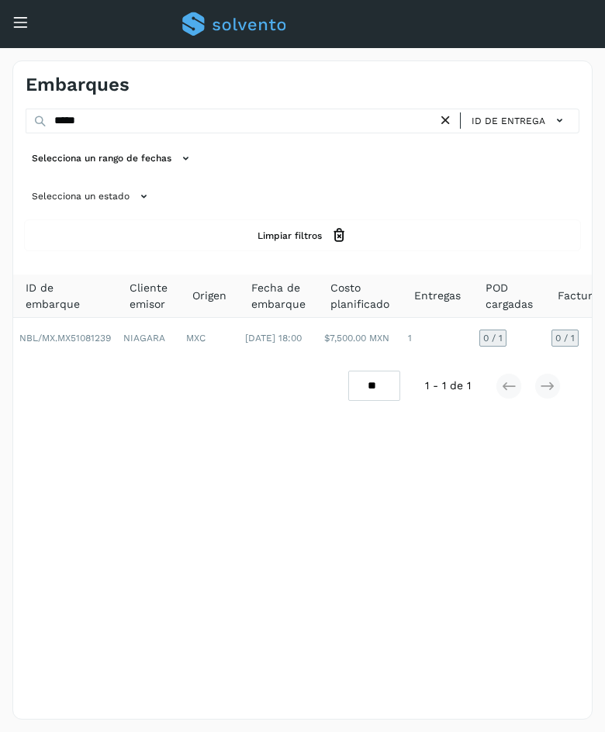
scroll to position [0, 97]
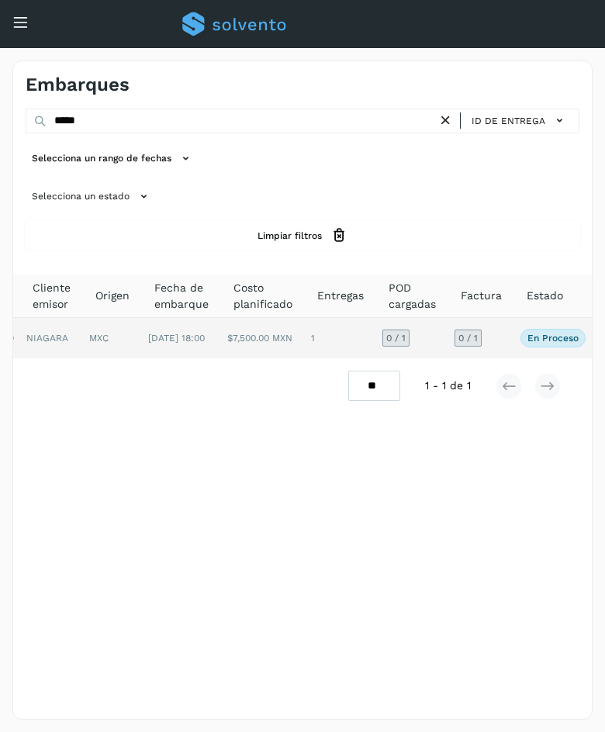
click at [504, 348] on td "0 / 1" at bounding box center [481, 338] width 66 height 40
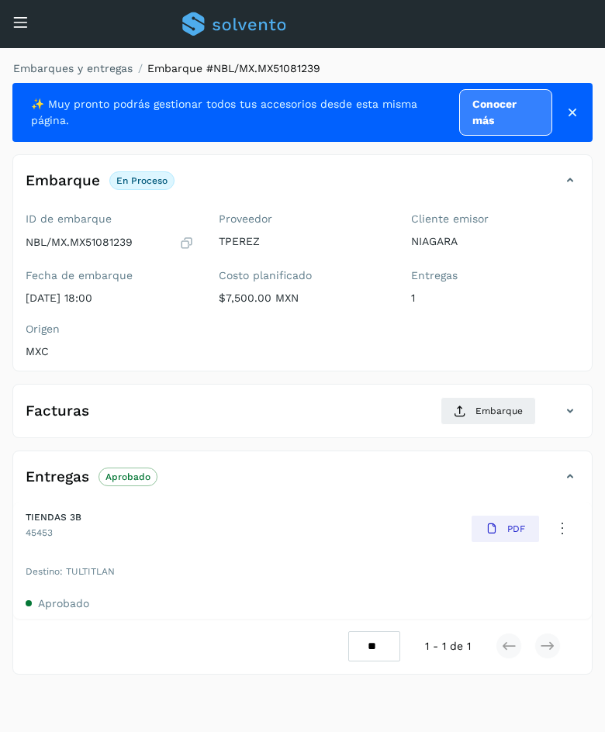
click at [572, 409] on icon at bounding box center [570, 411] width 19 height 19
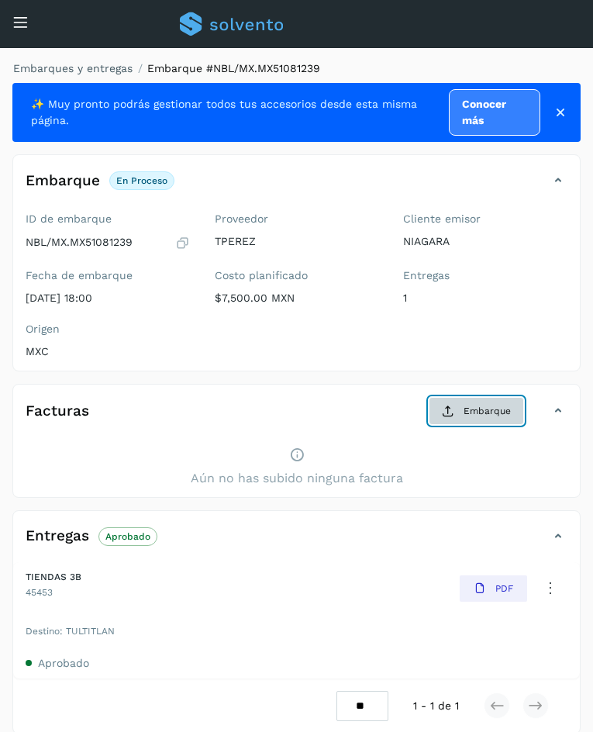
click at [460, 415] on button "Embarque" at bounding box center [476, 411] width 95 height 28
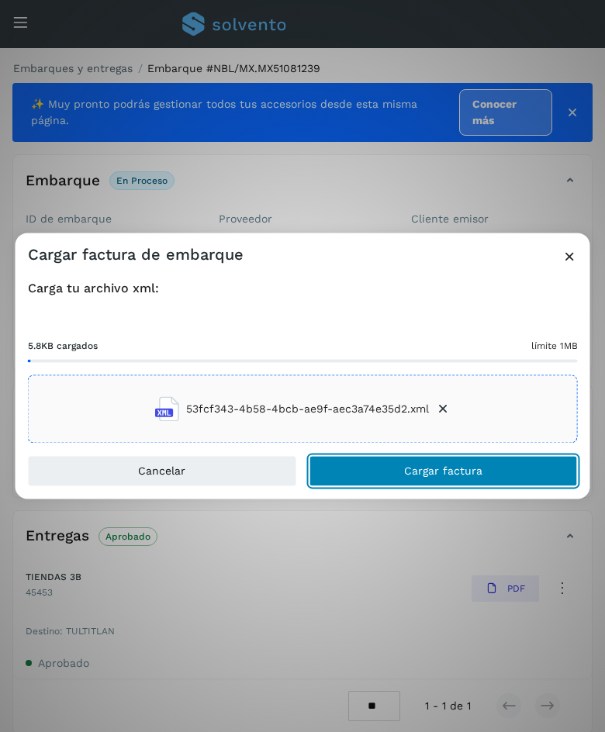
click at [391, 482] on button "Cargar factura" at bounding box center [443, 471] width 269 height 31
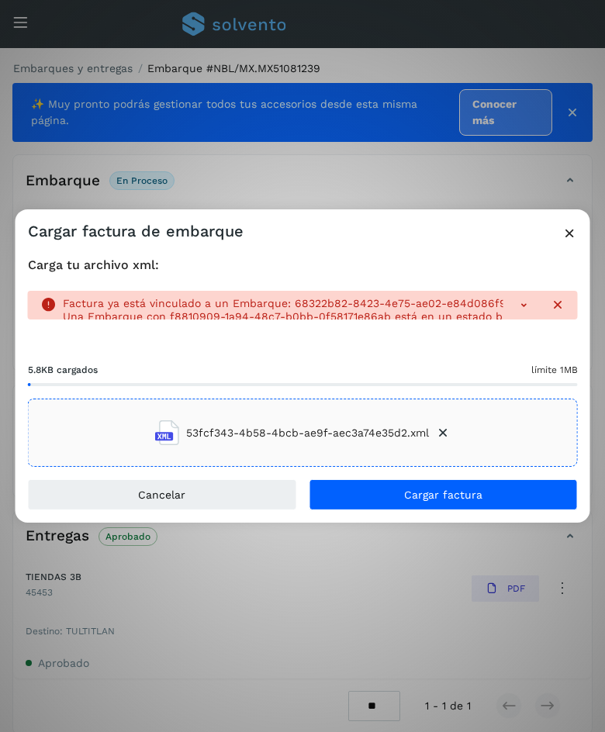
click at [513, 302] on div at bounding box center [534, 305] width 62 height 16
click at [528, 300] on icon at bounding box center [524, 305] width 16 height 16
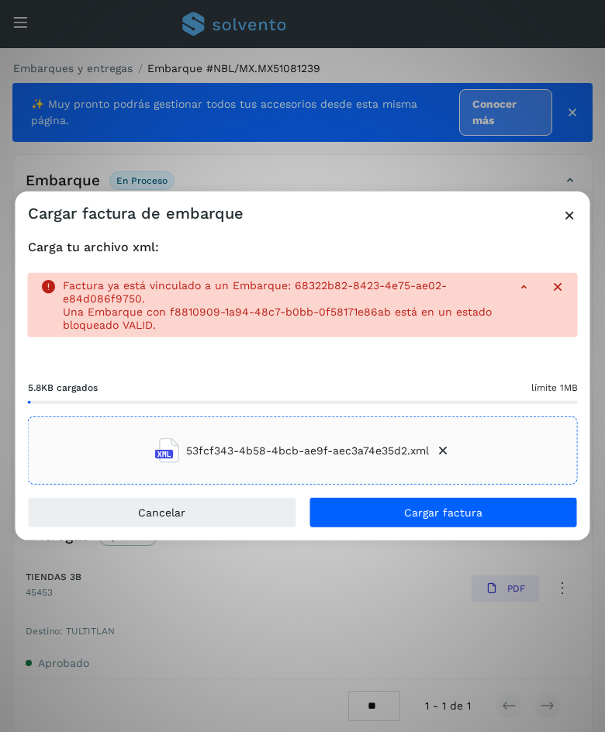
click at [576, 216] on icon at bounding box center [569, 215] width 16 height 16
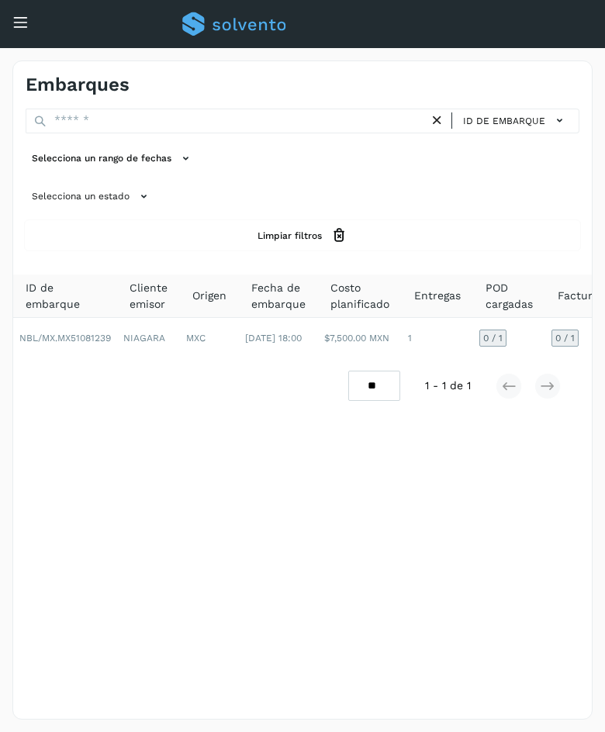
click at [481, 165] on div "Selecciona un rango de fechas" at bounding box center [303, 159] width 554 height 26
click at [543, 122] on span "ID de embarque" at bounding box center [504, 121] width 82 height 14
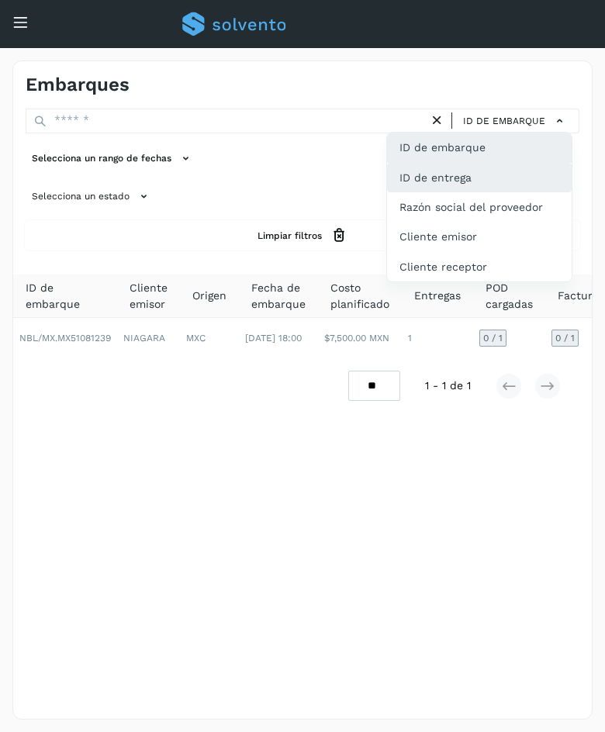
click at [500, 179] on div "ID de entrega" at bounding box center [479, 177] width 185 height 29
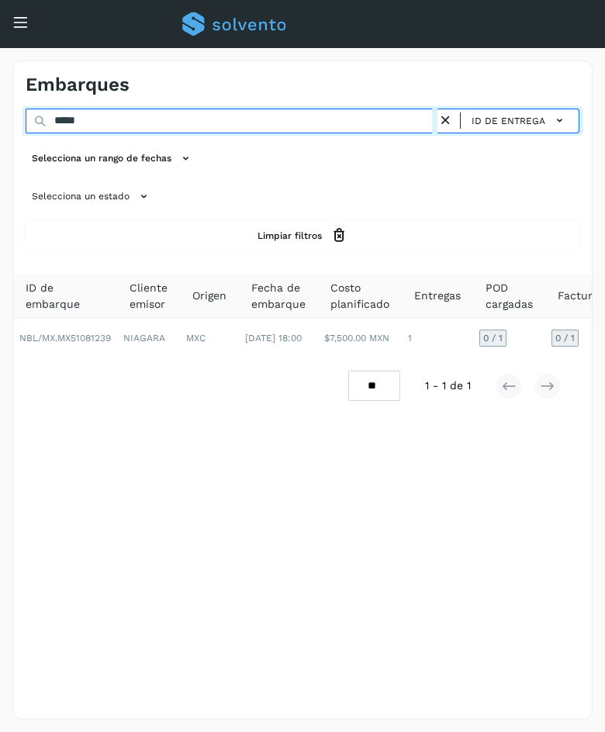
drag, startPoint x: 137, startPoint y: 126, endPoint x: -237, endPoint y: 161, distance: 376.1
click at [0, 161] on html "Proveedores Inicio Embarques Cuentas por cobrar Salir Conoce nuestros beneficio…" at bounding box center [302, 366] width 605 height 732
paste input "*****"
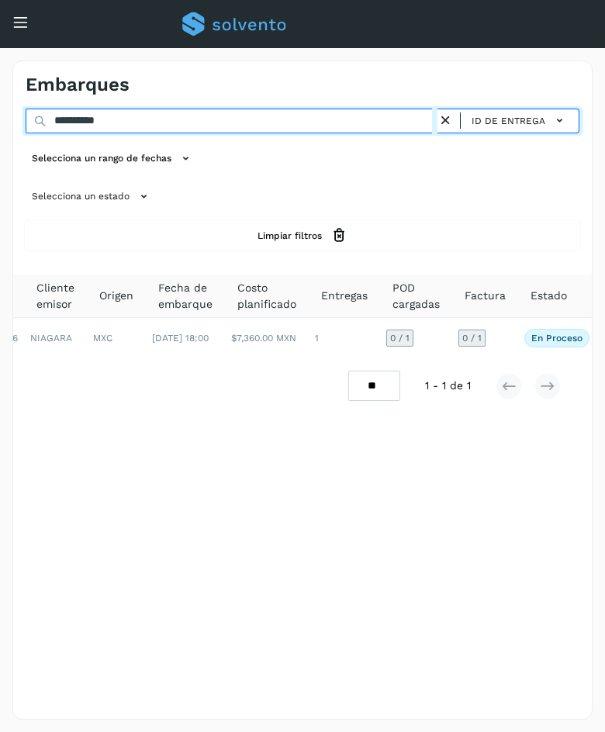
scroll to position [0, 121]
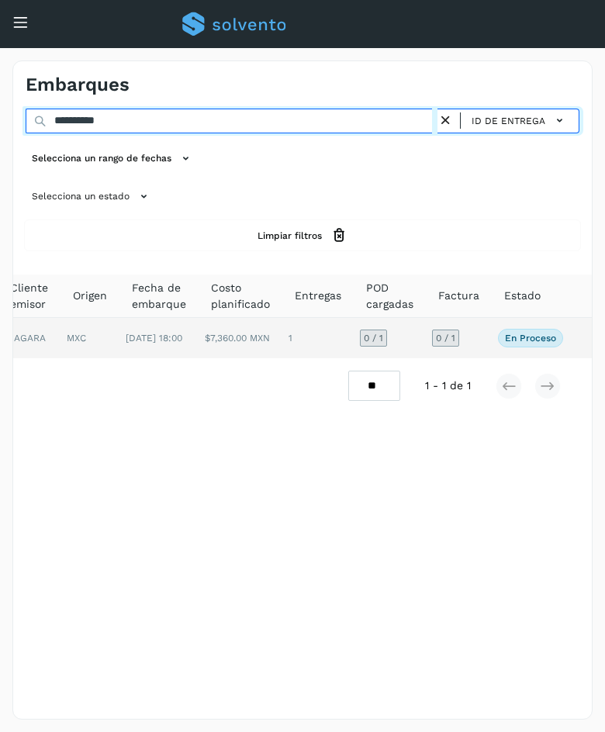
type input "**********"
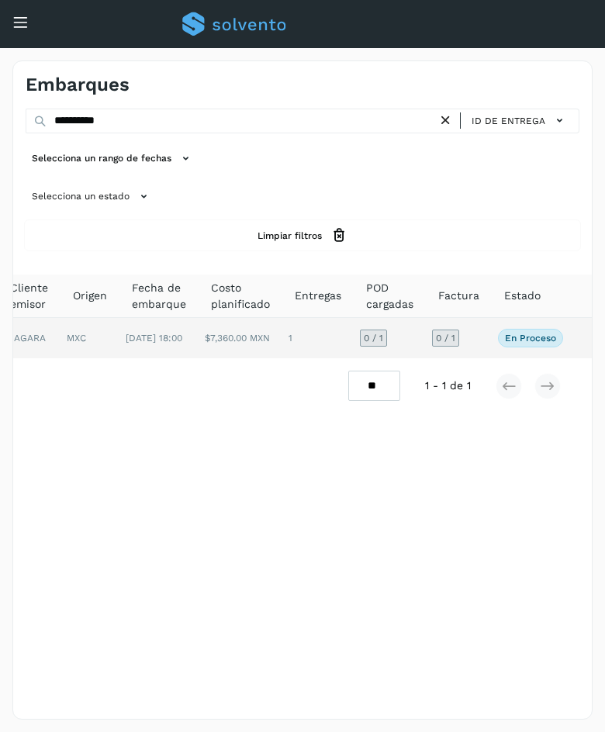
click at [485, 331] on td "0 / 1" at bounding box center [459, 338] width 66 height 40
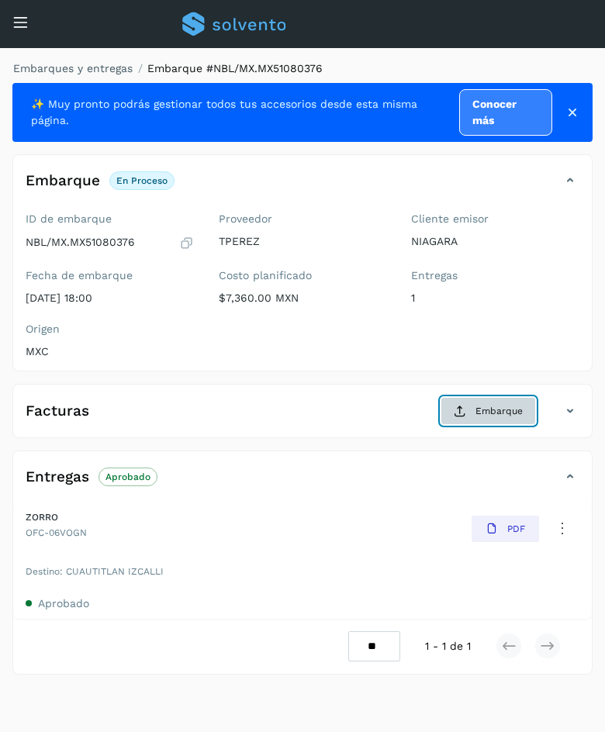
click at [486, 416] on span "Embarque" at bounding box center [498, 411] width 47 height 14
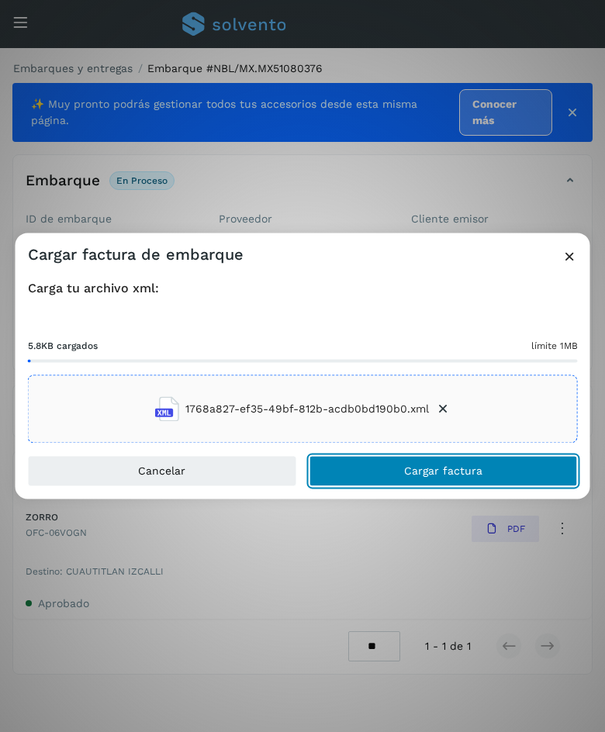
click at [415, 471] on span "Cargar factura" at bounding box center [443, 471] width 78 height 11
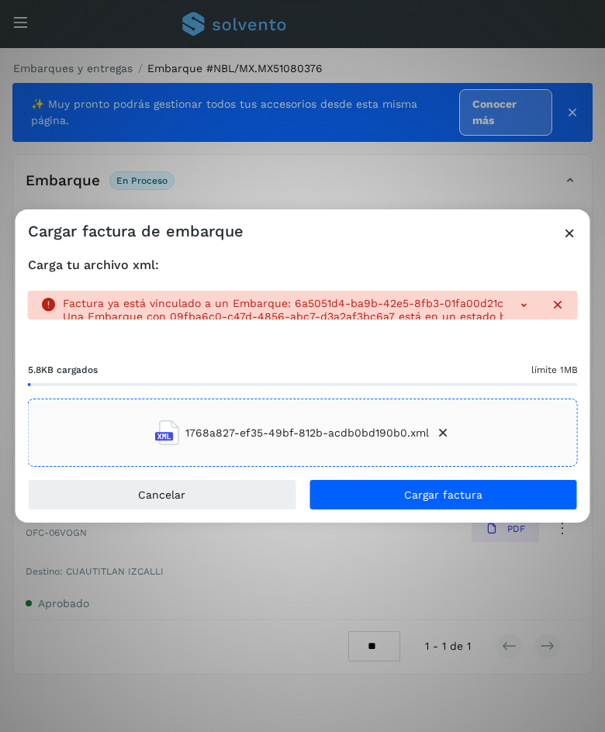
click at [570, 231] on icon at bounding box center [569, 233] width 16 height 16
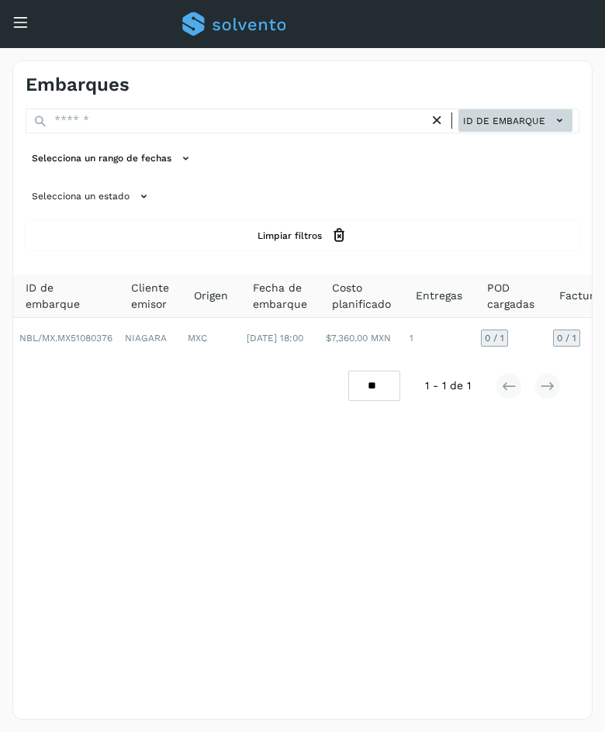
click at [557, 119] on icon at bounding box center [559, 120] width 16 height 16
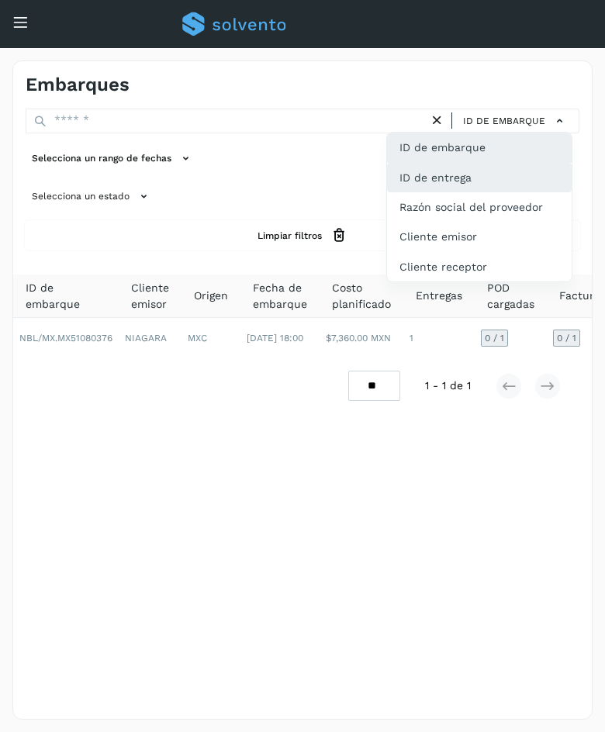
click at [494, 168] on div "ID de entrega" at bounding box center [479, 177] width 185 height 29
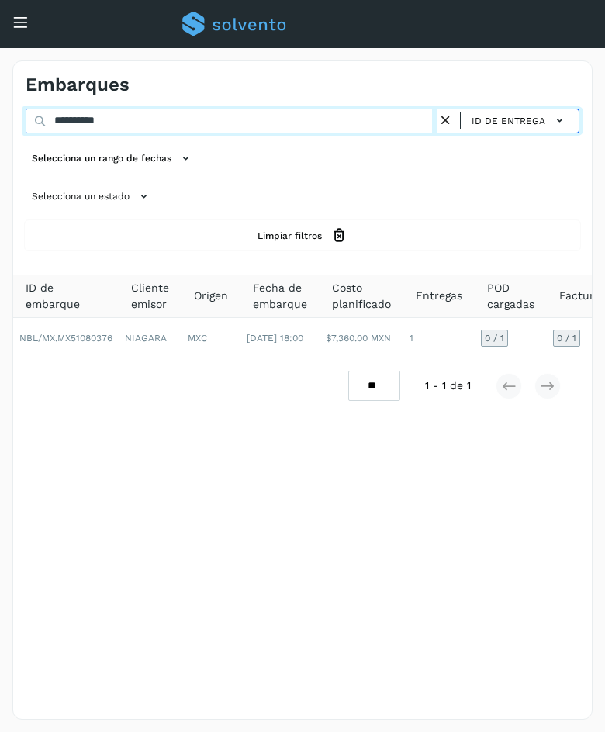
drag, startPoint x: 157, startPoint y: 121, endPoint x: -120, endPoint y: 122, distance: 276.9
click at [0, 122] on html "**********" at bounding box center [302, 366] width 605 height 732
paste input "text"
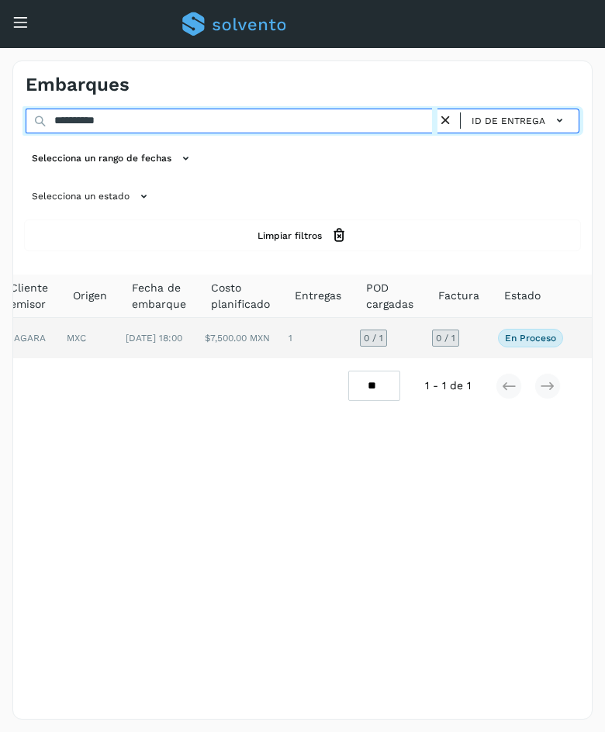
type input "**********"
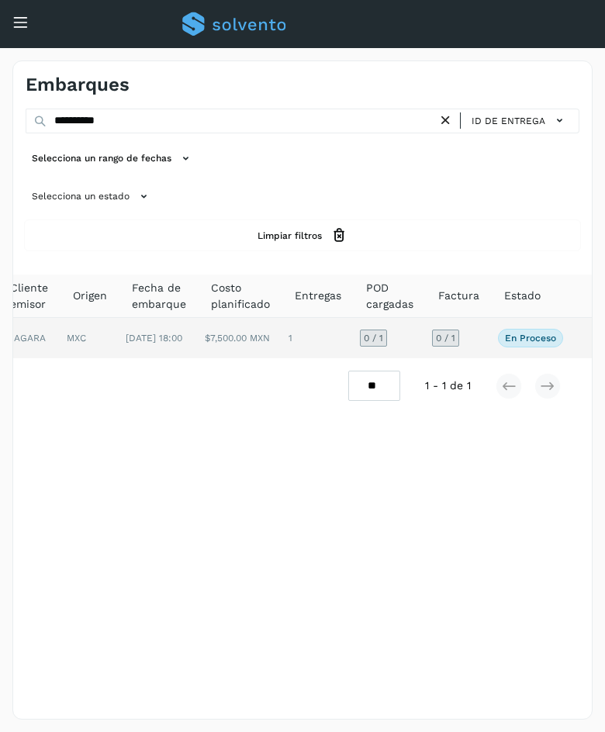
click at [485, 333] on td "0 / 1" at bounding box center [459, 338] width 66 height 40
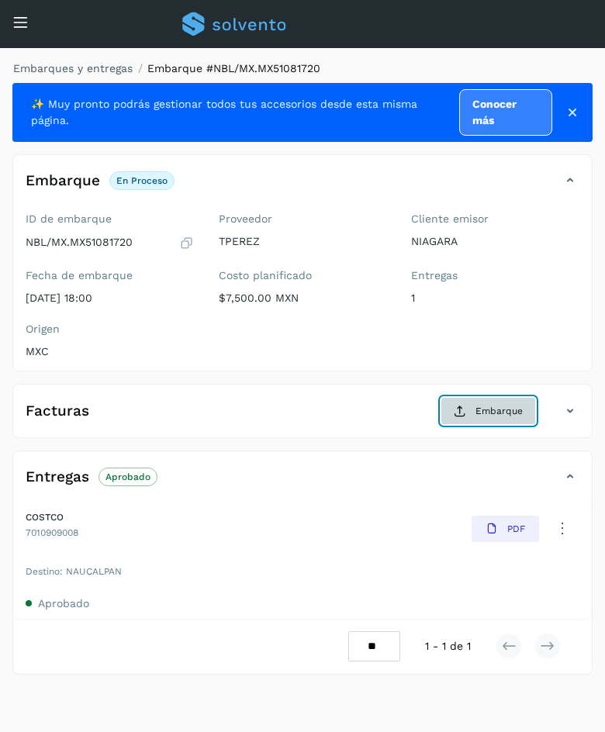
click at [527, 417] on button "Embarque" at bounding box center [487, 411] width 95 height 28
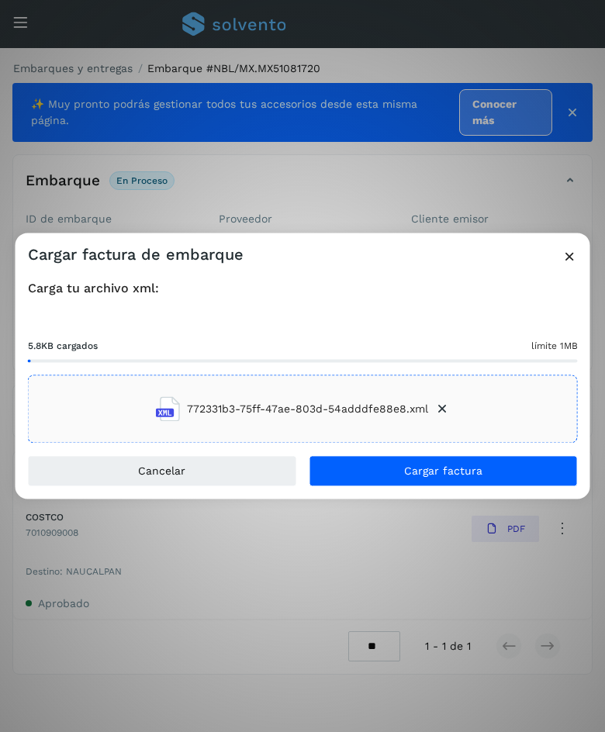
click at [398, 489] on div "Cancelar Cargar factura" at bounding box center [303, 477] width 575 height 43
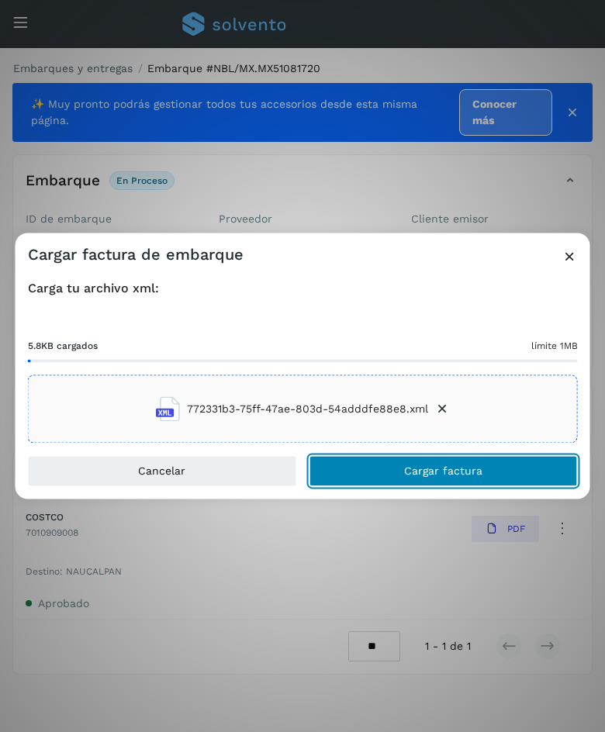
click at [400, 467] on button "Cargar factura" at bounding box center [443, 471] width 269 height 31
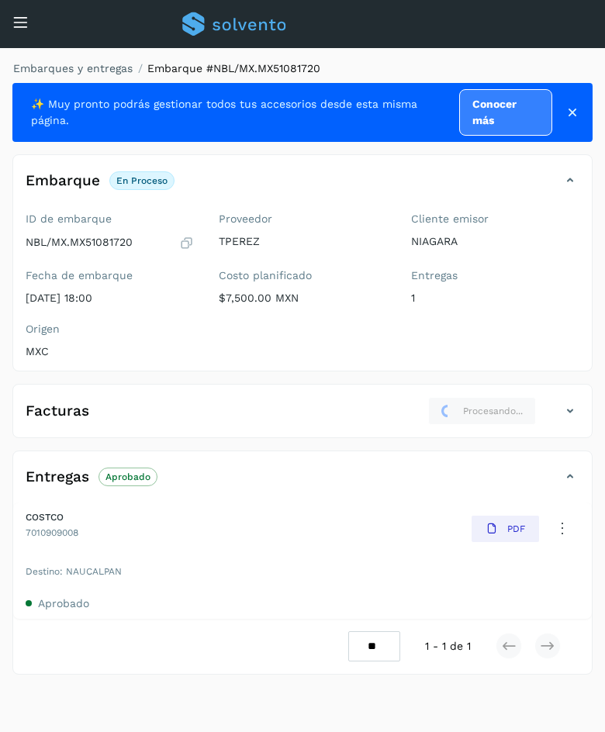
click at [575, 116] on icon at bounding box center [573, 113] width 16 height 16
